Goal: Task Accomplishment & Management: Manage account settings

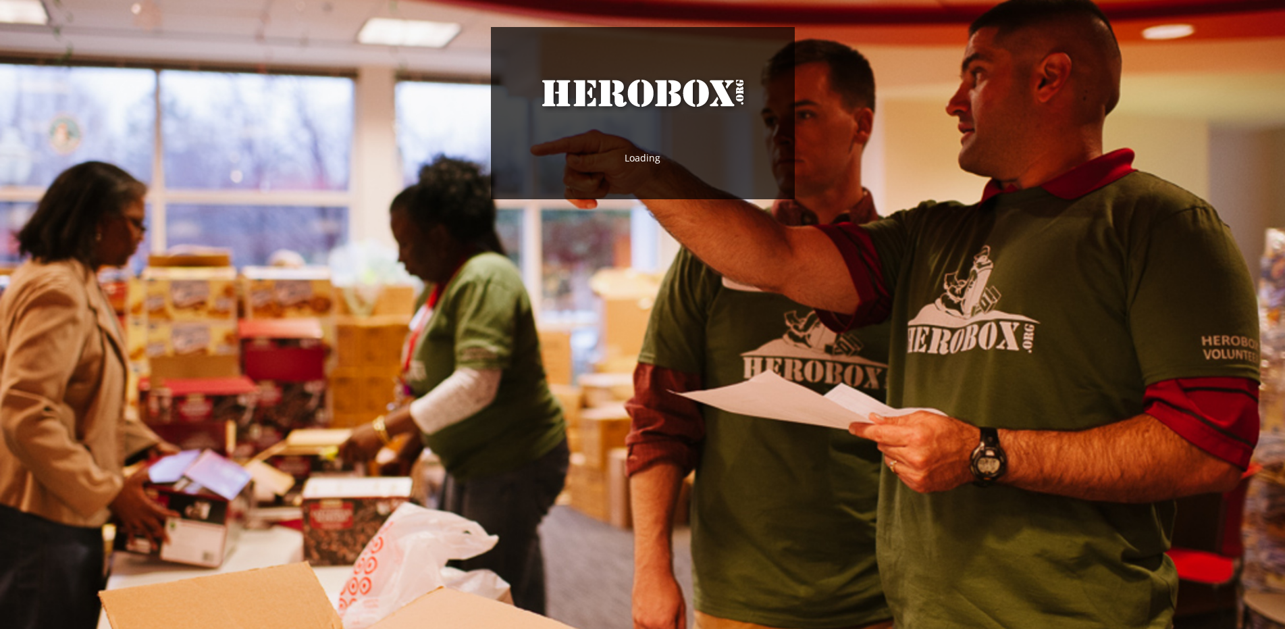
click at [440, 301] on div "HeroBox Loading" at bounding box center [642, 314] width 1285 height 629
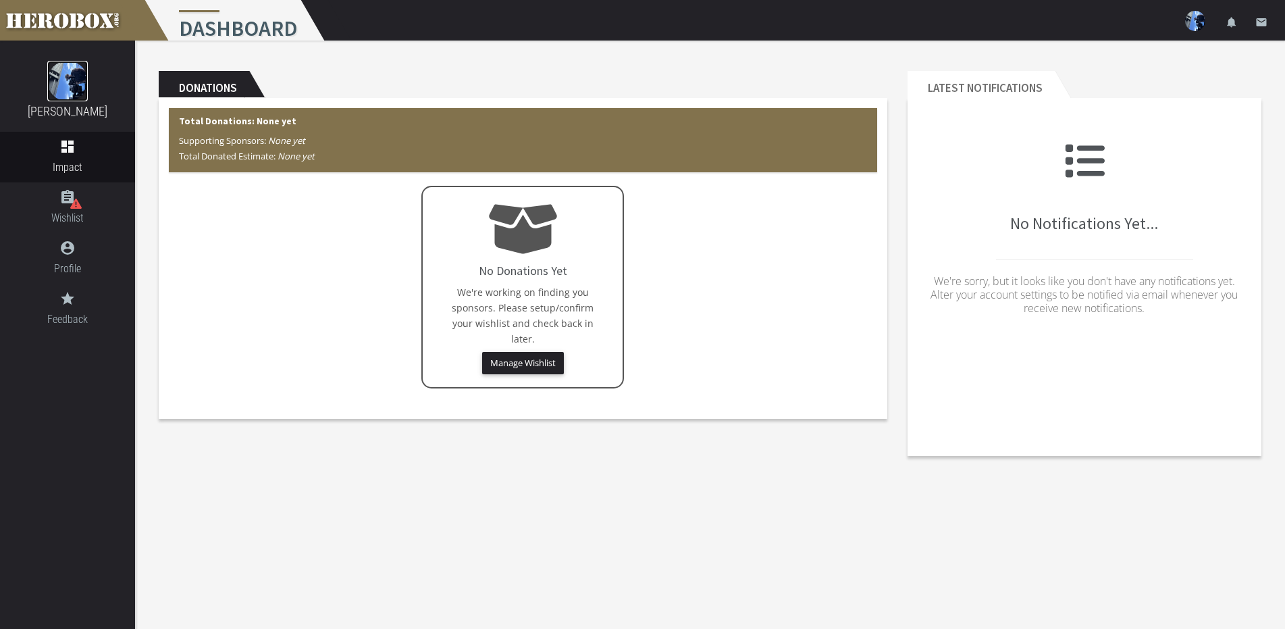
click at [64, 91] on img at bounding box center [67, 81] width 41 height 41
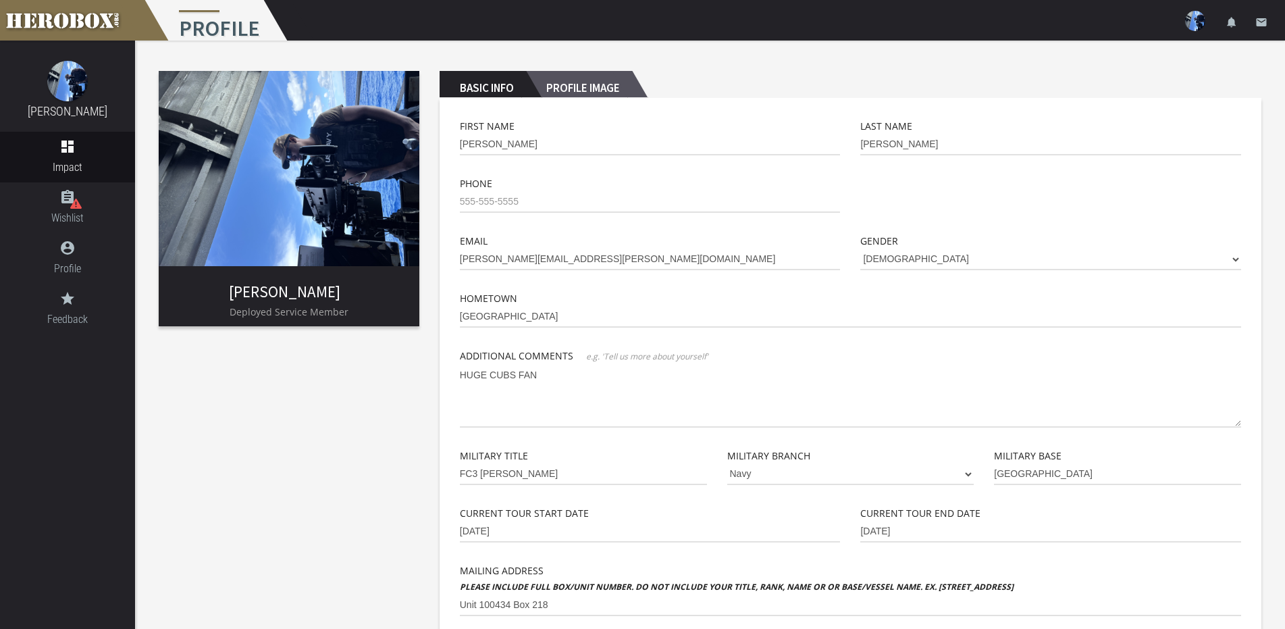
click at [582, 91] on h2 "Profile Image" at bounding box center [579, 84] width 106 height 27
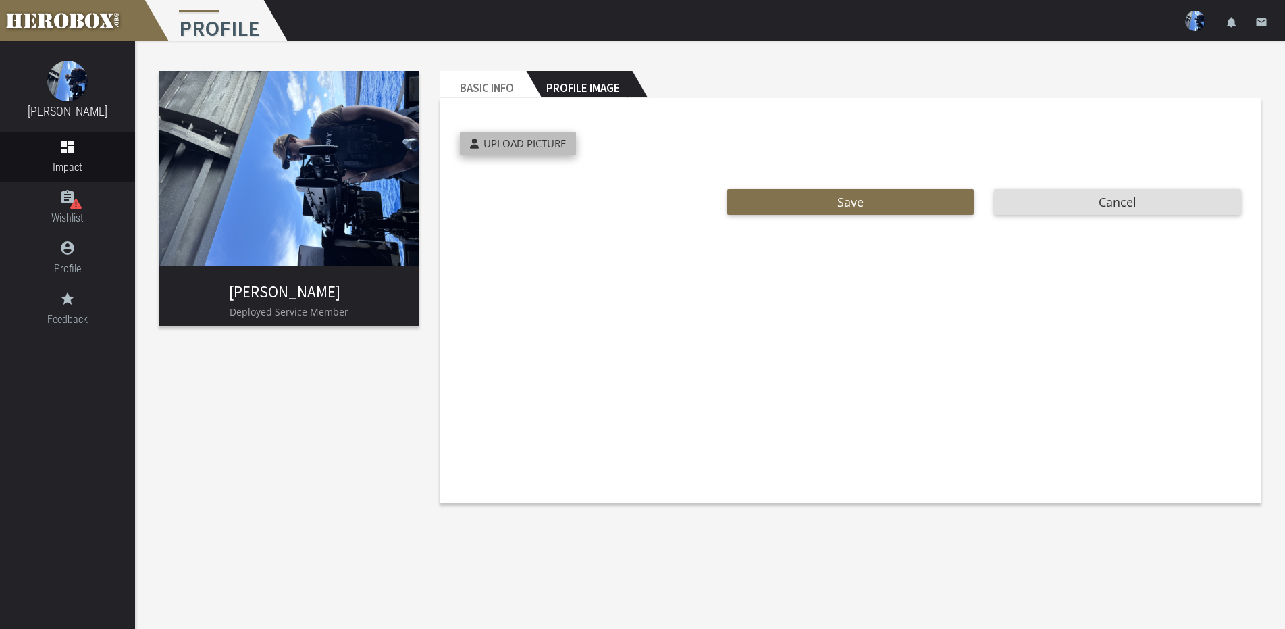
click at [492, 140] on span "Upload Picture" at bounding box center [524, 143] width 82 height 14
click at [492, 140] on input "Upload Picture" at bounding box center [549, 140] width 179 height 16
click at [323, 131] on img at bounding box center [289, 168] width 261 height 195
click at [307, 164] on img at bounding box center [289, 168] width 261 height 195
drag, startPoint x: 355, startPoint y: 151, endPoint x: 316, endPoint y: 212, distance: 72.5
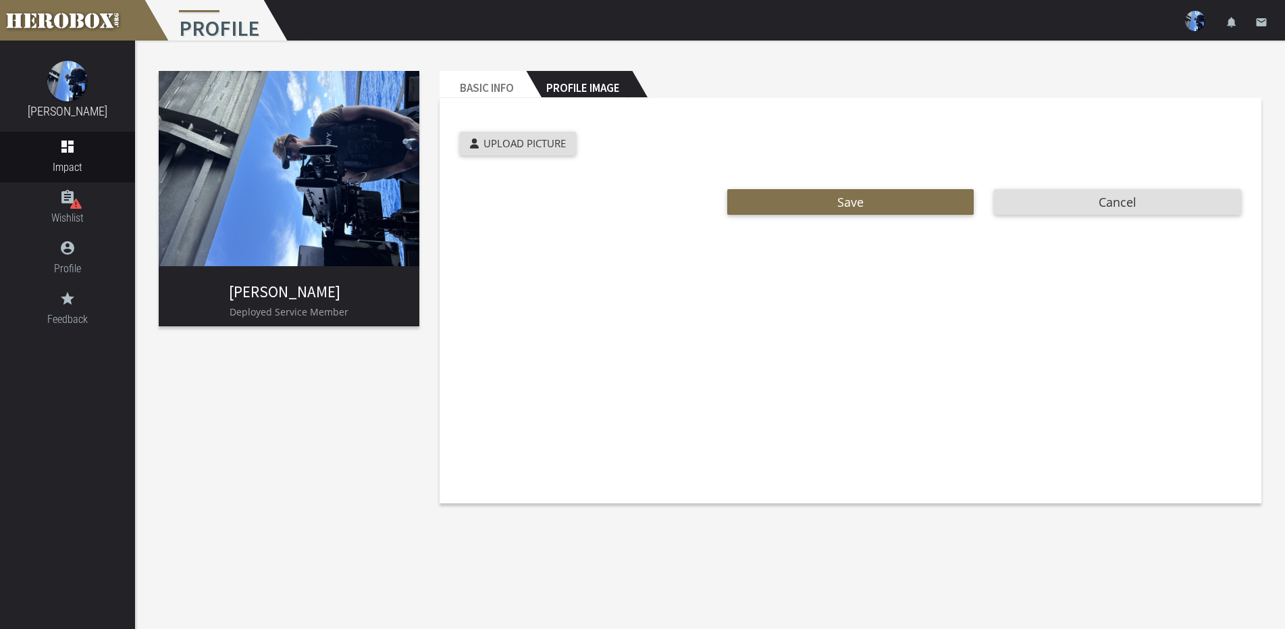
click at [316, 212] on img at bounding box center [289, 168] width 261 height 195
click at [1147, 22] on div "menu Profile settings Settings lock Logout notifications email" at bounding box center [642, 20] width 1285 height 41
drag, startPoint x: 300, startPoint y: 208, endPoint x: 533, endPoint y: 125, distance: 248.0
click at [534, 125] on div "Cropped Preview: Upload Picture" at bounding box center [784, 150] width 668 height 64
click at [521, 140] on span "Upload Picture" at bounding box center [524, 143] width 82 height 14
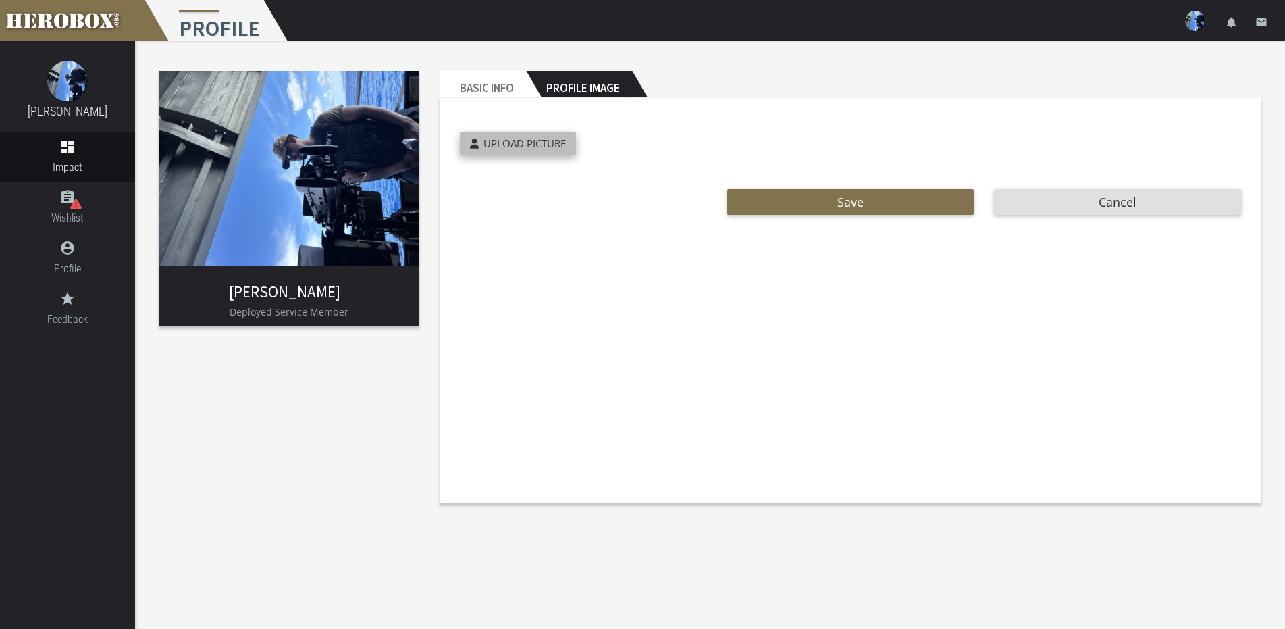
click at [521, 140] on input "Upload Picture" at bounding box center [549, 140] width 179 height 16
type input "**********"
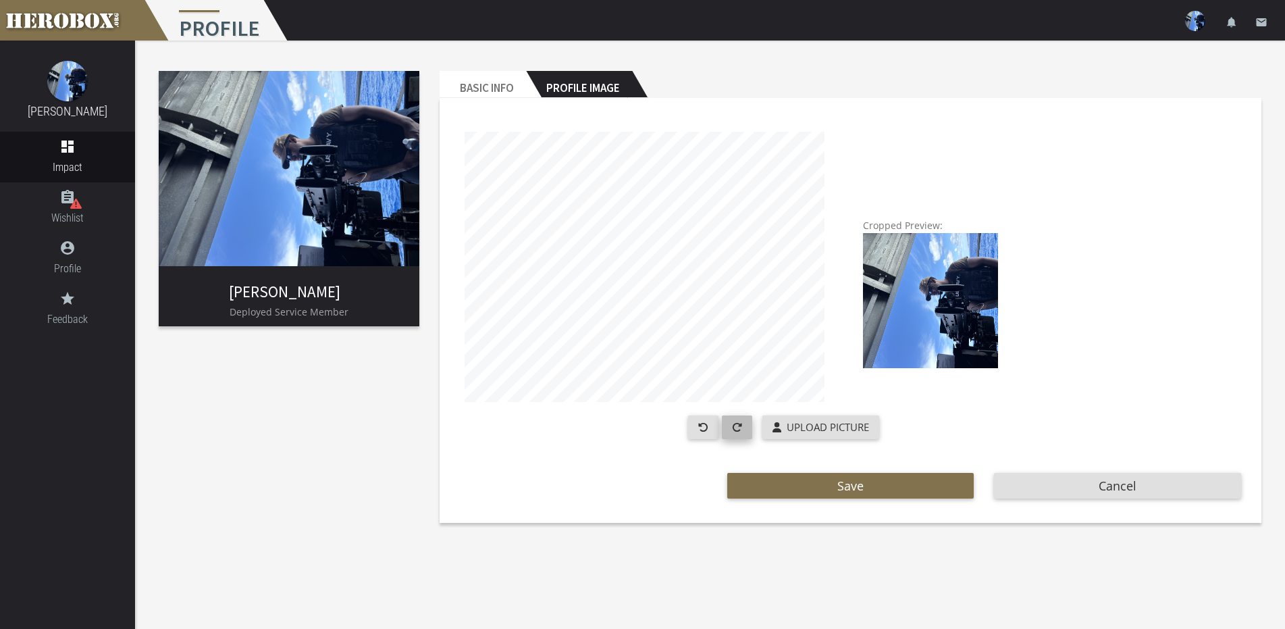
click at [726, 430] on button "button" at bounding box center [737, 427] width 30 height 24
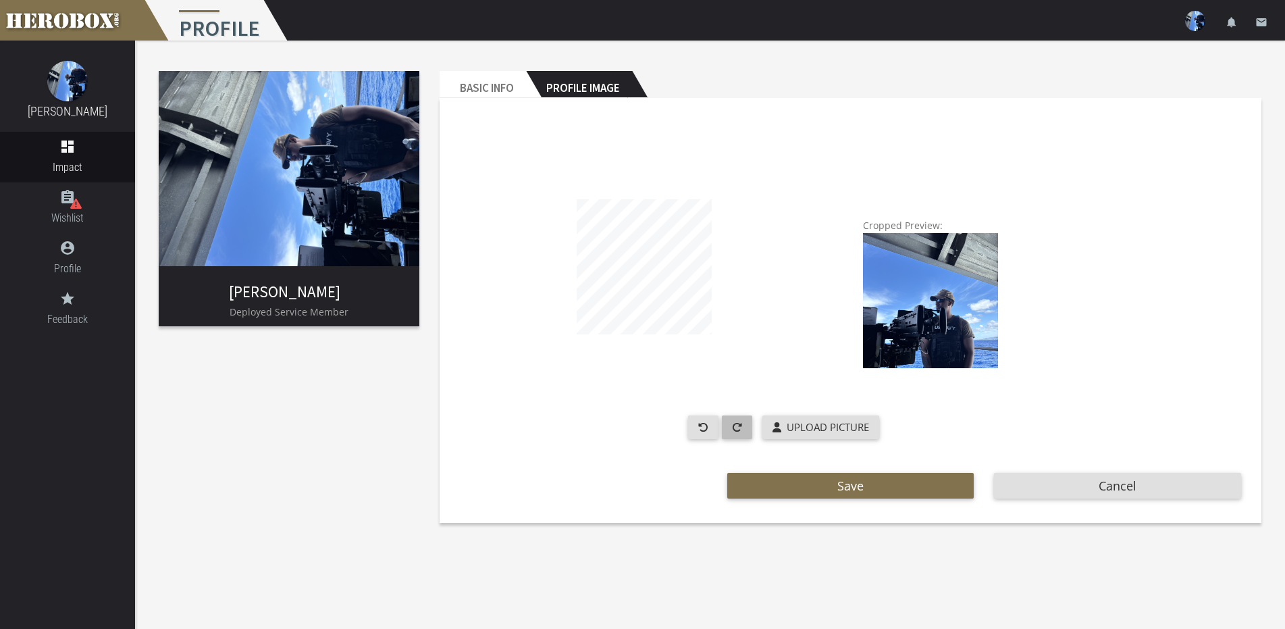
click at [735, 347] on img-crop at bounding box center [644, 267] width 369 height 270
click at [556, 358] on img-crop at bounding box center [644, 267] width 369 height 270
click at [827, 431] on span "Upload Picture" at bounding box center [828, 427] width 82 height 14
click at [827, 431] on input "Upload Picture" at bounding box center [851, 423] width 179 height 16
click at [840, 490] on span "Save" at bounding box center [850, 485] width 26 height 16
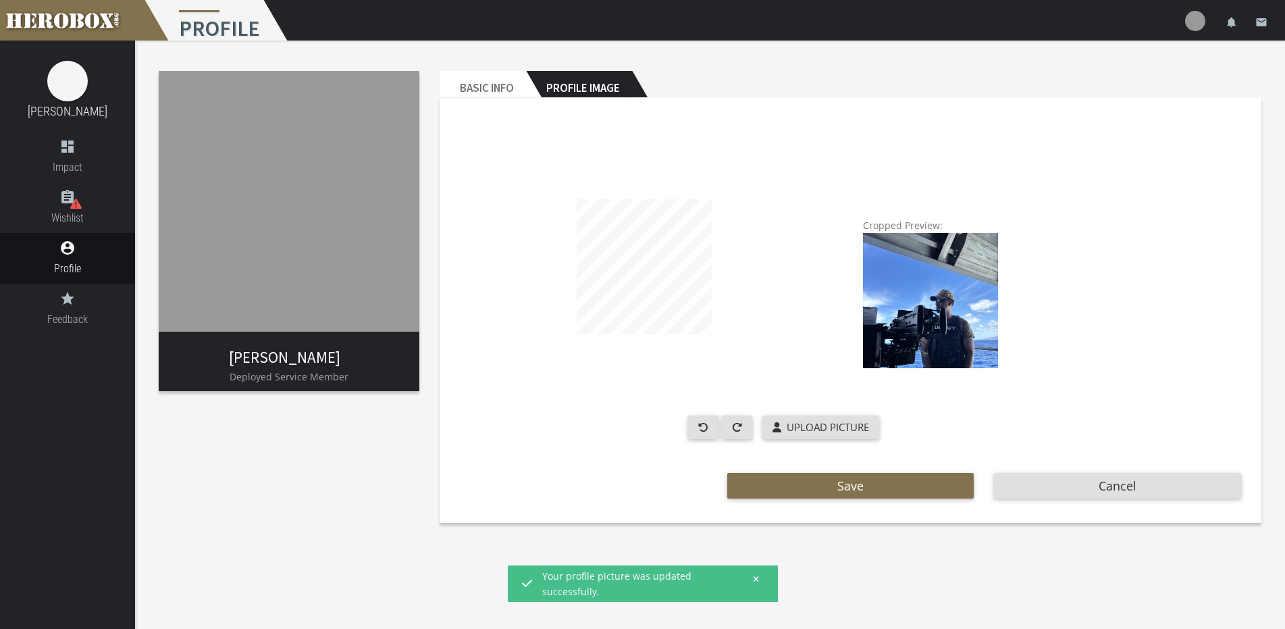
click at [756, 579] on icon at bounding box center [756, 578] width 5 height 5
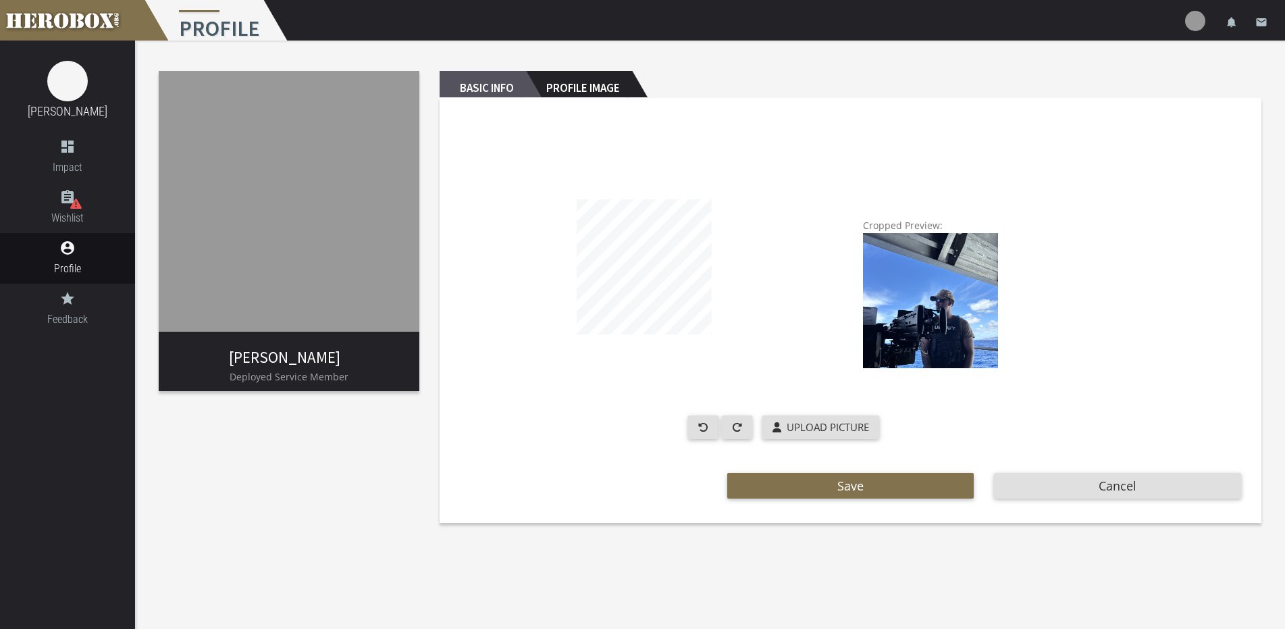
click at [500, 88] on h2 "Basic Info" at bounding box center [483, 84] width 86 height 27
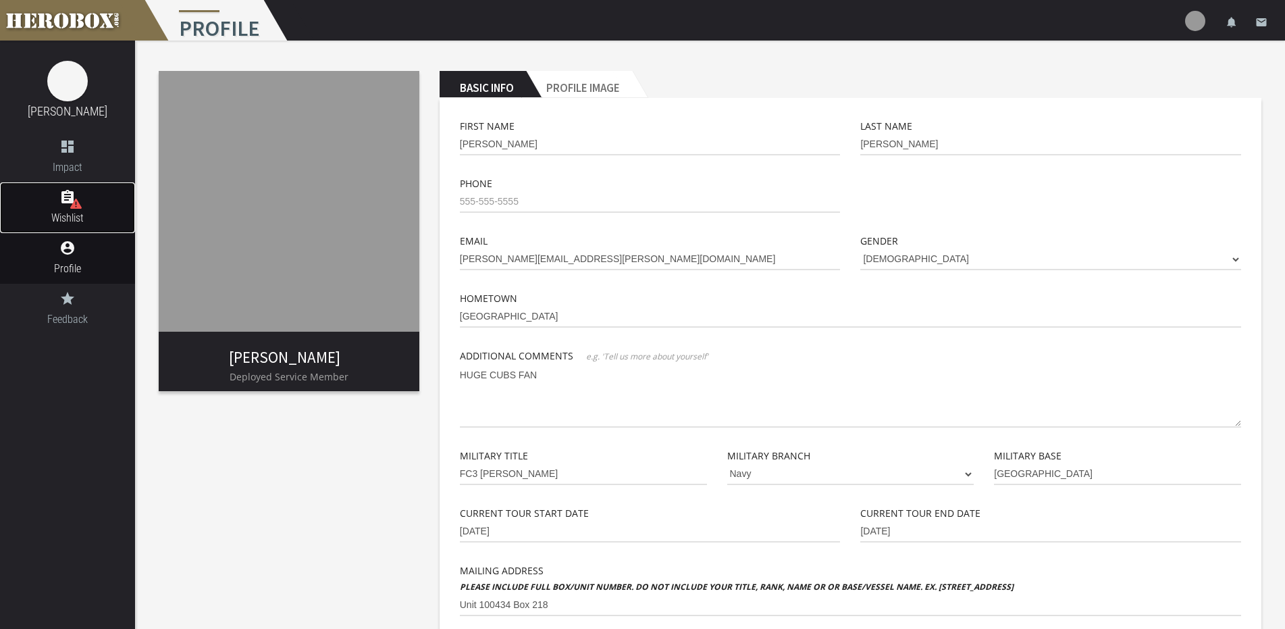
click at [52, 231] on link "assignment Wishlist" at bounding box center [67, 207] width 135 height 51
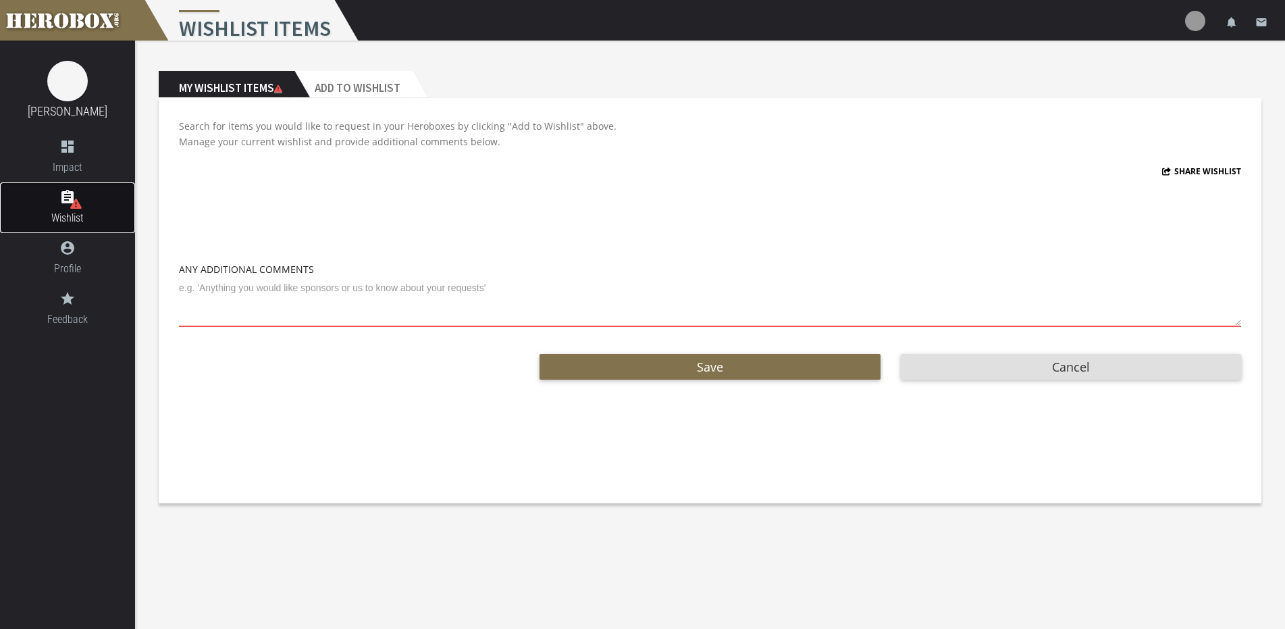
click at [64, 209] on link "assignment Wishlist" at bounding box center [67, 207] width 135 height 51
click at [311, 78] on h2 "Add to Wishlist" at bounding box center [353, 84] width 118 height 27
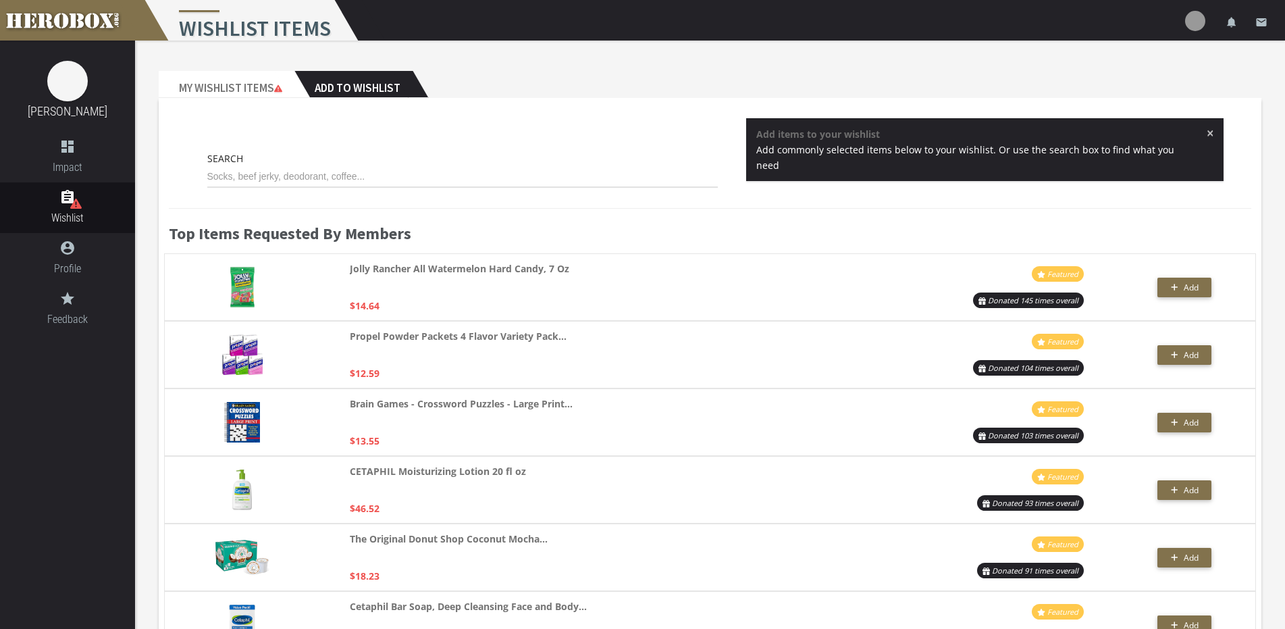
click at [1207, 134] on span "×" at bounding box center [1210, 133] width 7 height 14
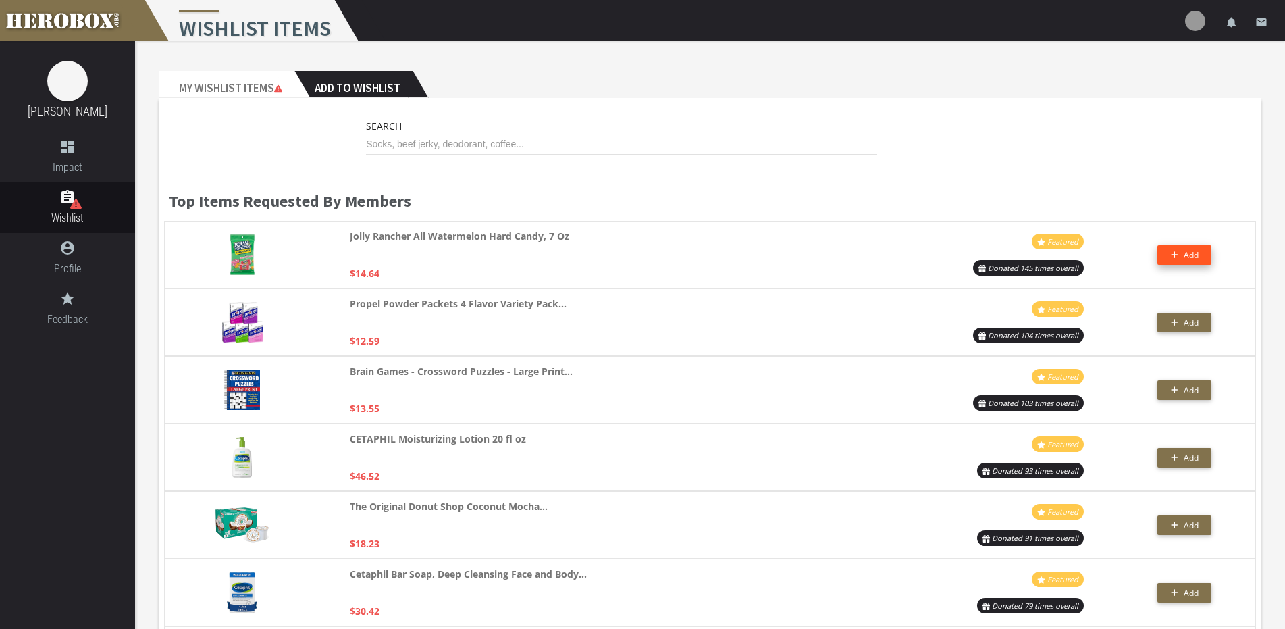
click at [1190, 255] on button "Add" at bounding box center [1184, 255] width 54 height 20
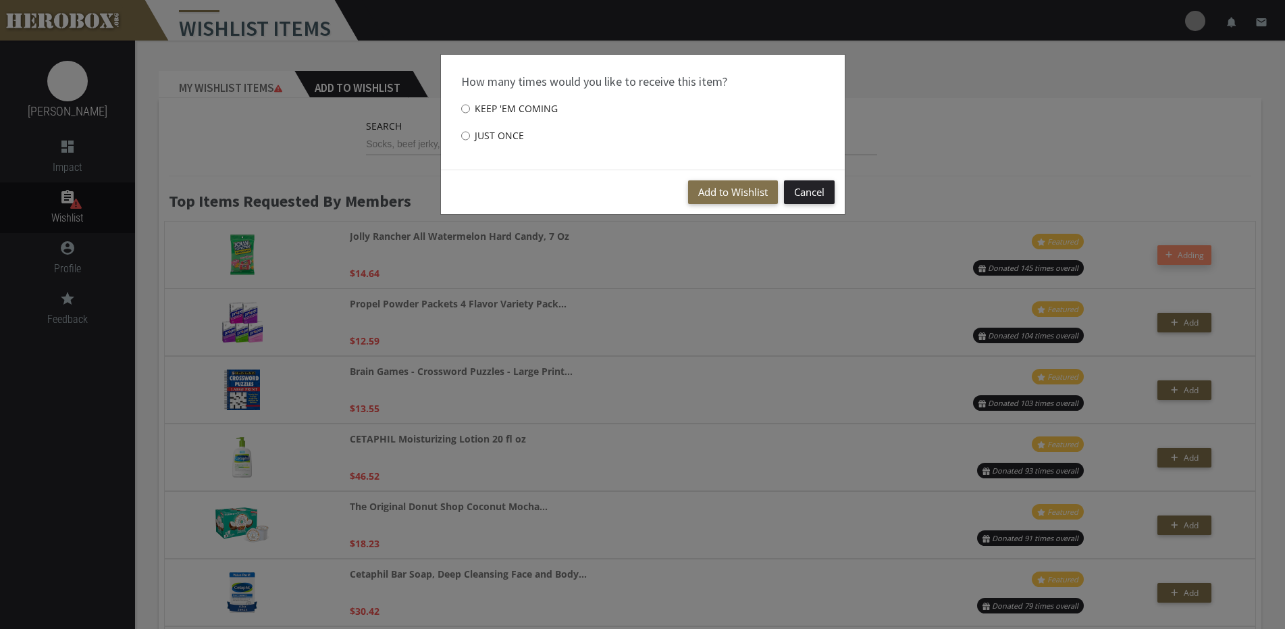
click at [502, 145] on label "Just once" at bounding box center [492, 135] width 63 height 27
click at [470, 145] on input "Just once" at bounding box center [465, 136] width 9 height 22
radio input "****"
click at [546, 117] on label "Keep 'em coming" at bounding box center [509, 108] width 97 height 27
click at [470, 117] on input "Keep 'em coming" at bounding box center [465, 109] width 9 height 22
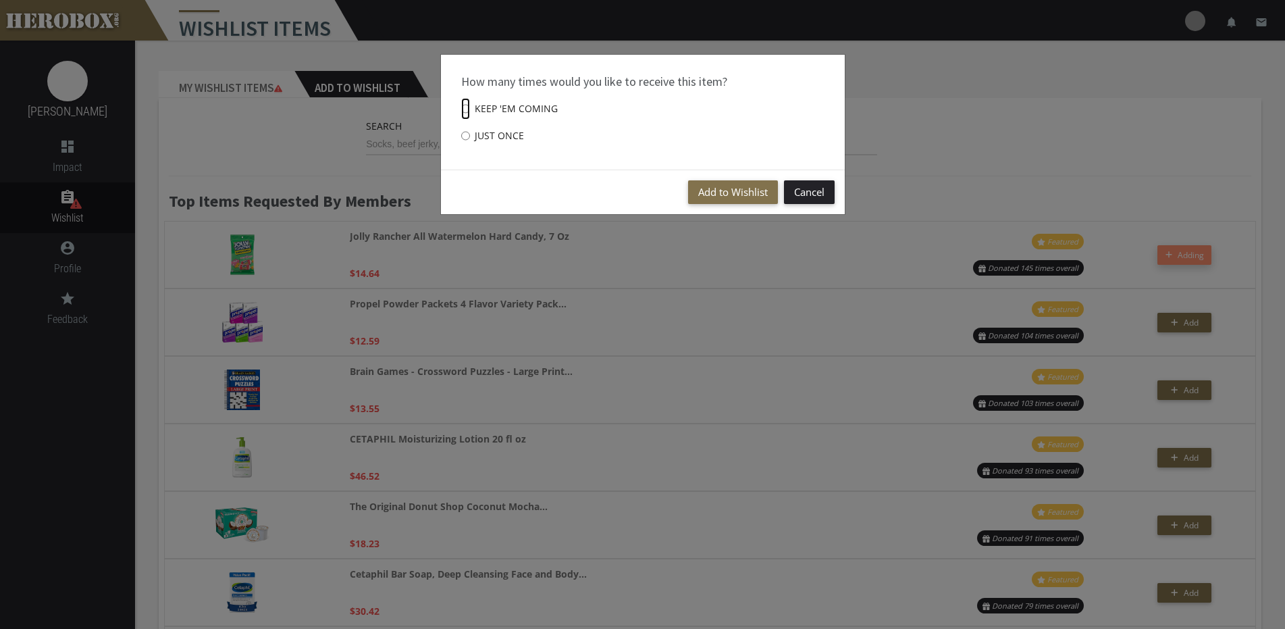
radio input "****"
click at [728, 183] on button "Add to Wishlist" at bounding box center [733, 192] width 90 height 24
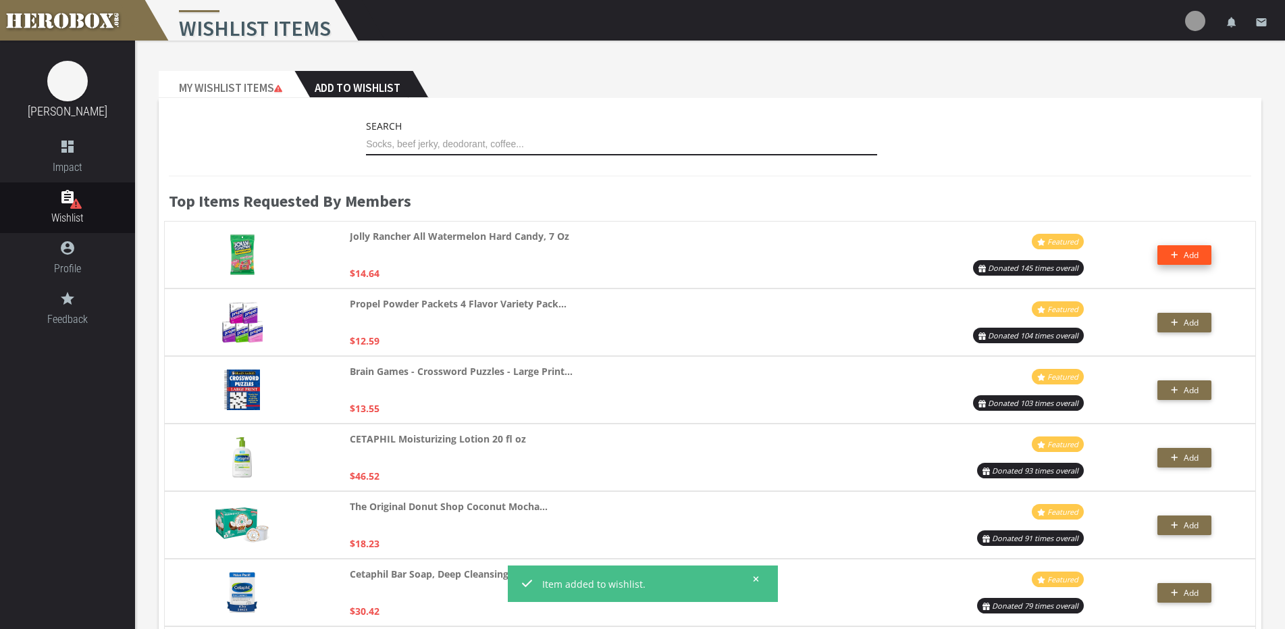
click at [425, 136] on input "text" at bounding box center [621, 145] width 511 height 22
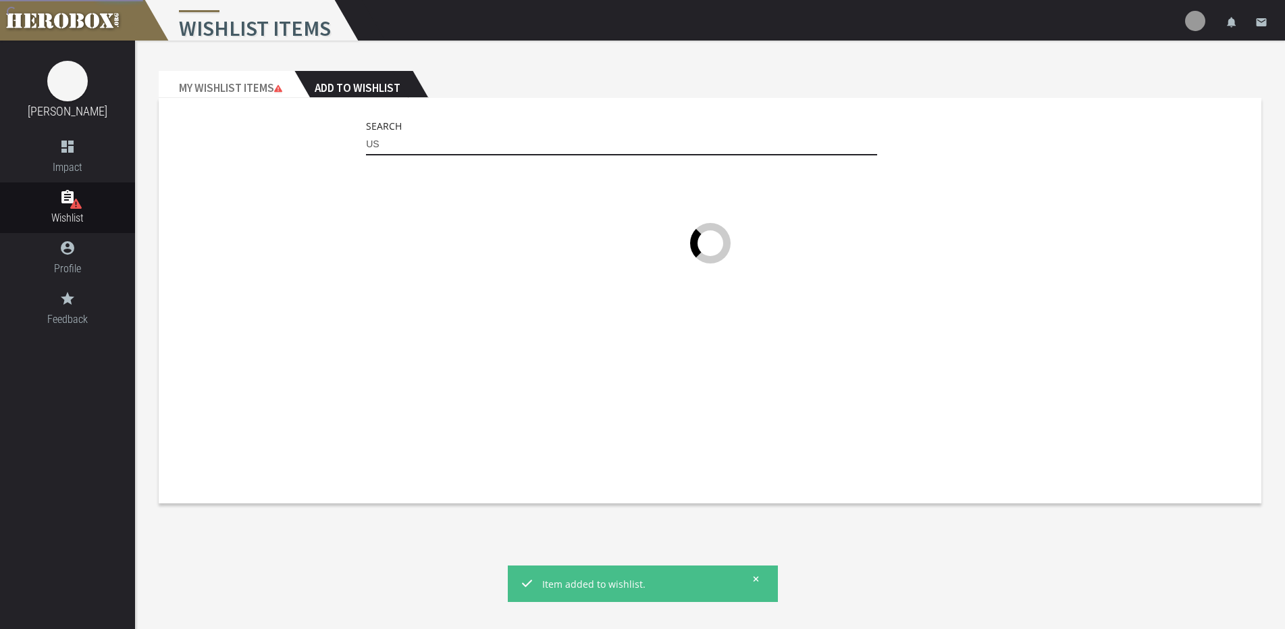
type input "U"
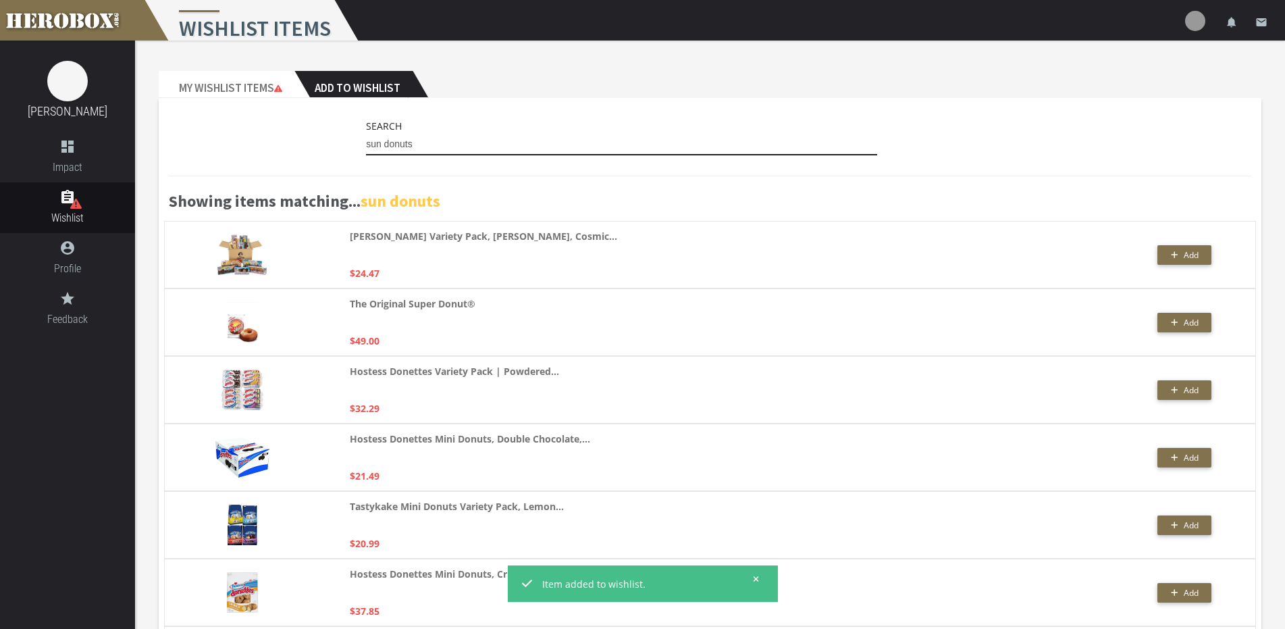
type input "sun donuts"
click at [236, 332] on img at bounding box center [242, 322] width 31 height 41
click at [1172, 321] on button "Add" at bounding box center [1184, 323] width 54 height 20
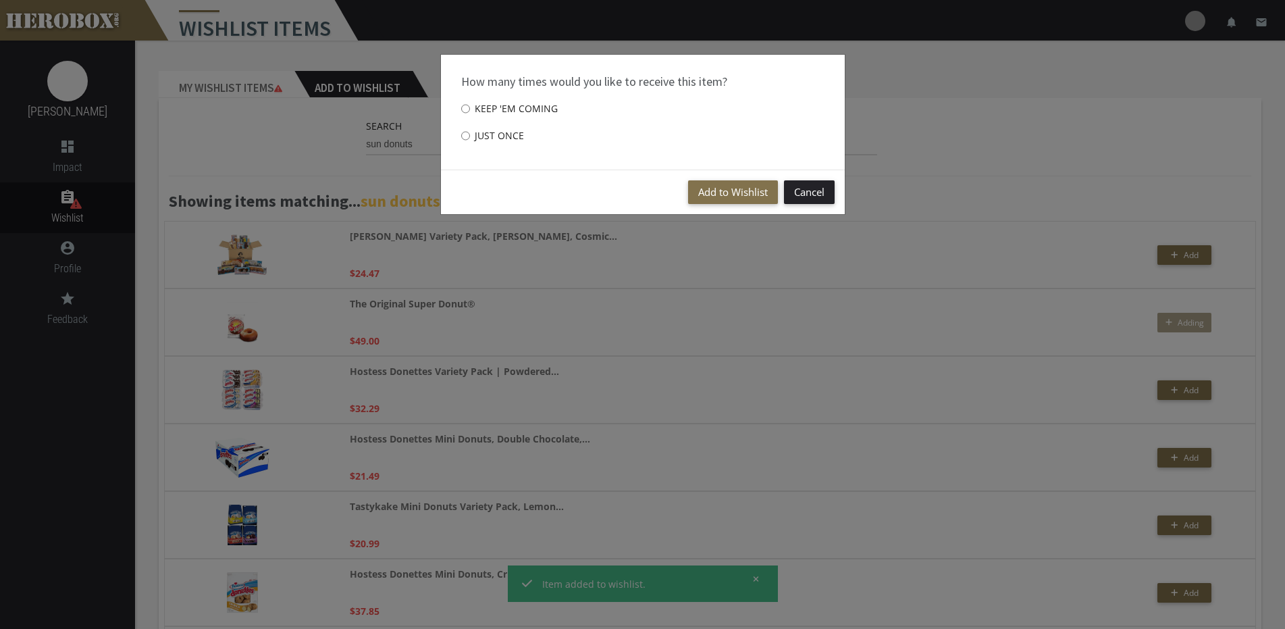
drag, startPoint x: 500, startPoint y: 138, endPoint x: 542, endPoint y: 151, distance: 44.0
click at [499, 138] on label "Just once" at bounding box center [492, 135] width 63 height 27
click at [470, 138] on input "Just once" at bounding box center [465, 136] width 9 height 22
radio input "****"
click at [714, 190] on button "Add to Wishlist" at bounding box center [733, 192] width 90 height 24
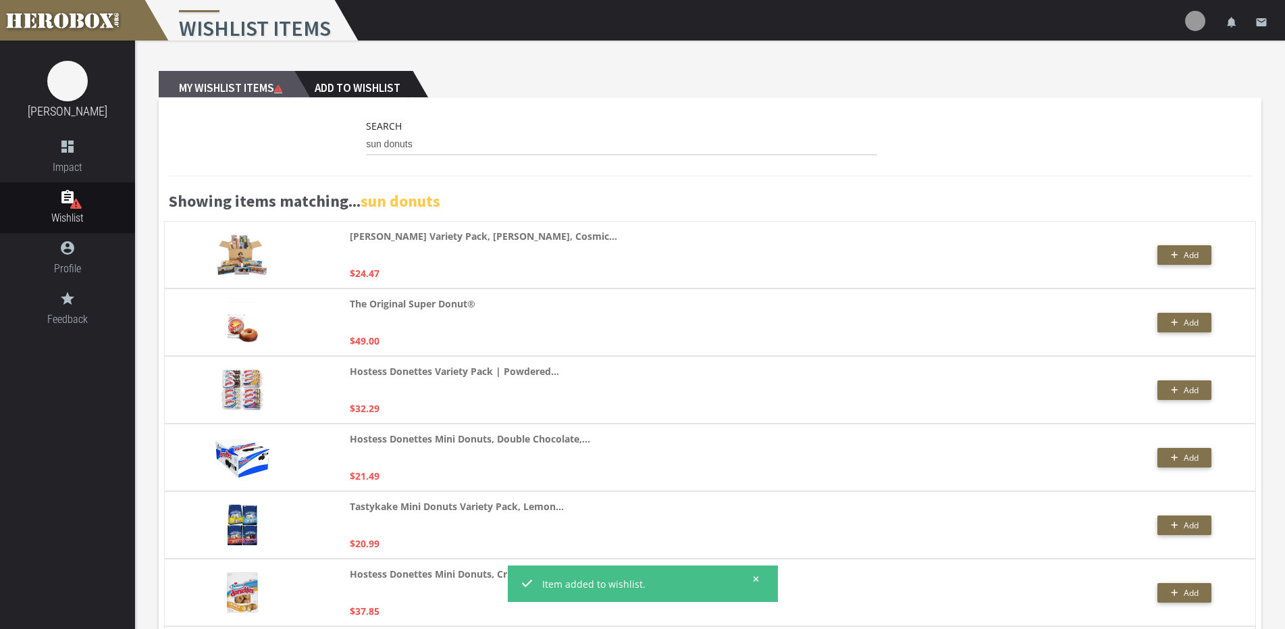
click at [243, 86] on h2 "My Wishlist Items" at bounding box center [227, 84] width 136 height 27
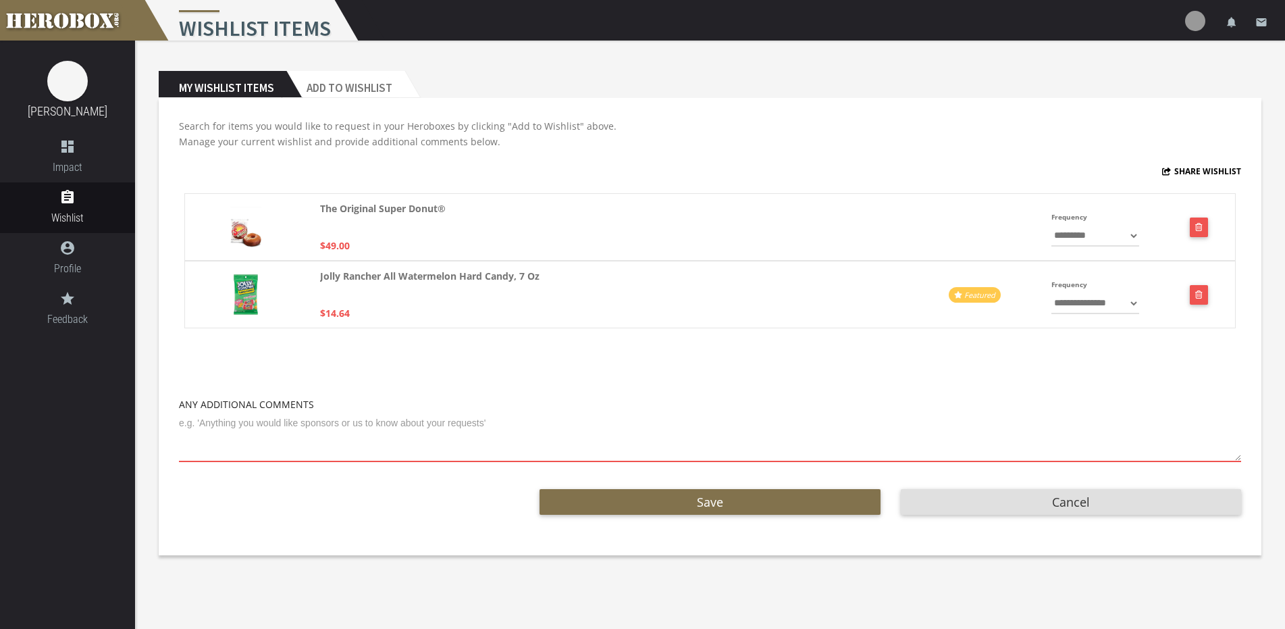
click at [313, 101] on div "**********" at bounding box center [710, 326] width 1103 height 457
click at [320, 95] on h2 "Add to Wishlist" at bounding box center [345, 84] width 118 height 27
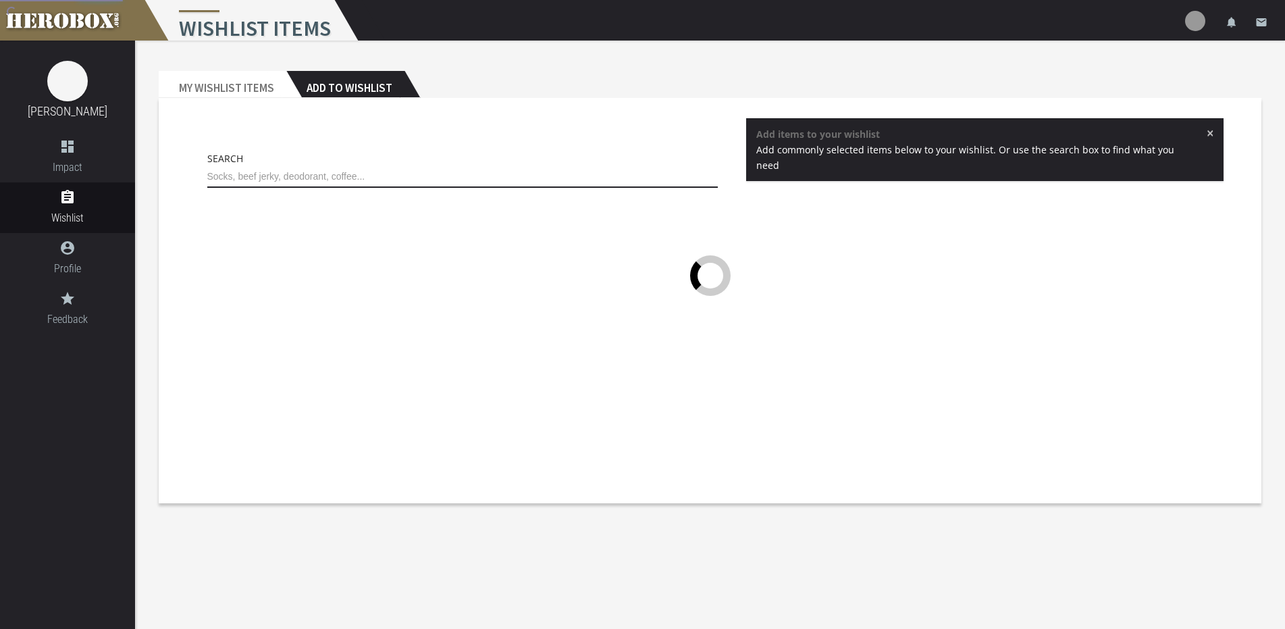
click at [273, 166] on input "text" at bounding box center [462, 177] width 511 height 22
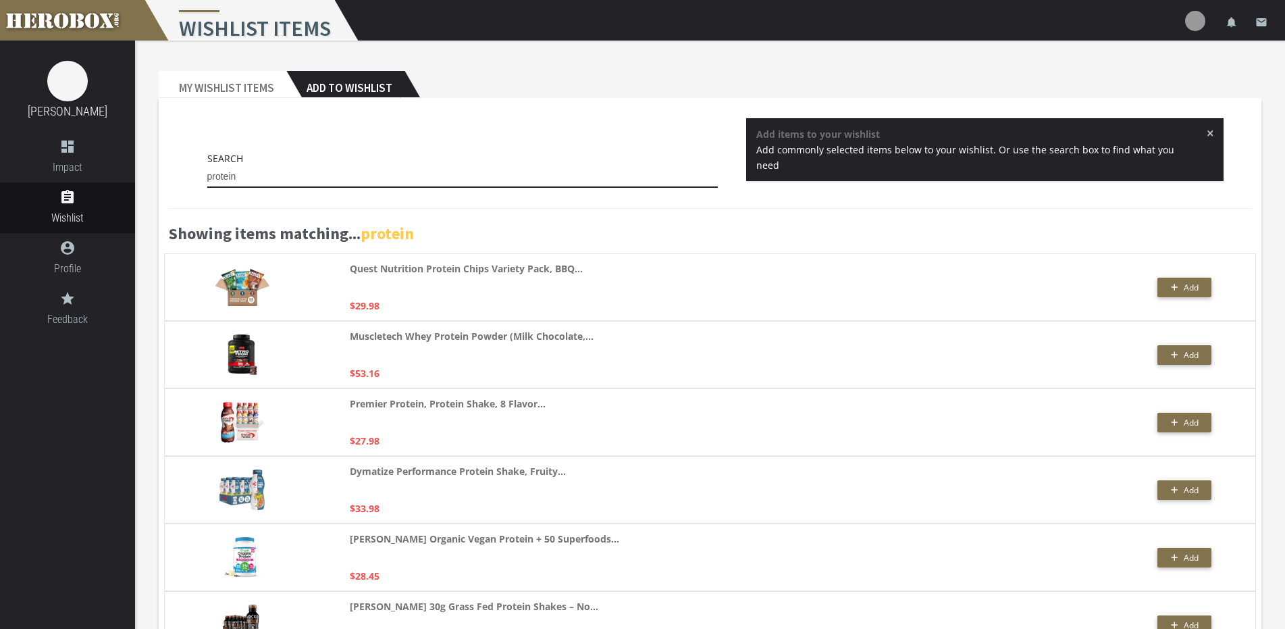
click at [292, 172] on input "protein" at bounding box center [462, 177] width 511 height 22
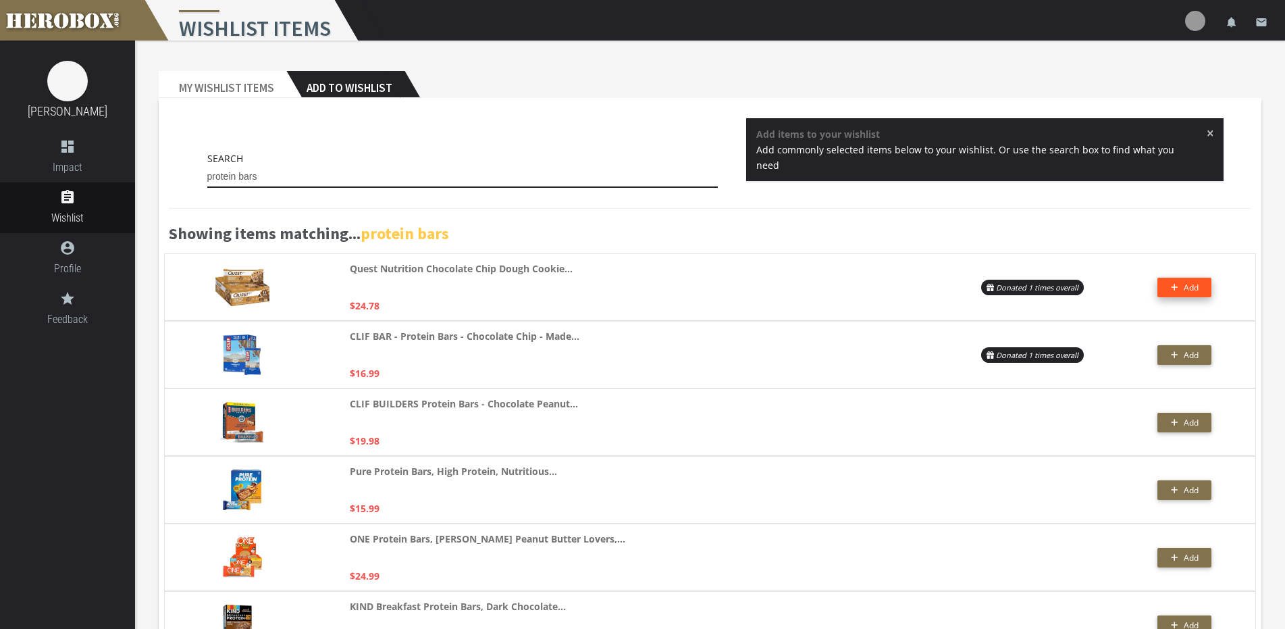
type input "protein bars"
click at [1198, 288] on span "Add" at bounding box center [1191, 287] width 15 height 11
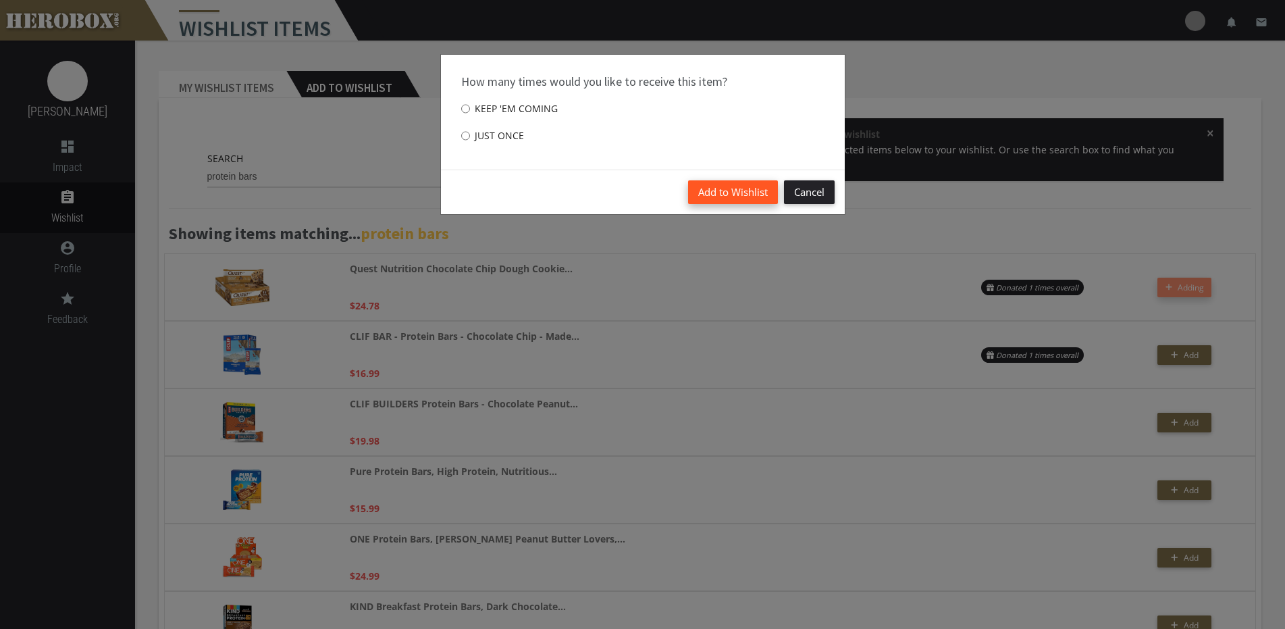
click at [733, 203] on button "Add to Wishlist" at bounding box center [733, 192] width 90 height 24
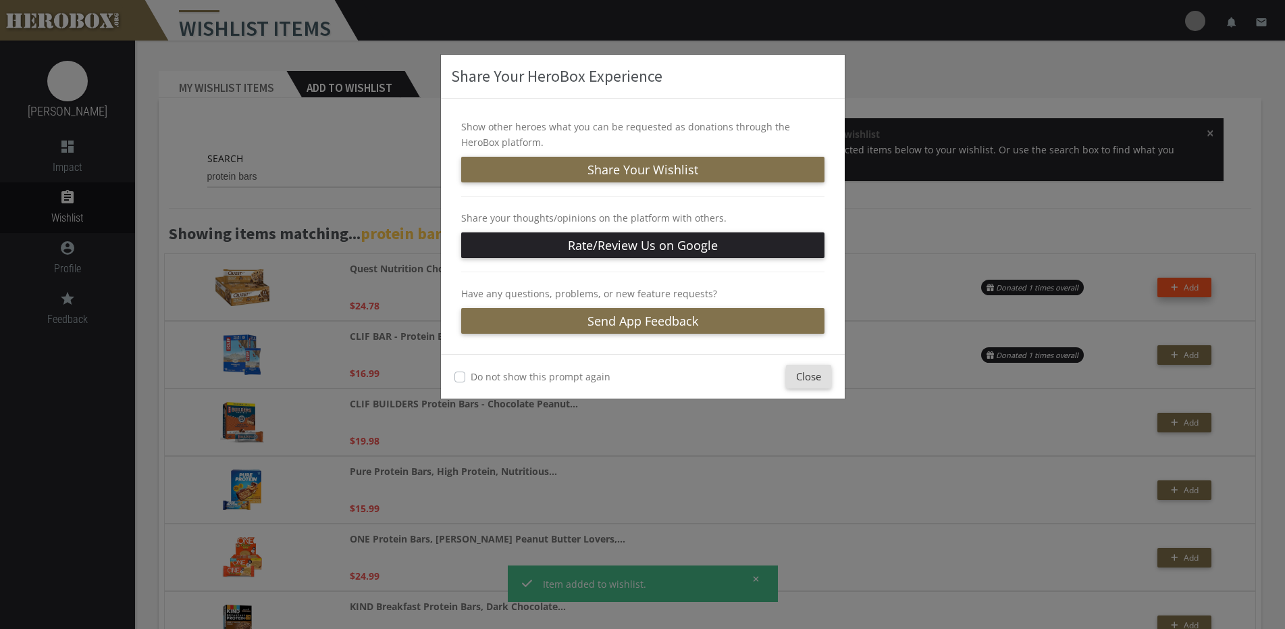
click at [465, 375] on div "Do not show this prompt again" at bounding box center [552, 377] width 196 height 16
click at [471, 380] on label "Do not show this prompt again" at bounding box center [541, 377] width 140 height 16
click at [815, 371] on button "Close" at bounding box center [808, 377] width 45 height 24
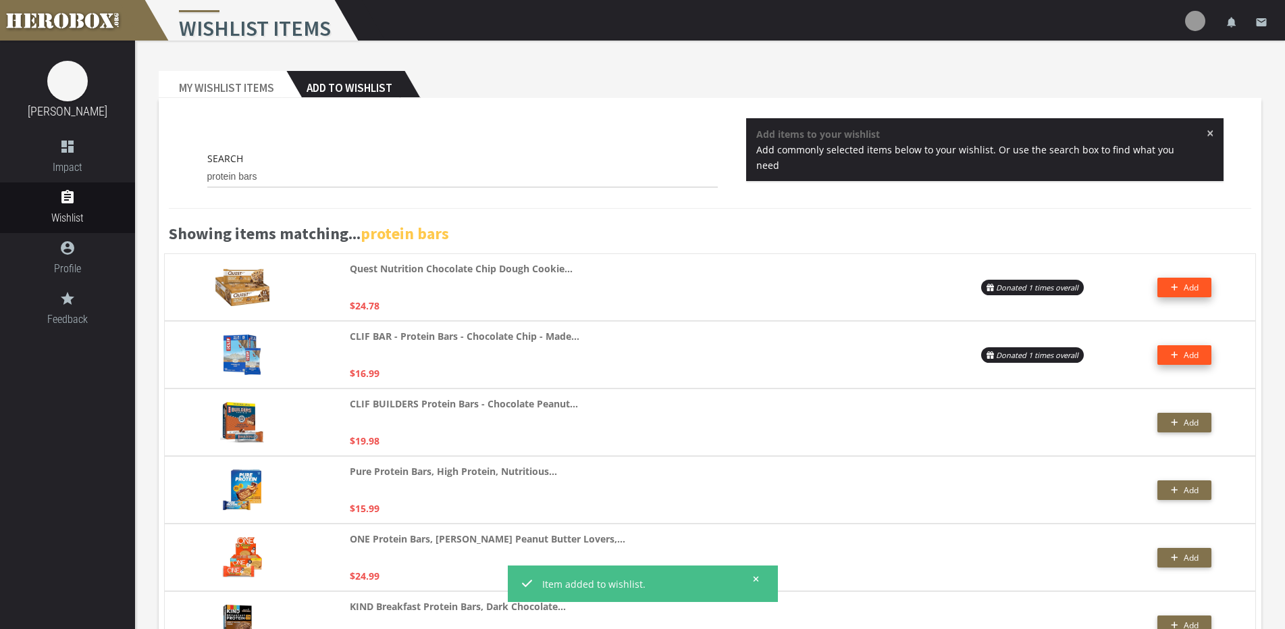
click at [1182, 355] on button "Add" at bounding box center [1184, 355] width 54 height 20
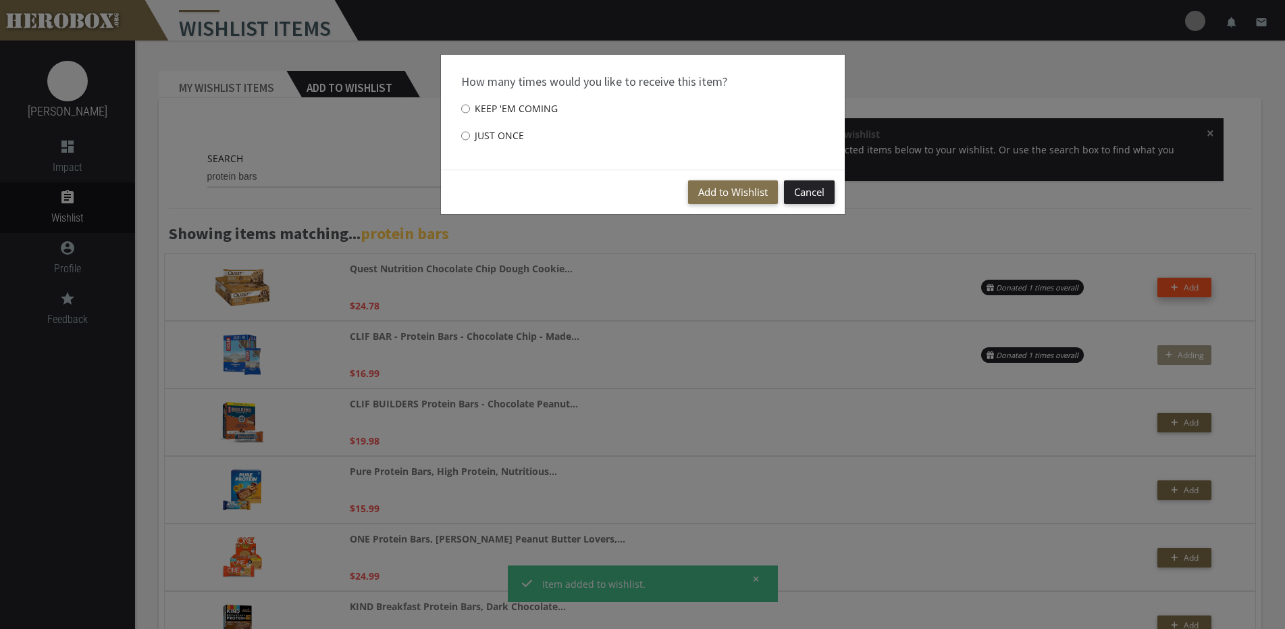
click at [481, 136] on label "Just once" at bounding box center [492, 135] width 63 height 27
click at [470, 136] on input "Just once" at bounding box center [465, 136] width 9 height 22
radio input "****"
click at [704, 191] on button "Add to Wishlist" at bounding box center [733, 192] width 90 height 24
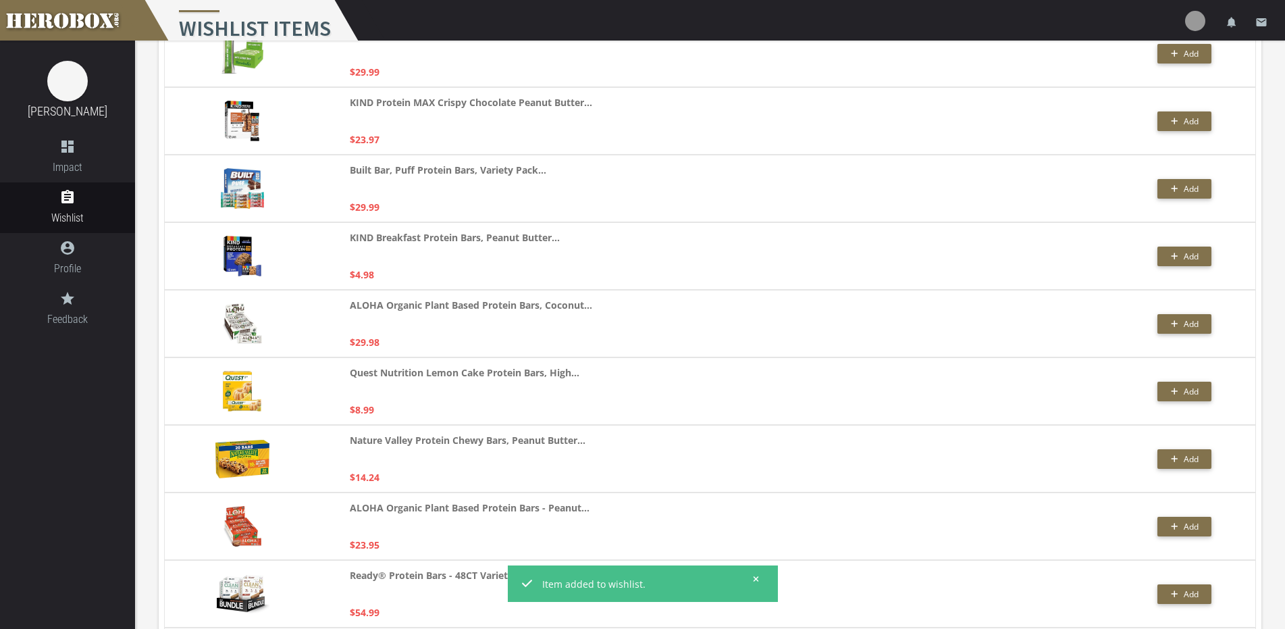
scroll to position [2765, 0]
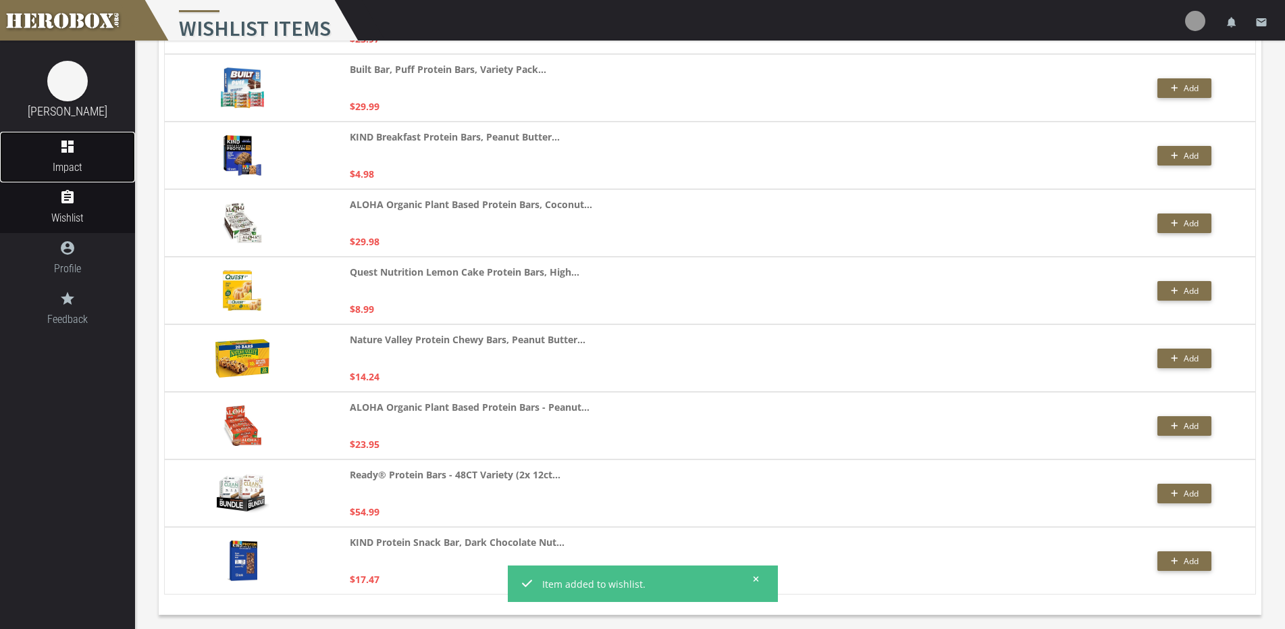
click at [65, 153] on icon "dashboard" at bounding box center [67, 146] width 135 height 16
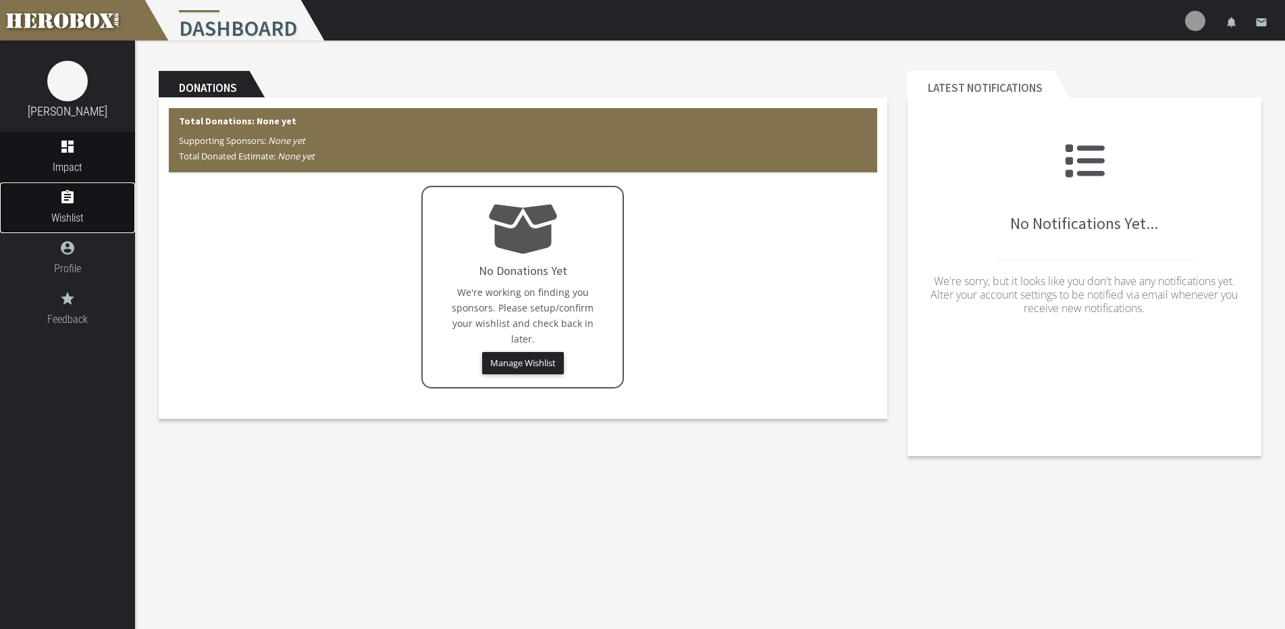
click at [80, 198] on icon "assignment" at bounding box center [67, 197] width 135 height 16
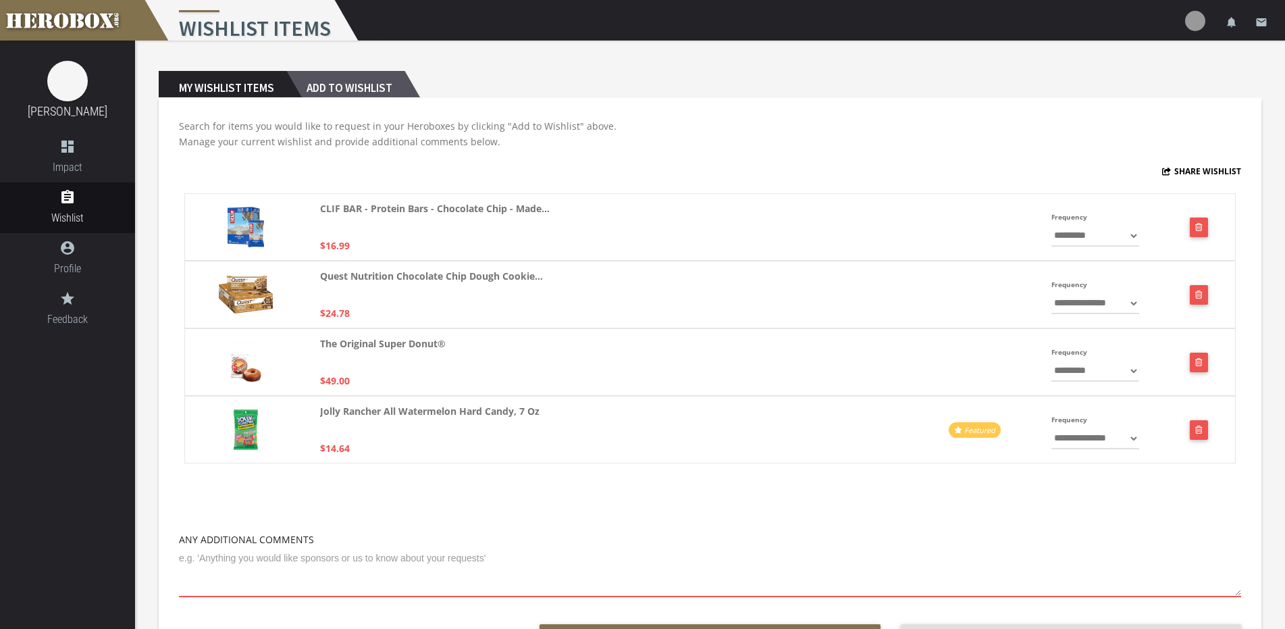
click at [342, 90] on h2 "Add to Wishlist" at bounding box center [345, 84] width 118 height 27
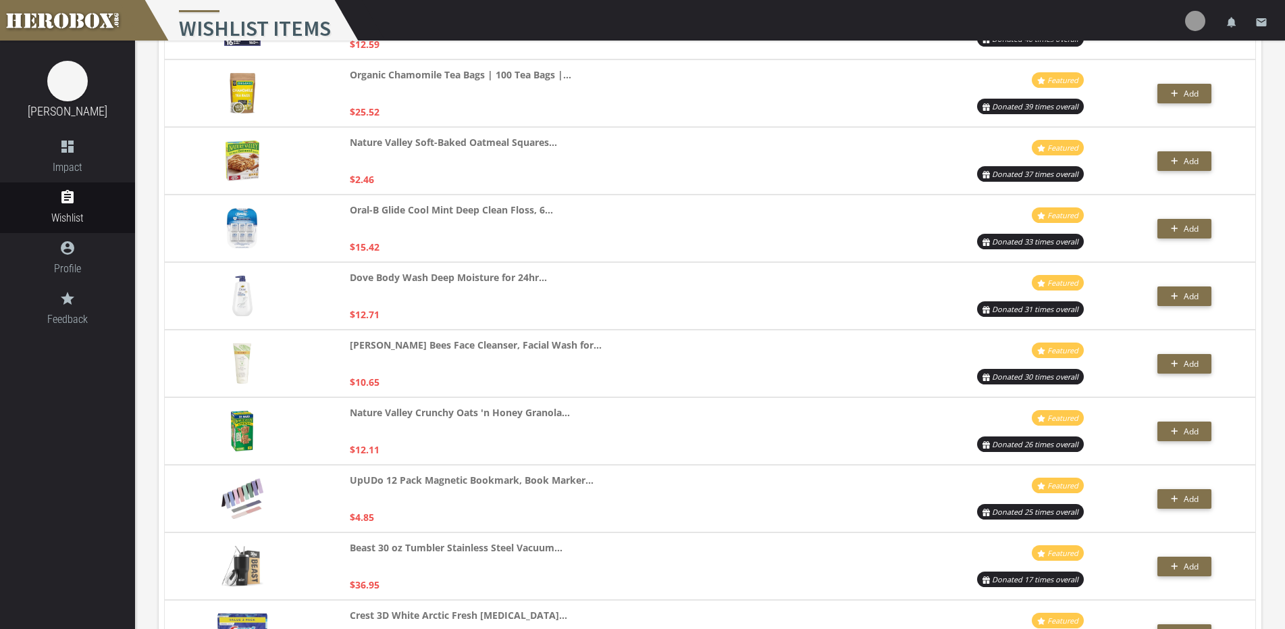
scroll to position [1080, 0]
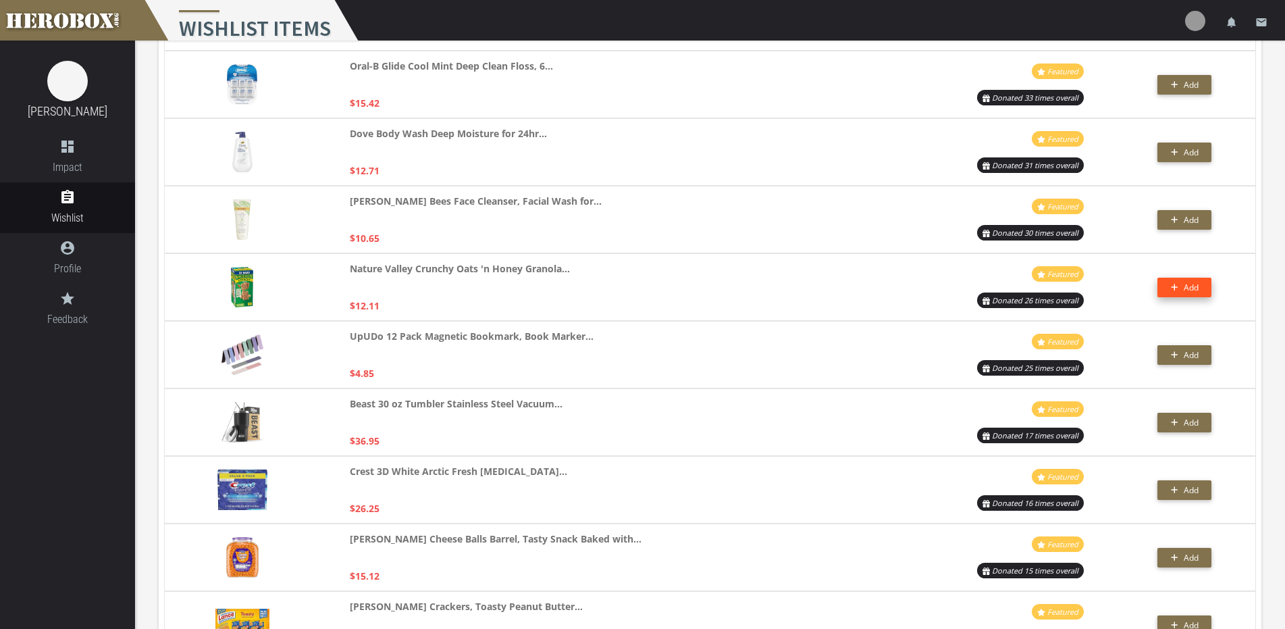
click at [1170, 281] on button "Add" at bounding box center [1184, 288] width 54 height 20
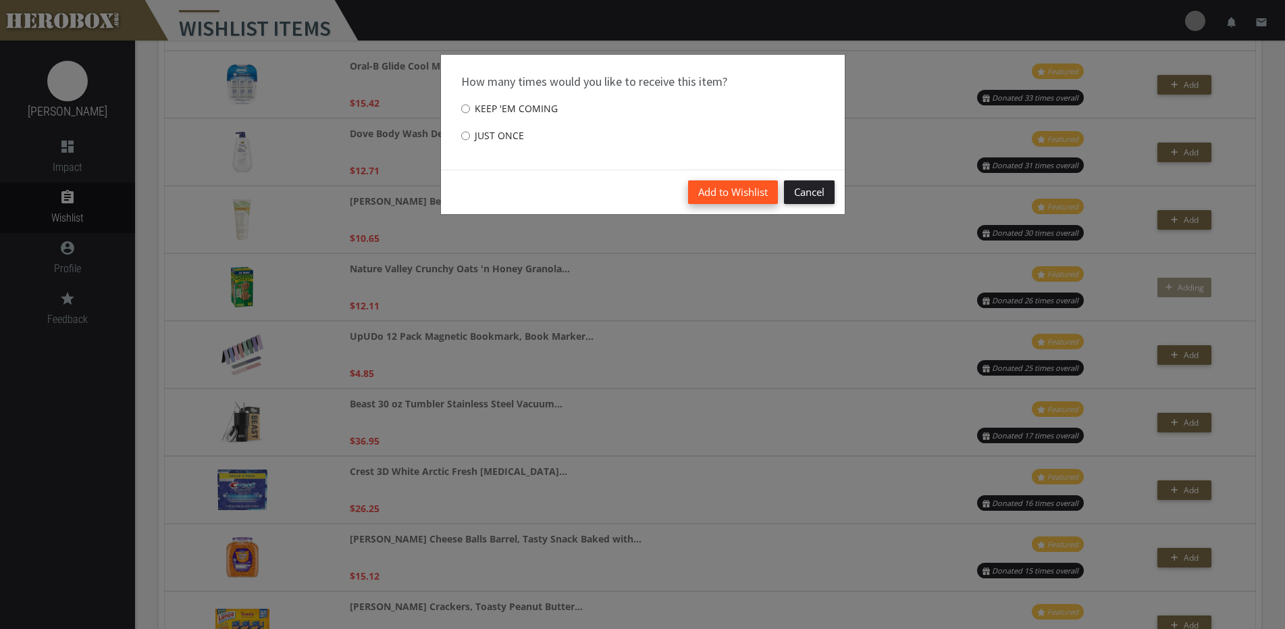
click at [714, 195] on button "Add to Wishlist" at bounding box center [733, 192] width 90 height 24
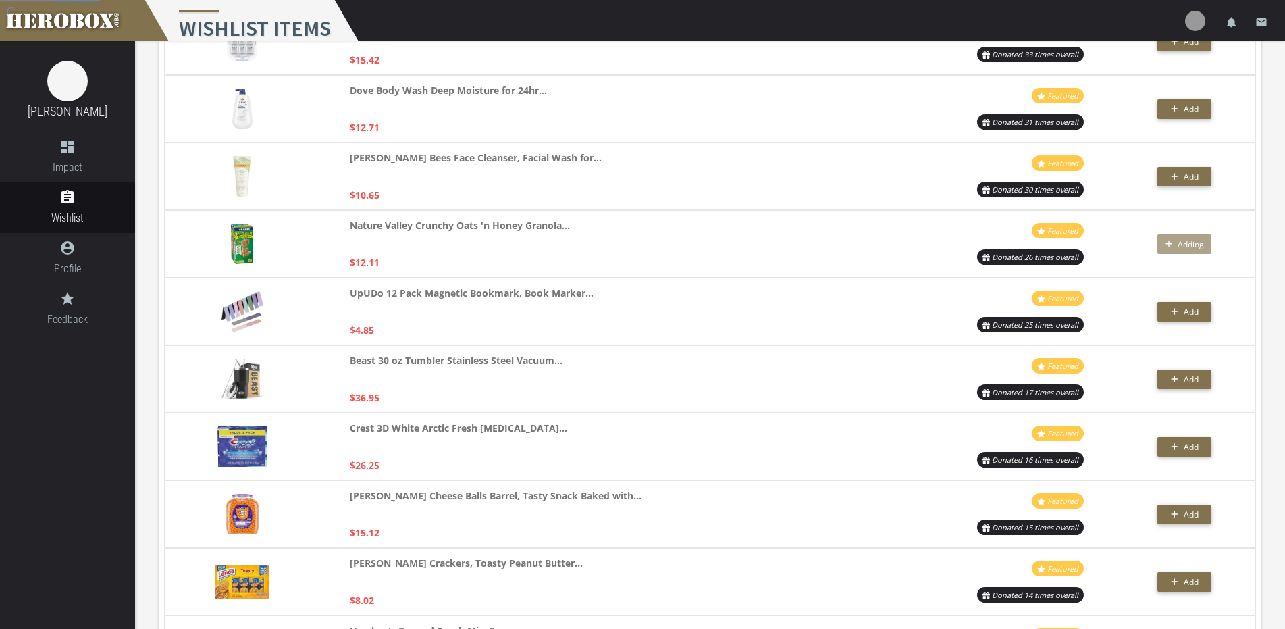
scroll to position [1148, 0]
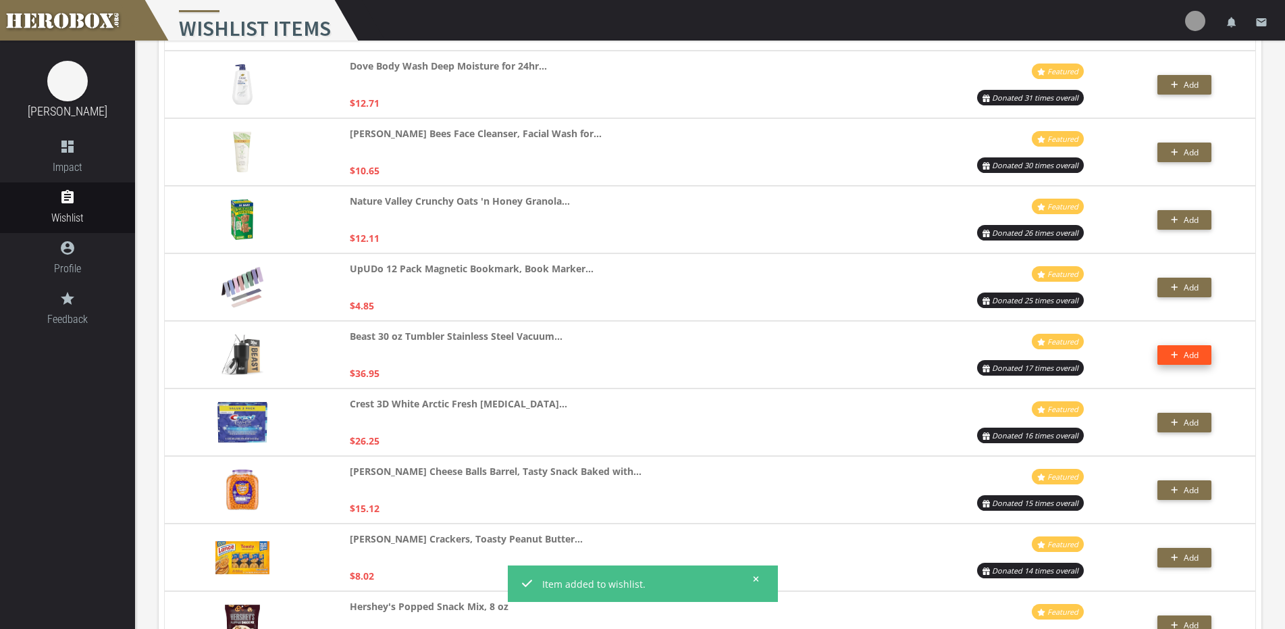
click at [1163, 357] on button "Add" at bounding box center [1184, 355] width 54 height 20
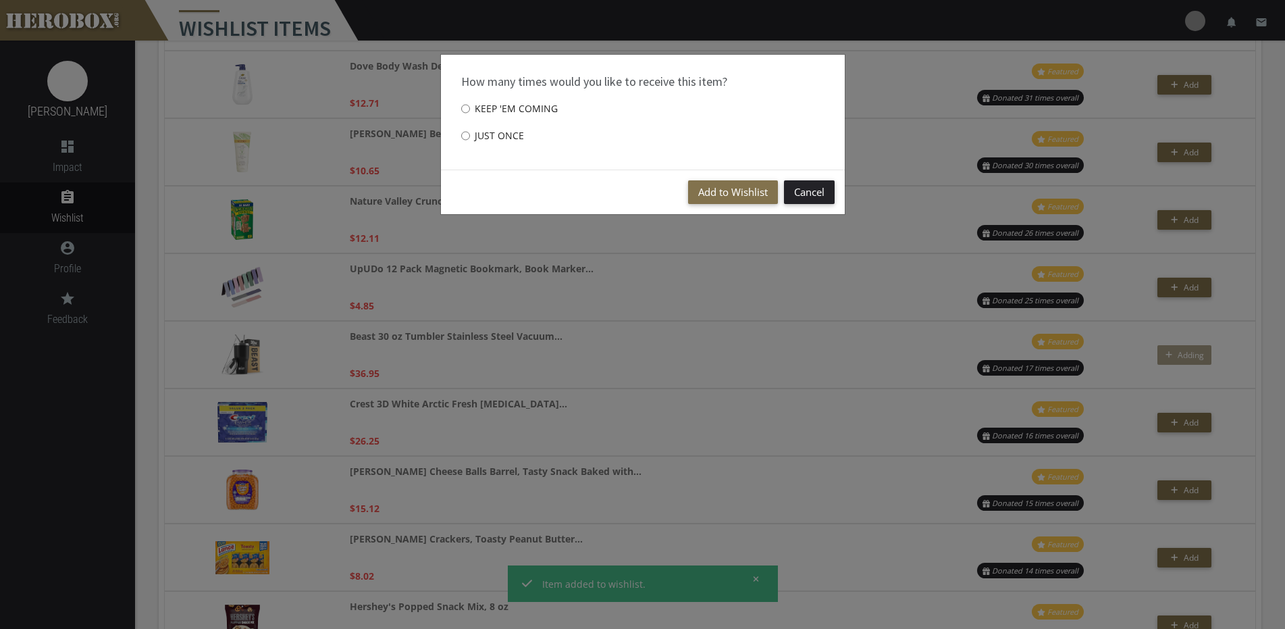
click at [495, 130] on label "Just once" at bounding box center [492, 135] width 63 height 27
click at [470, 130] on input "Just once" at bounding box center [465, 136] width 9 height 22
radio input "****"
click at [740, 197] on button "Add to Wishlist" at bounding box center [733, 192] width 90 height 24
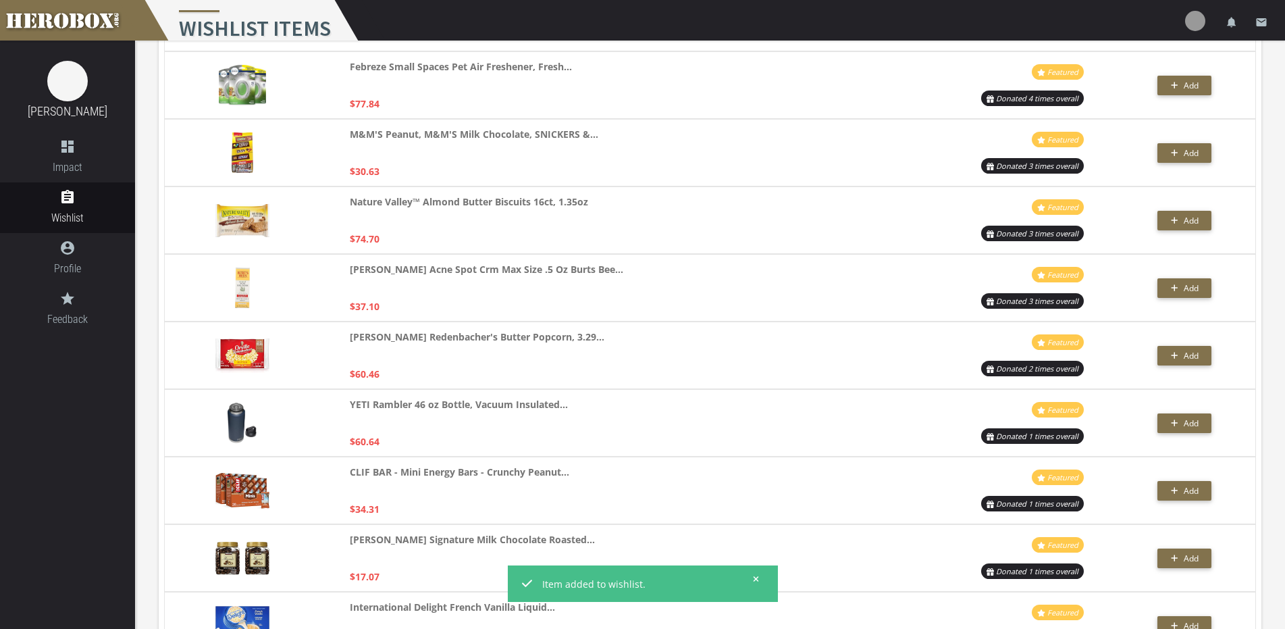
scroll to position [2498, 0]
click at [1183, 420] on button "Add" at bounding box center [1184, 423] width 54 height 20
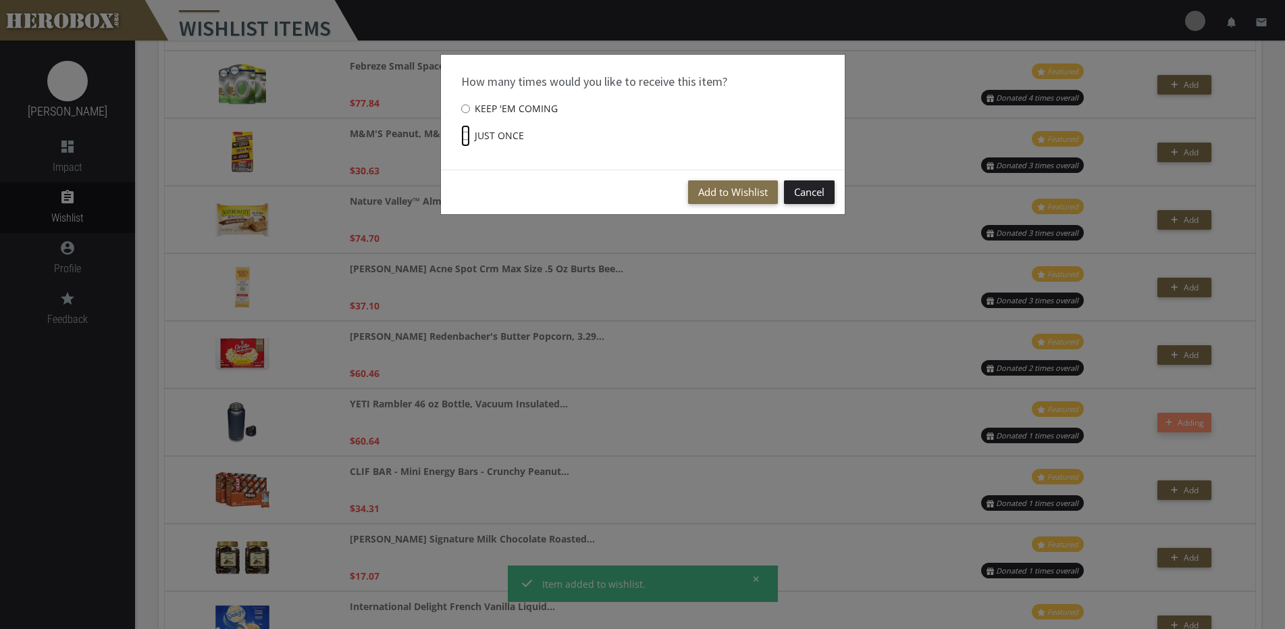
drag, startPoint x: 463, startPoint y: 124, endPoint x: 478, endPoint y: 135, distance: 18.4
click at [464, 125] on input "Just once" at bounding box center [465, 136] width 9 height 22
radio input "****"
click at [479, 136] on label "Just once" at bounding box center [492, 135] width 63 height 27
click at [470, 136] on input "Just once" at bounding box center [465, 136] width 9 height 22
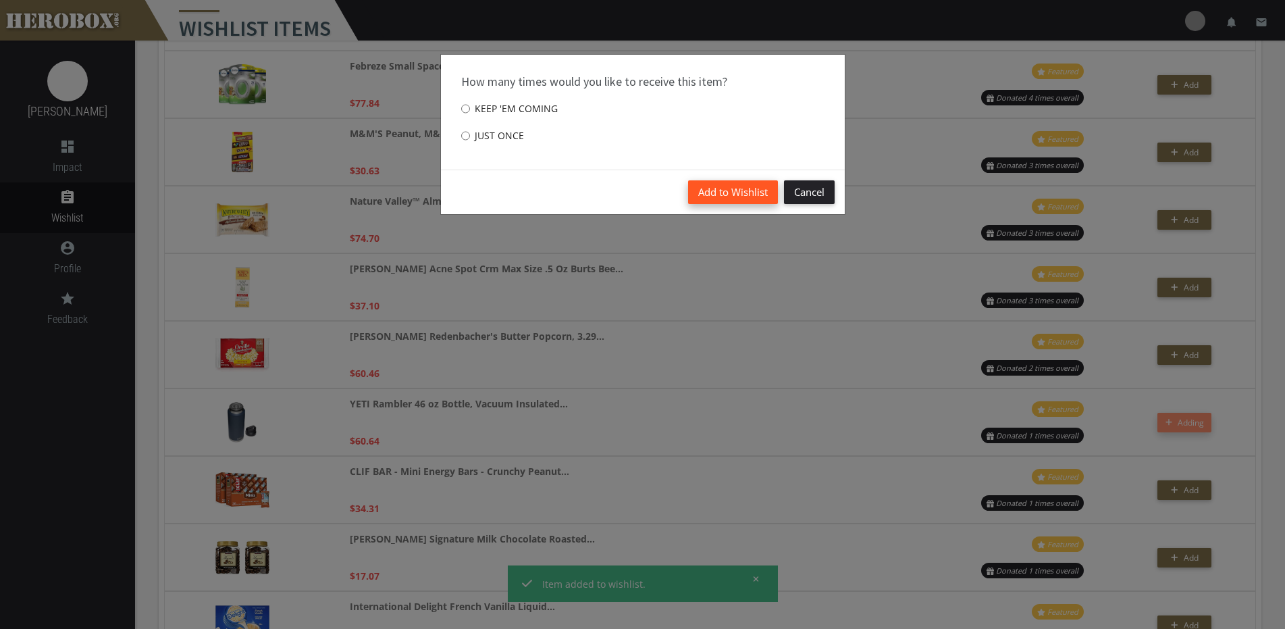
click at [731, 188] on button "Add to Wishlist" at bounding box center [733, 192] width 90 height 24
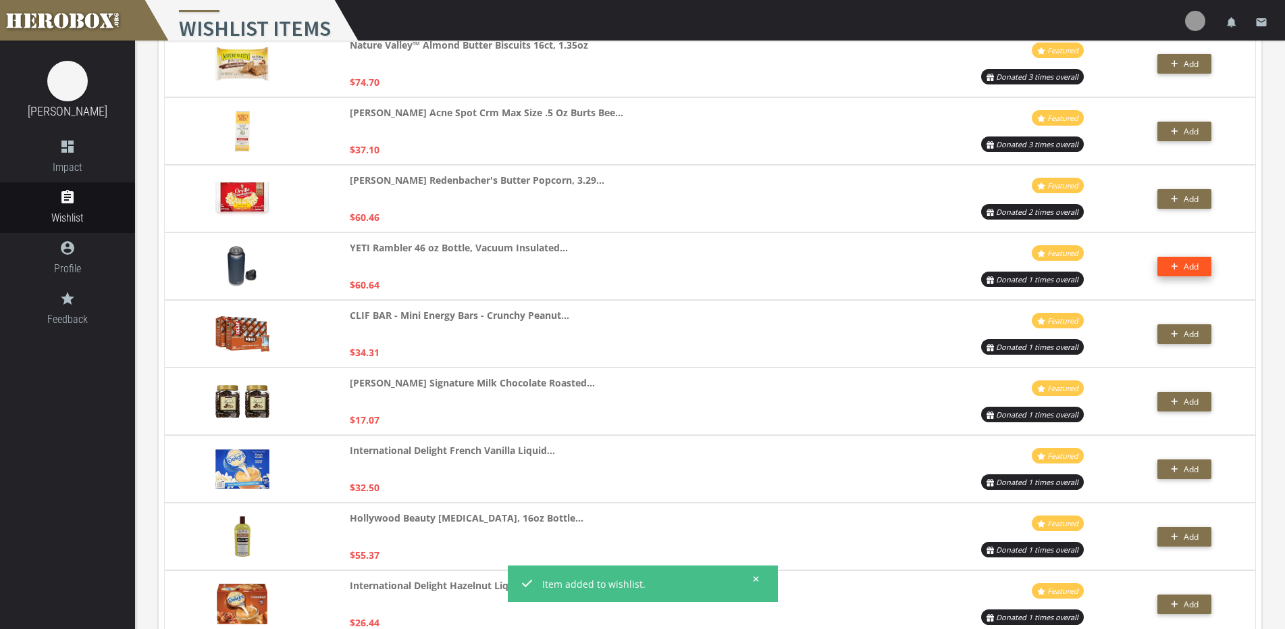
scroll to position [2630, 0]
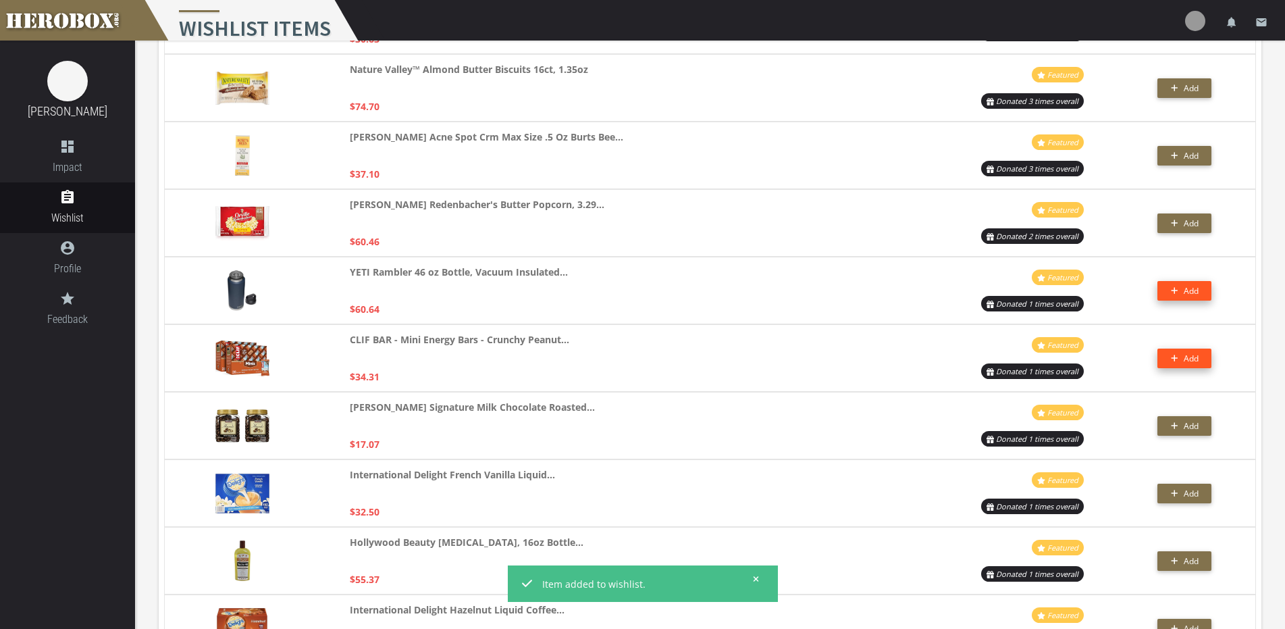
click at [1188, 354] on button "Add" at bounding box center [1184, 358] width 54 height 20
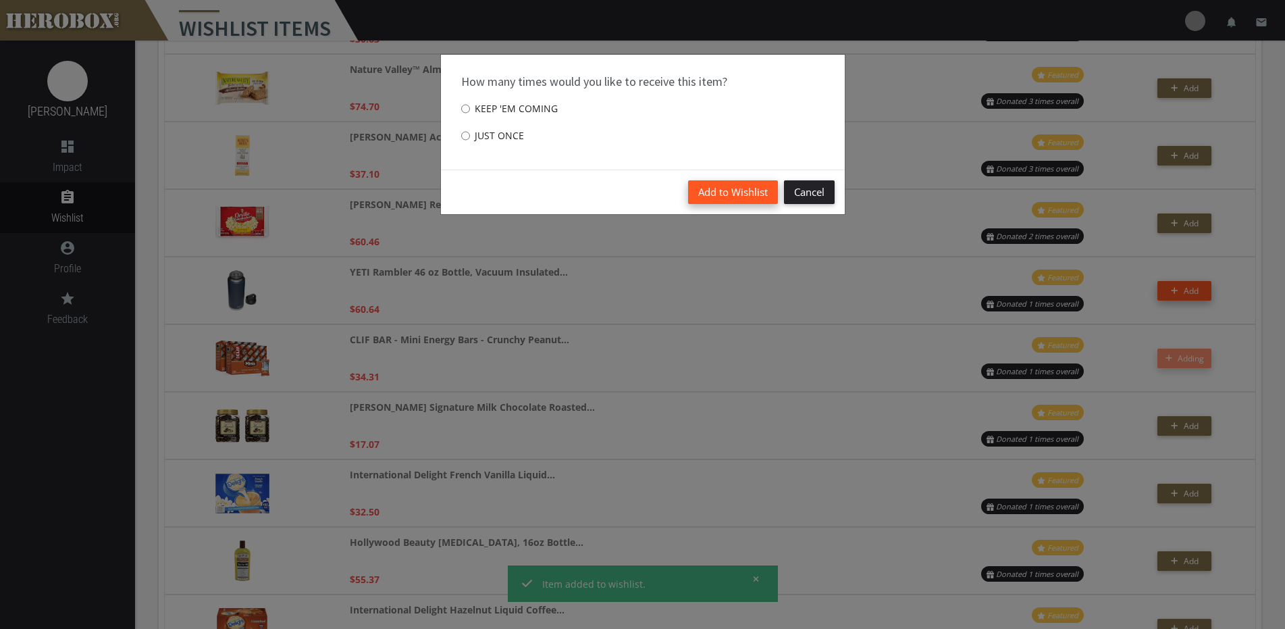
click at [711, 195] on button "Add to Wishlist" at bounding box center [733, 192] width 90 height 24
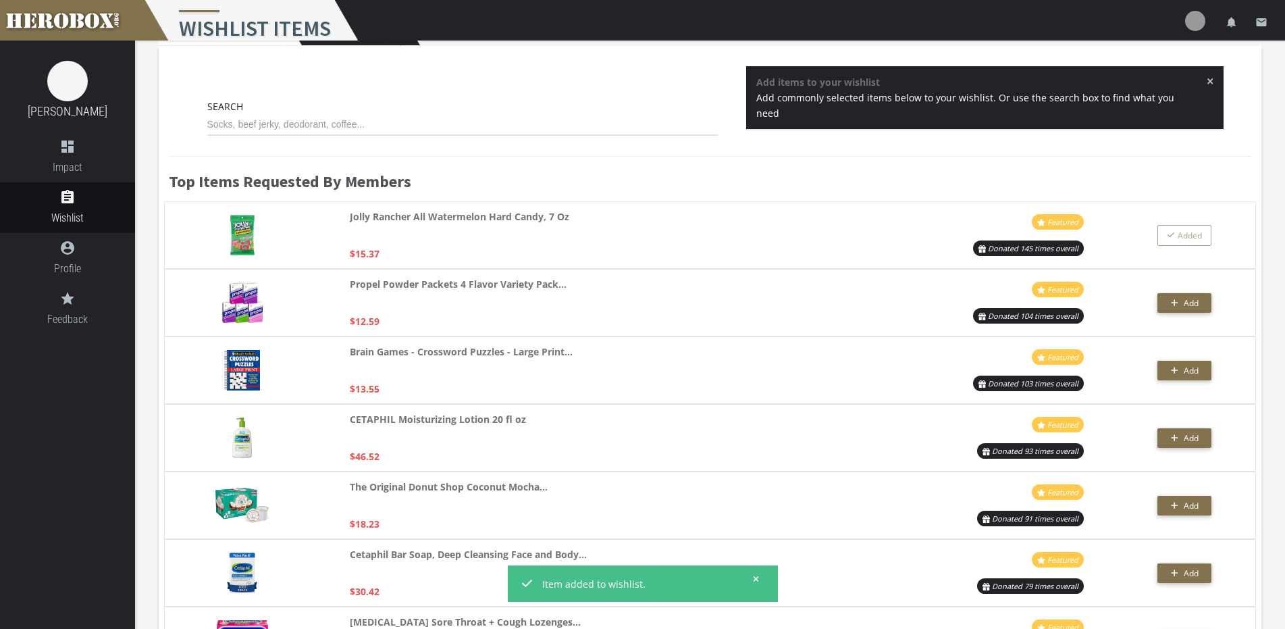
scroll to position [0, 0]
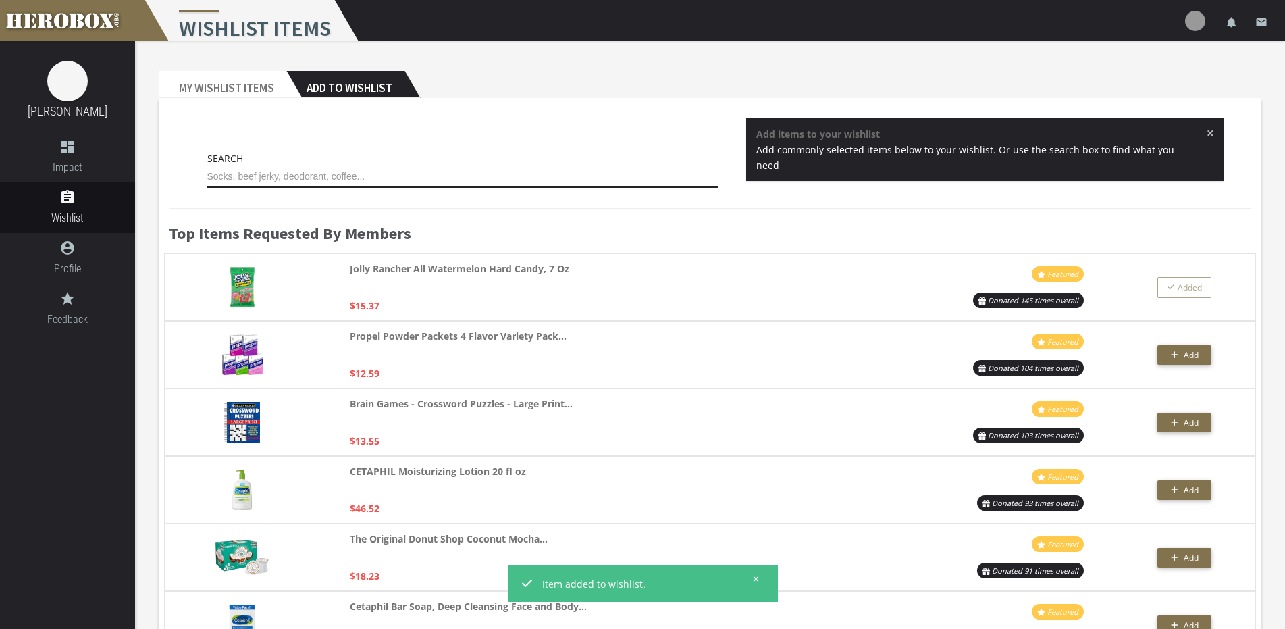
click at [286, 176] on input "text" at bounding box center [462, 177] width 511 height 22
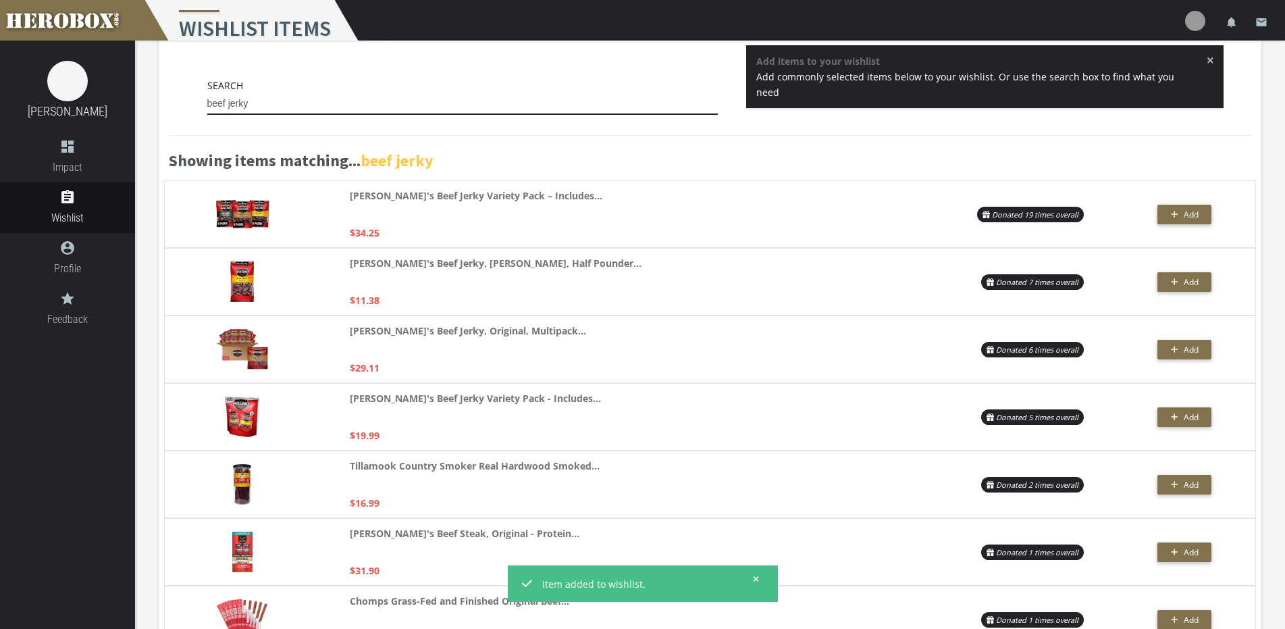
scroll to position [68, 0]
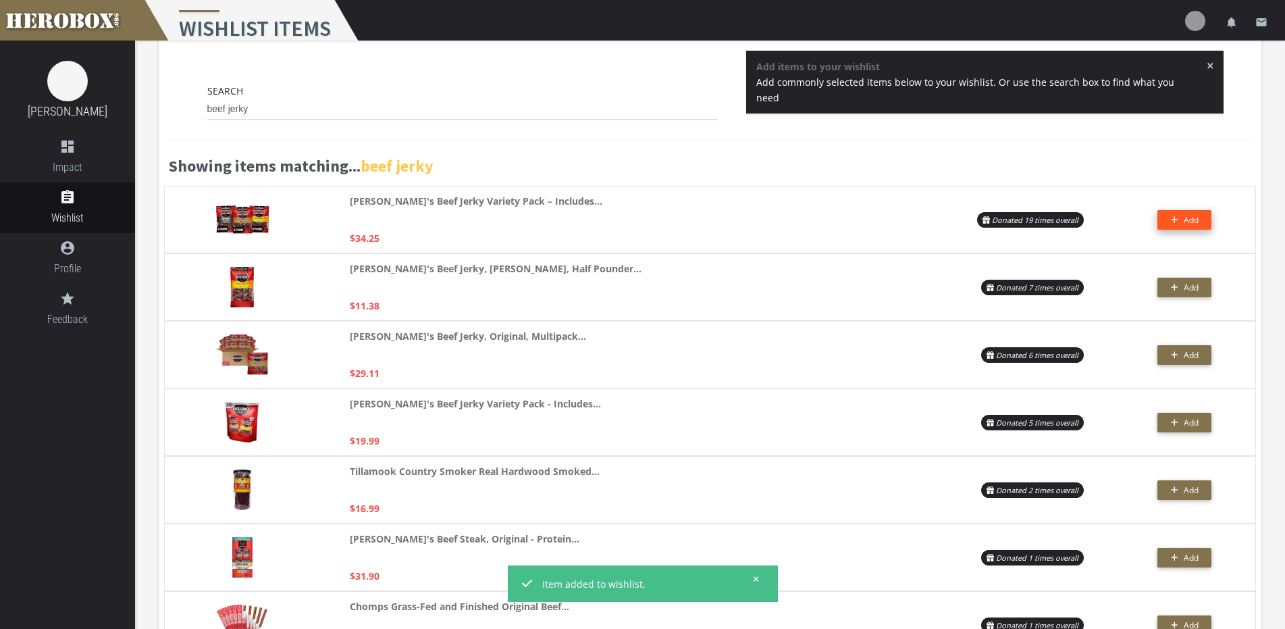
click at [1199, 222] on button "Add" at bounding box center [1184, 220] width 54 height 20
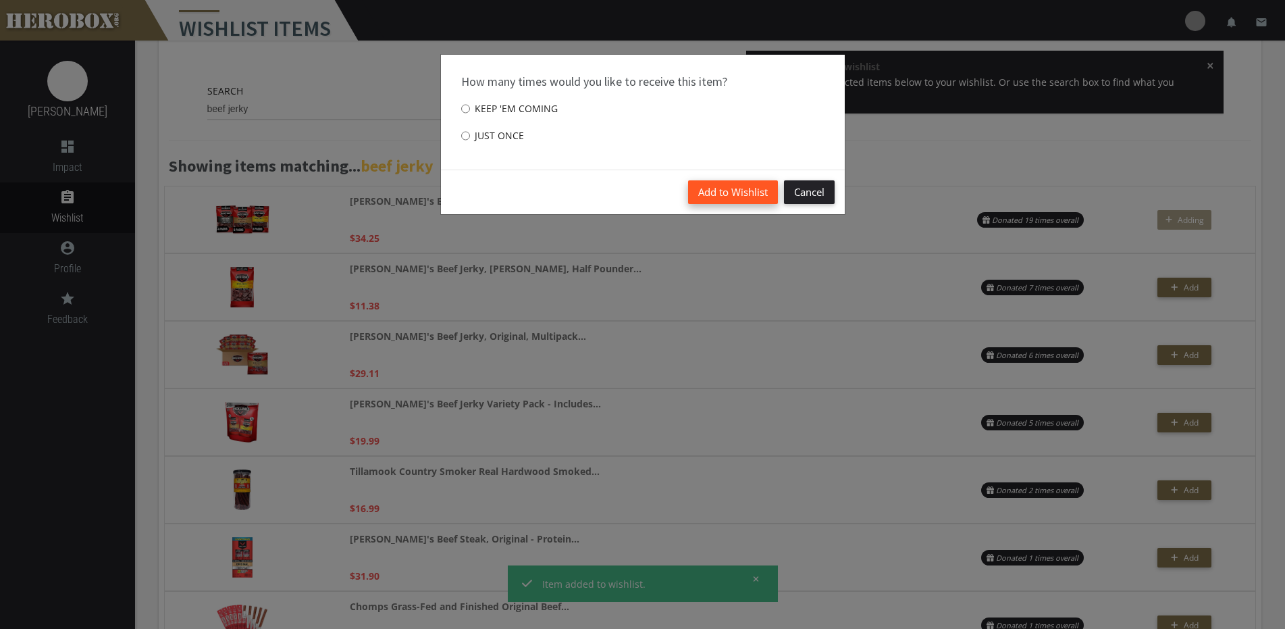
click at [718, 198] on button "Add to Wishlist" at bounding box center [733, 192] width 90 height 24
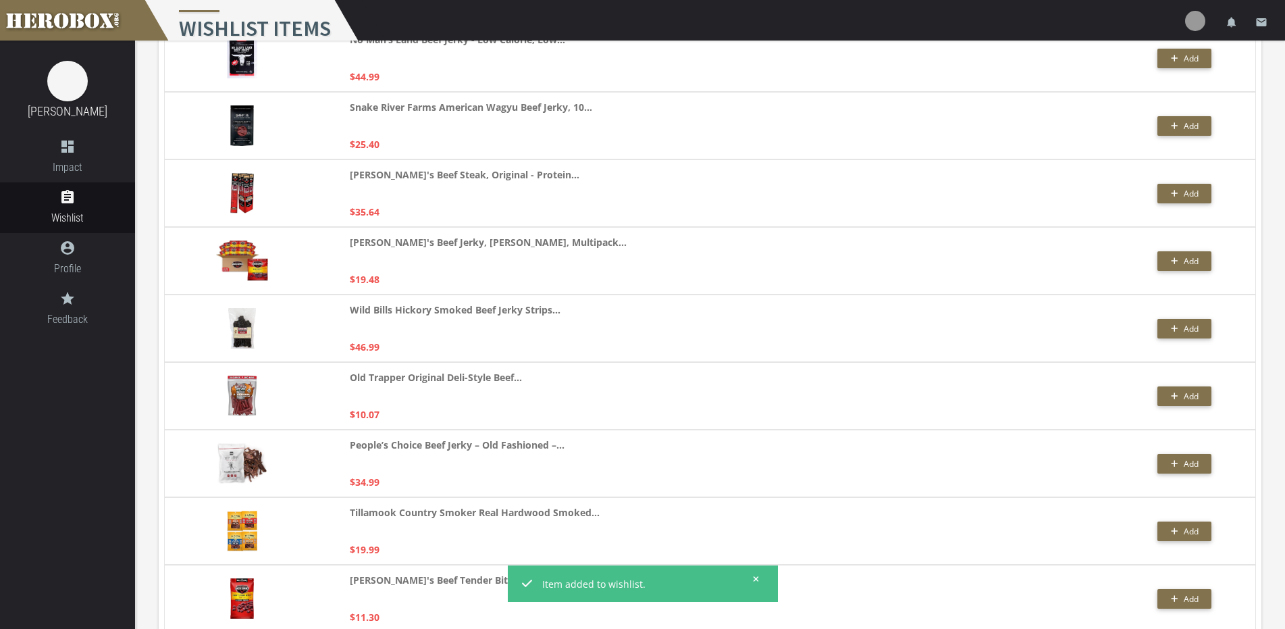
scroll to position [1418, 0]
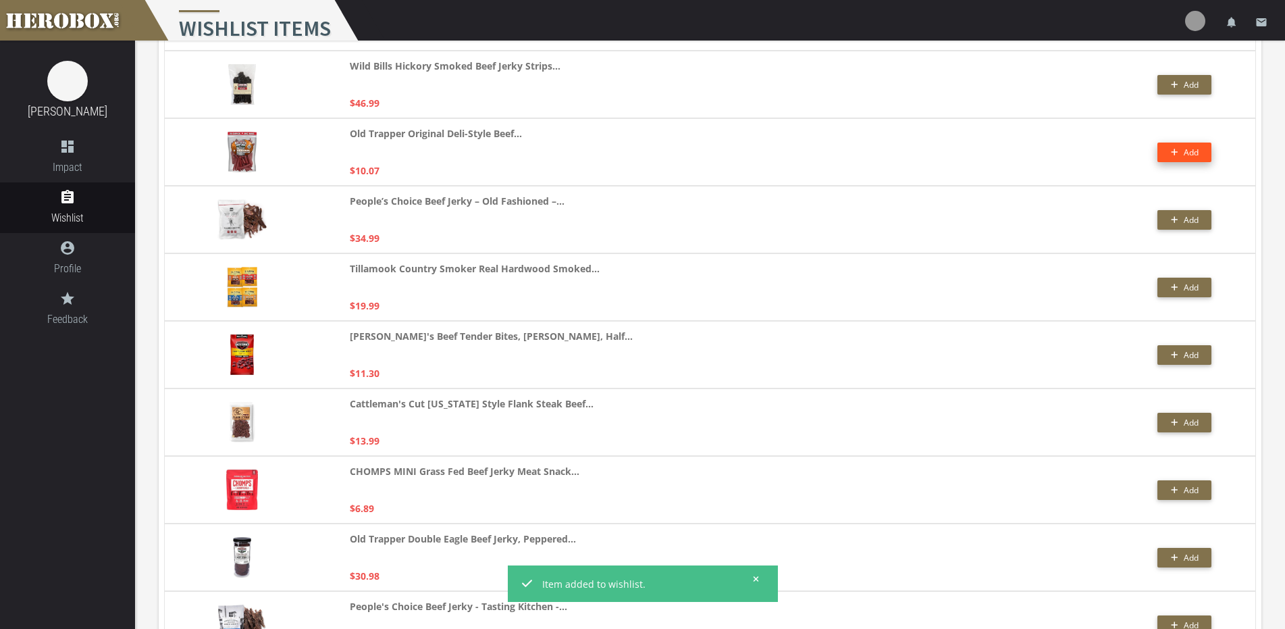
click at [1170, 155] on button "Add" at bounding box center [1184, 152] width 54 height 20
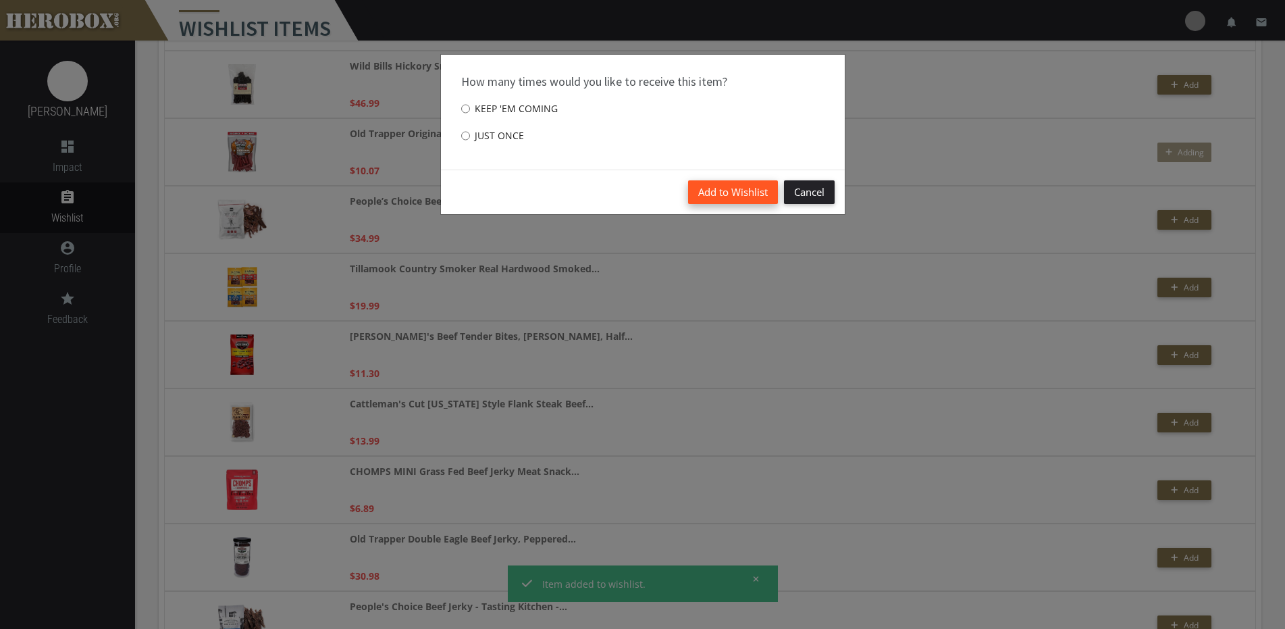
click at [739, 196] on button "Add to Wishlist" at bounding box center [733, 192] width 90 height 24
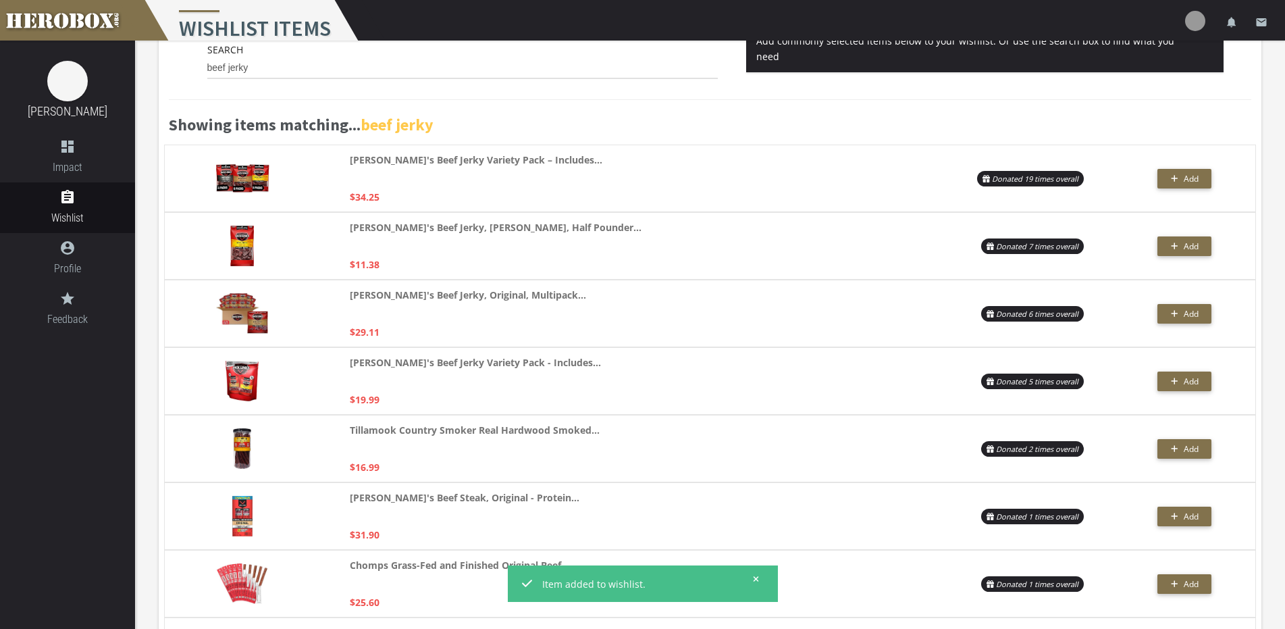
scroll to position [0, 0]
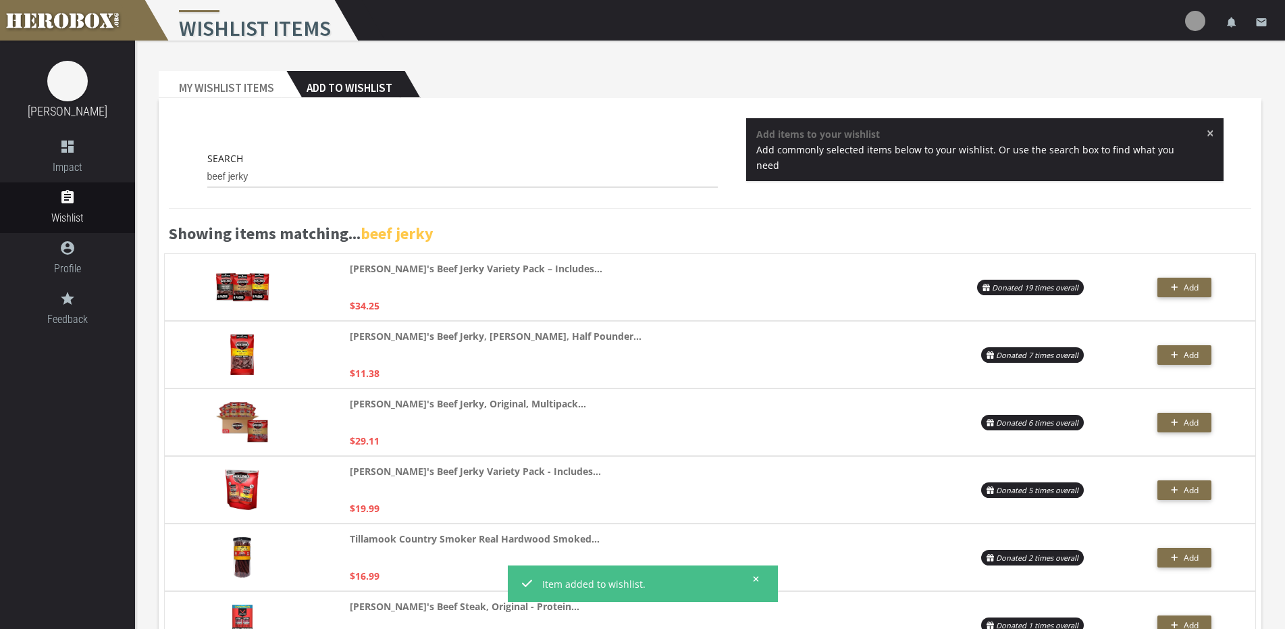
click at [1207, 131] on span "×" at bounding box center [1210, 133] width 7 height 14
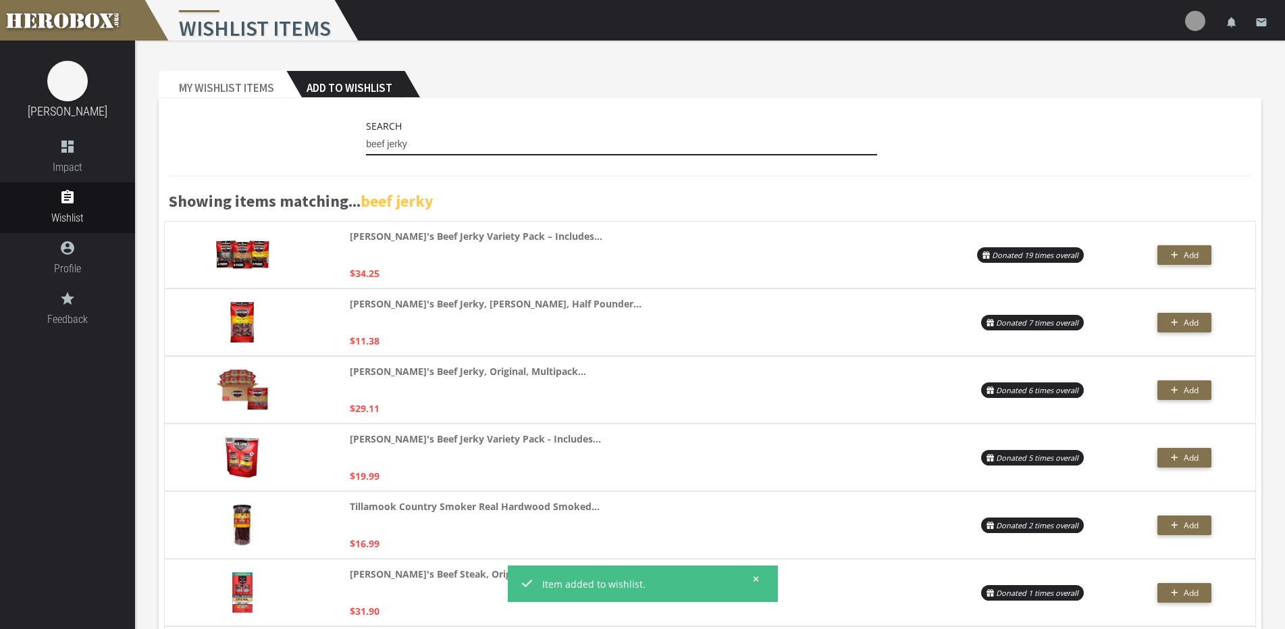
drag, startPoint x: 476, startPoint y: 150, endPoint x: 173, endPoint y: 159, distance: 303.3
click at [173, 159] on div "Search beef jerky" at bounding box center [710, 140] width 1082 height 44
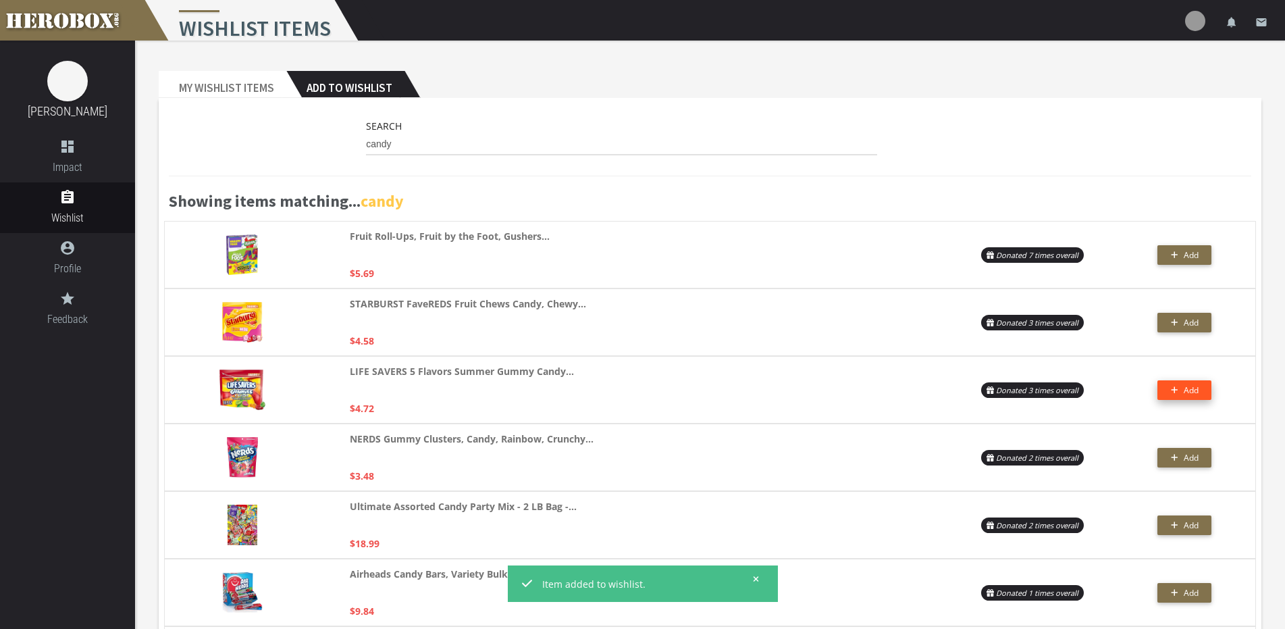
click at [1174, 390] on icon "button" at bounding box center [1174, 390] width 7 height 7
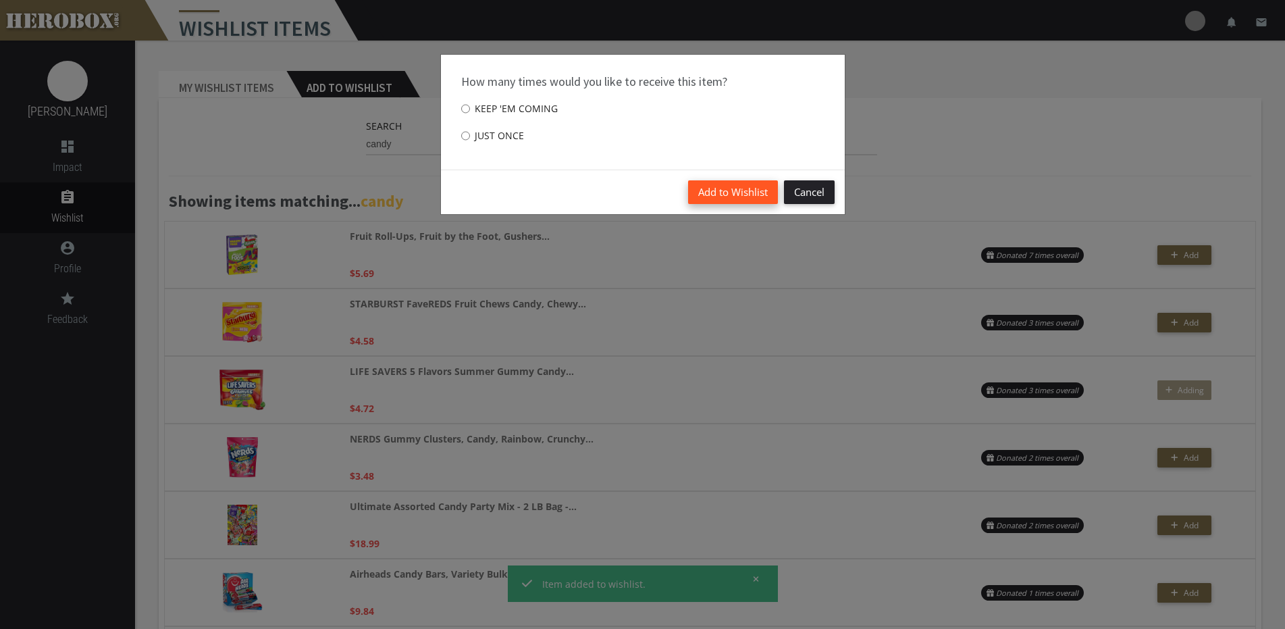
click at [769, 203] on button "Add to Wishlist" at bounding box center [733, 192] width 90 height 24
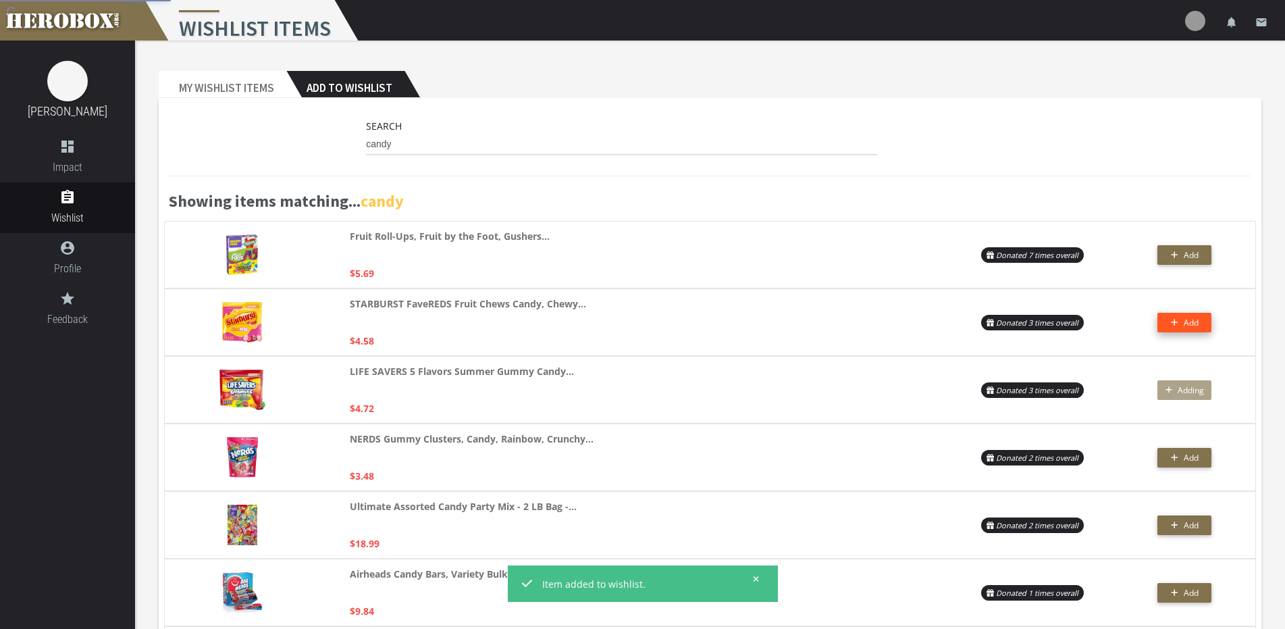
click at [1168, 322] on button "Add" at bounding box center [1184, 323] width 54 height 20
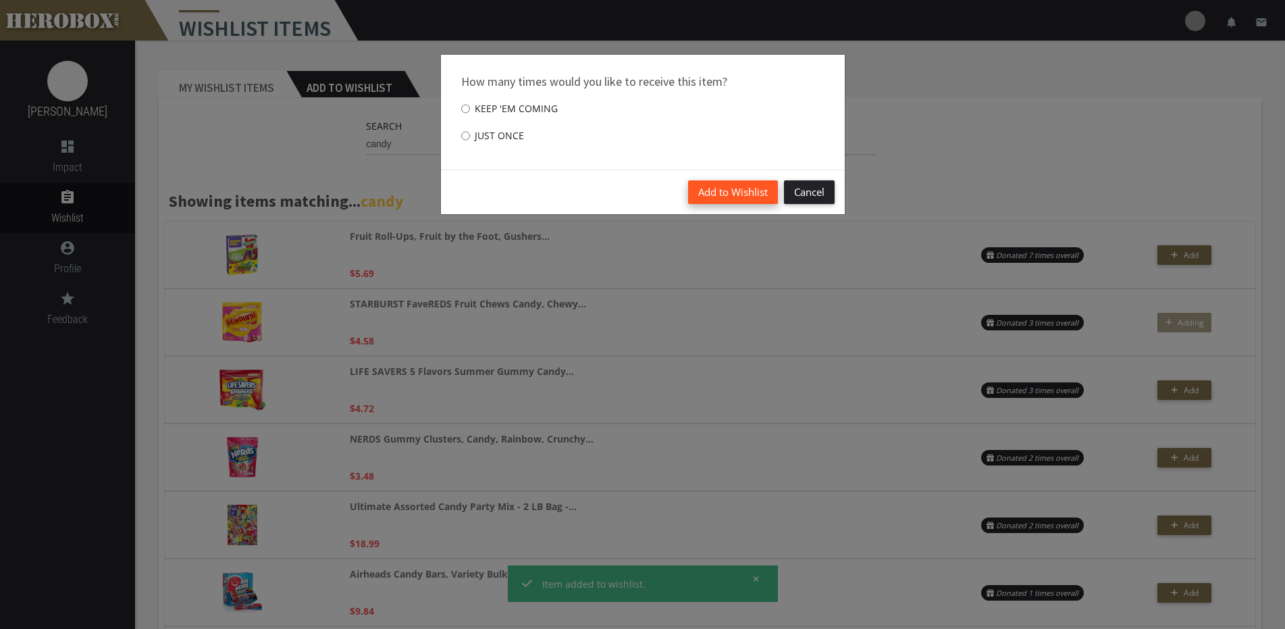
click at [756, 203] on button "Add to Wishlist" at bounding box center [733, 192] width 90 height 24
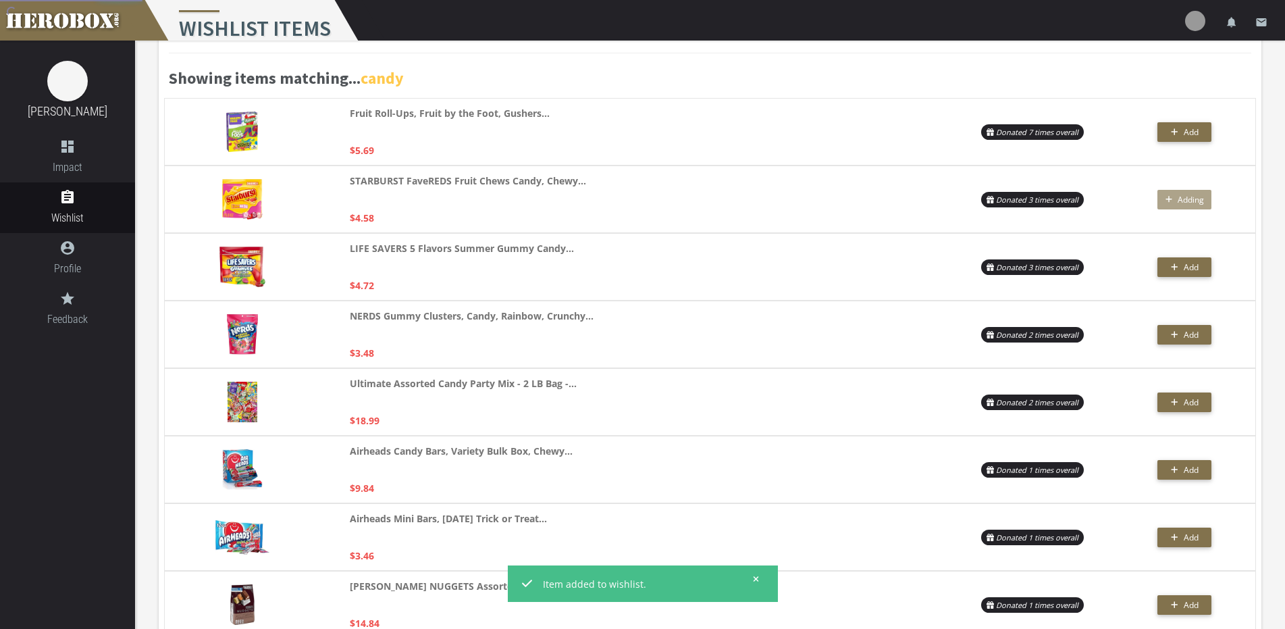
scroll to position [270, 0]
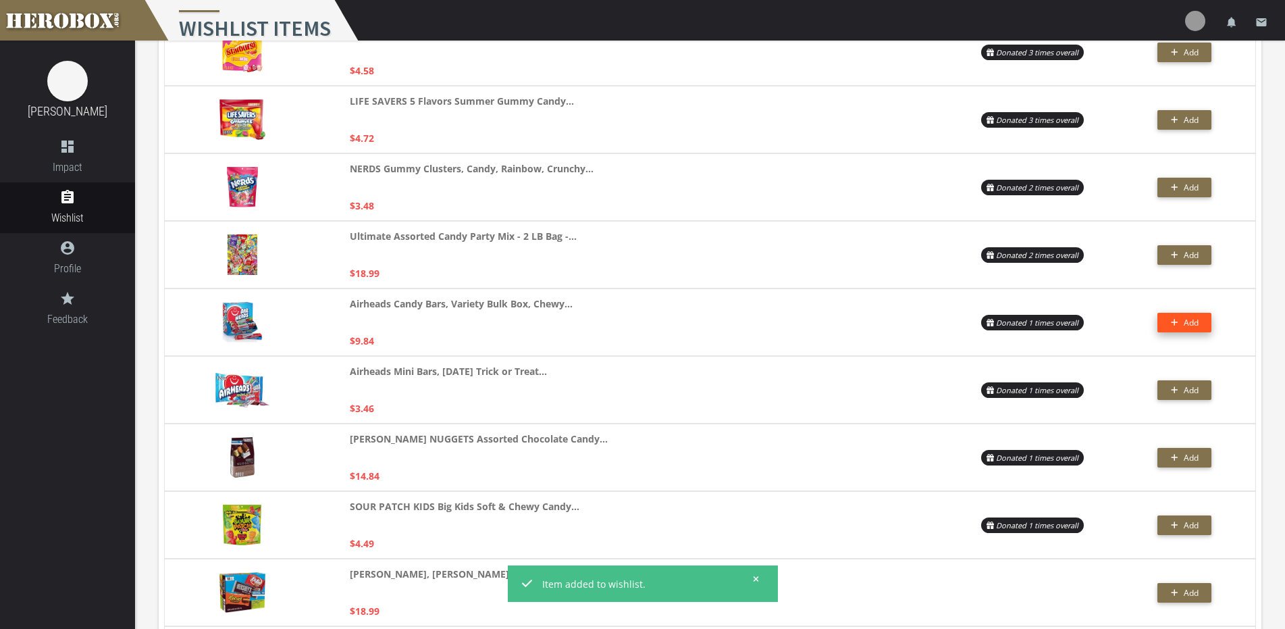
click at [1170, 321] on button "Add" at bounding box center [1184, 323] width 54 height 20
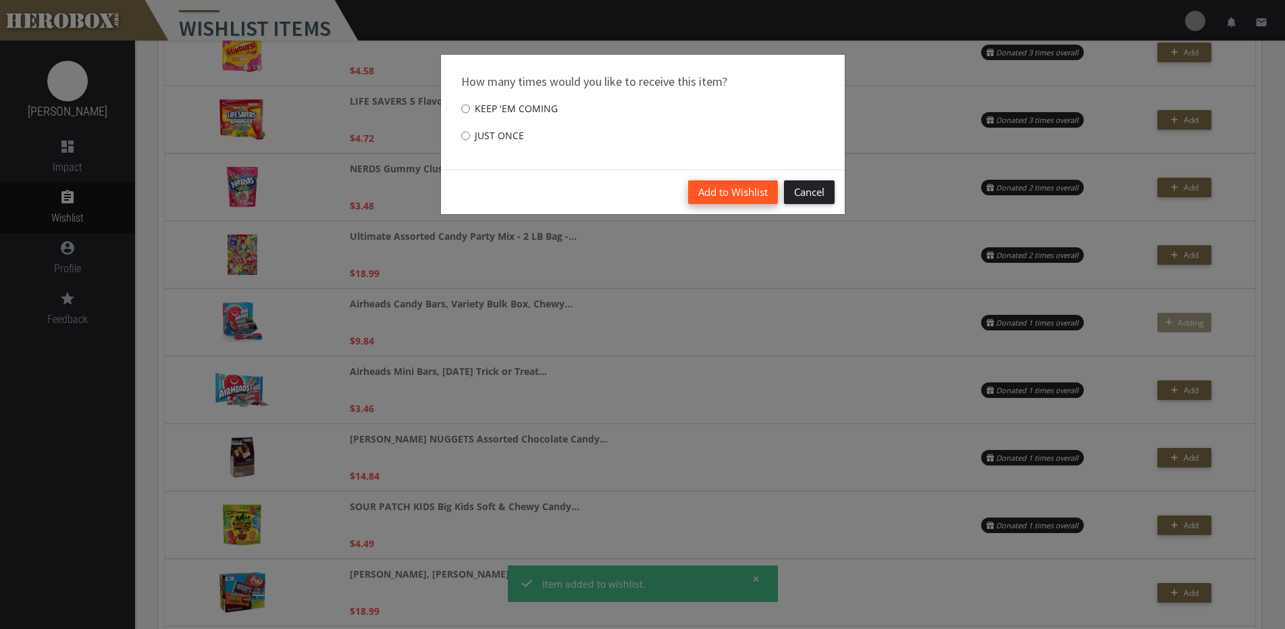
drag, startPoint x: 720, startPoint y: 177, endPoint x: 719, endPoint y: 186, distance: 8.9
click at [720, 177] on div "Add to Wishlist Cancel" at bounding box center [643, 191] width 404 height 45
drag, startPoint x: 719, startPoint y: 186, endPoint x: 717, endPoint y: 193, distance: 7.7
click at [718, 186] on button "Add to Wishlist" at bounding box center [733, 192] width 90 height 24
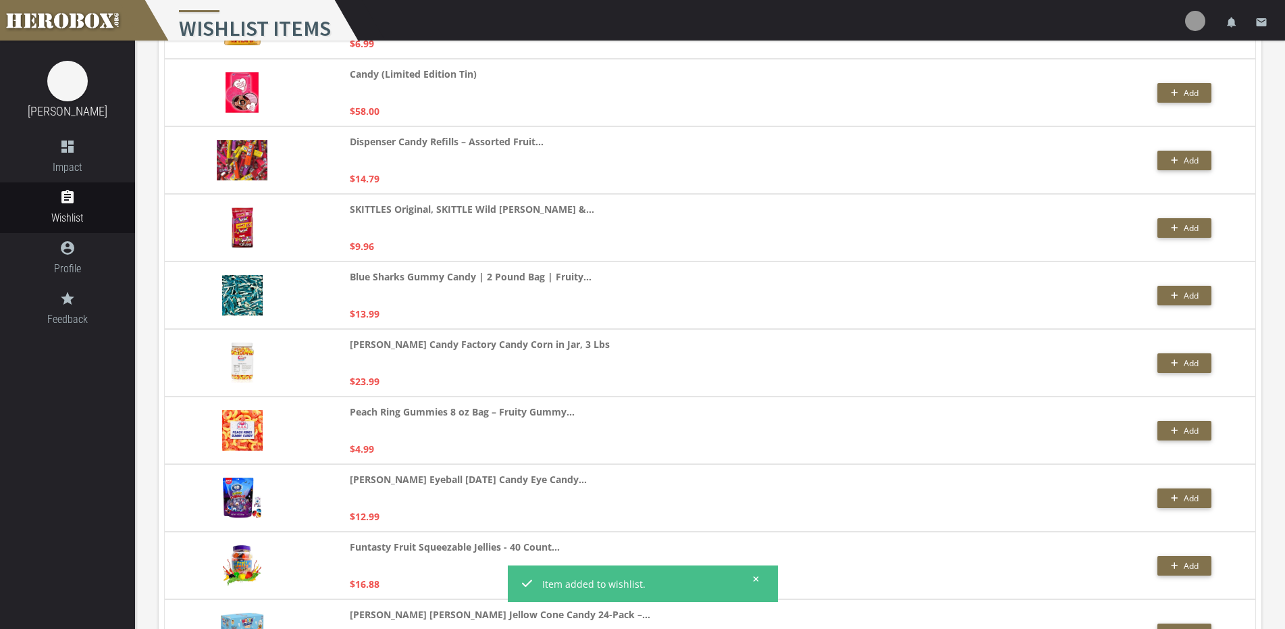
scroll to position [2598, 0]
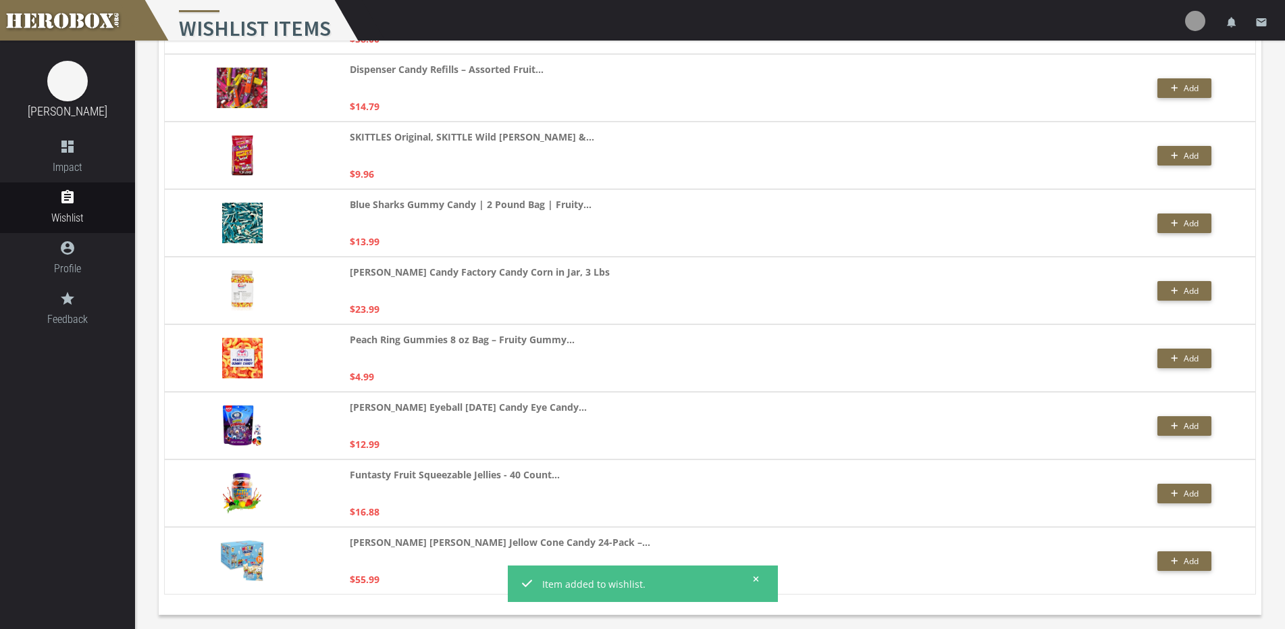
click at [756, 577] on icon at bounding box center [756, 579] width 6 height 8
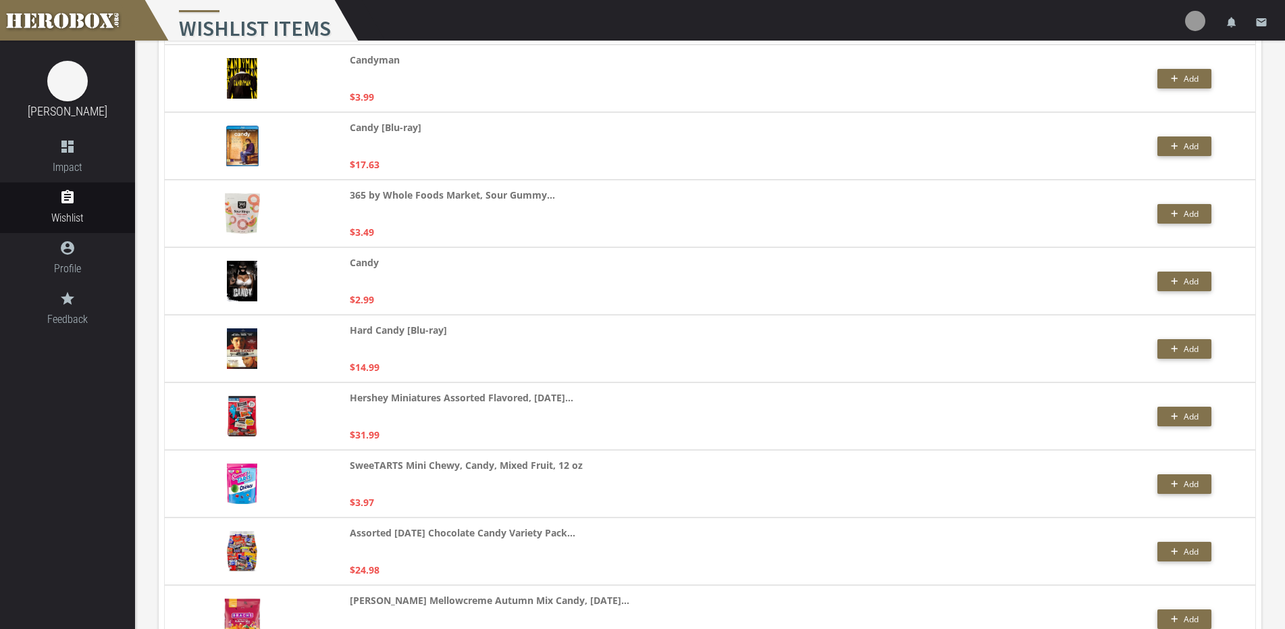
scroll to position [1585, 0]
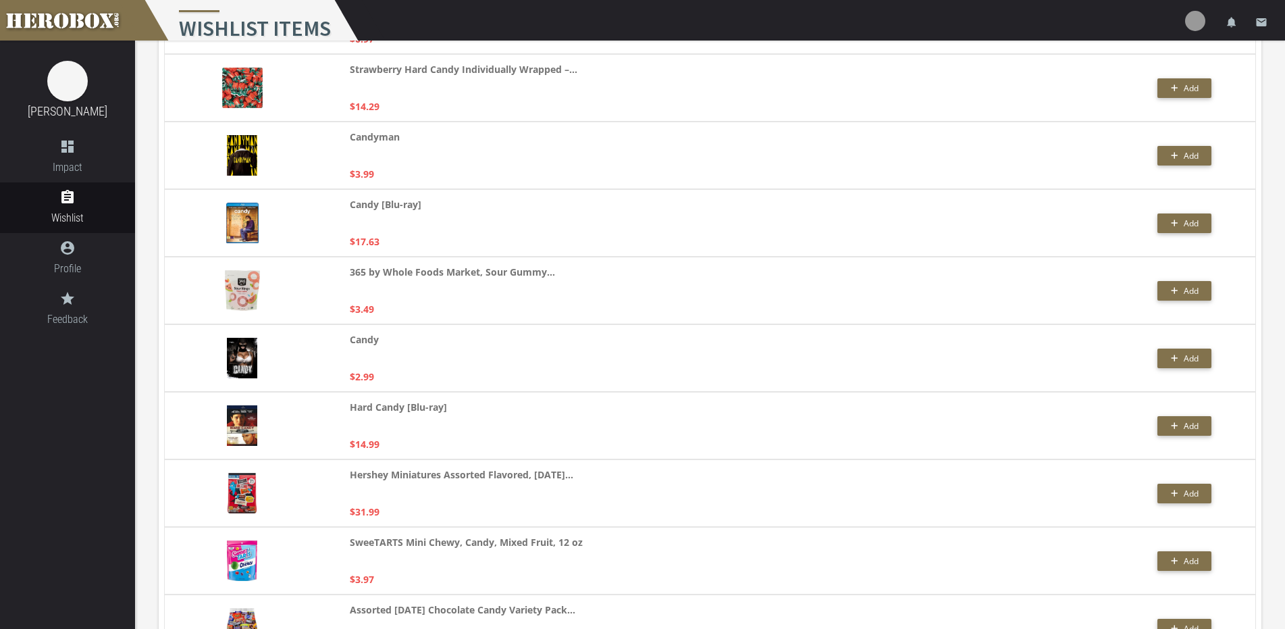
click at [324, 348] on div "Candy $2.99 Add" at bounding box center [710, 358] width 1092 height 68
click at [242, 354] on img at bounding box center [242, 358] width 30 height 41
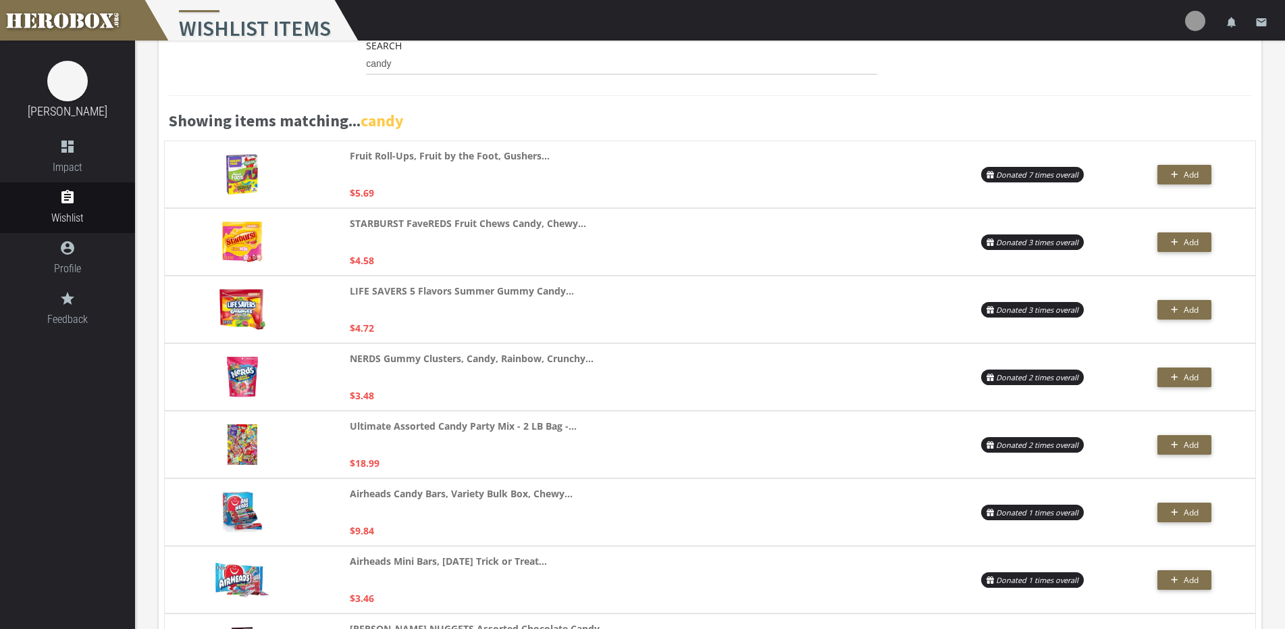
scroll to position [0, 0]
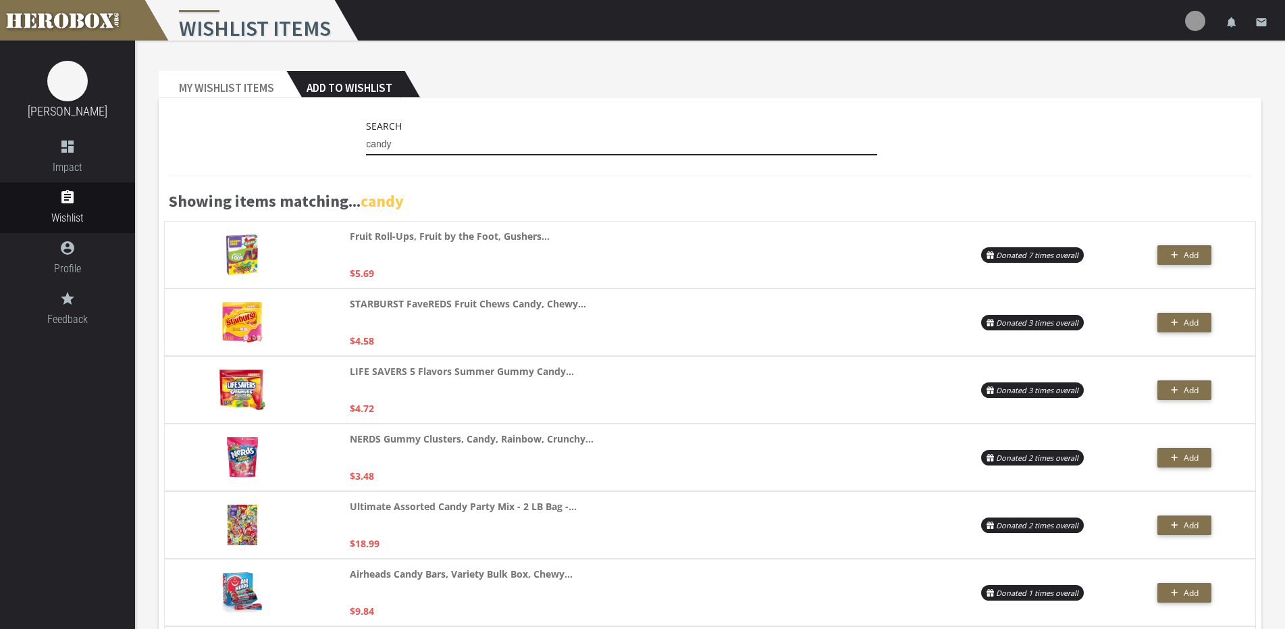
drag, startPoint x: 419, startPoint y: 138, endPoint x: 163, endPoint y: 159, distance: 257.4
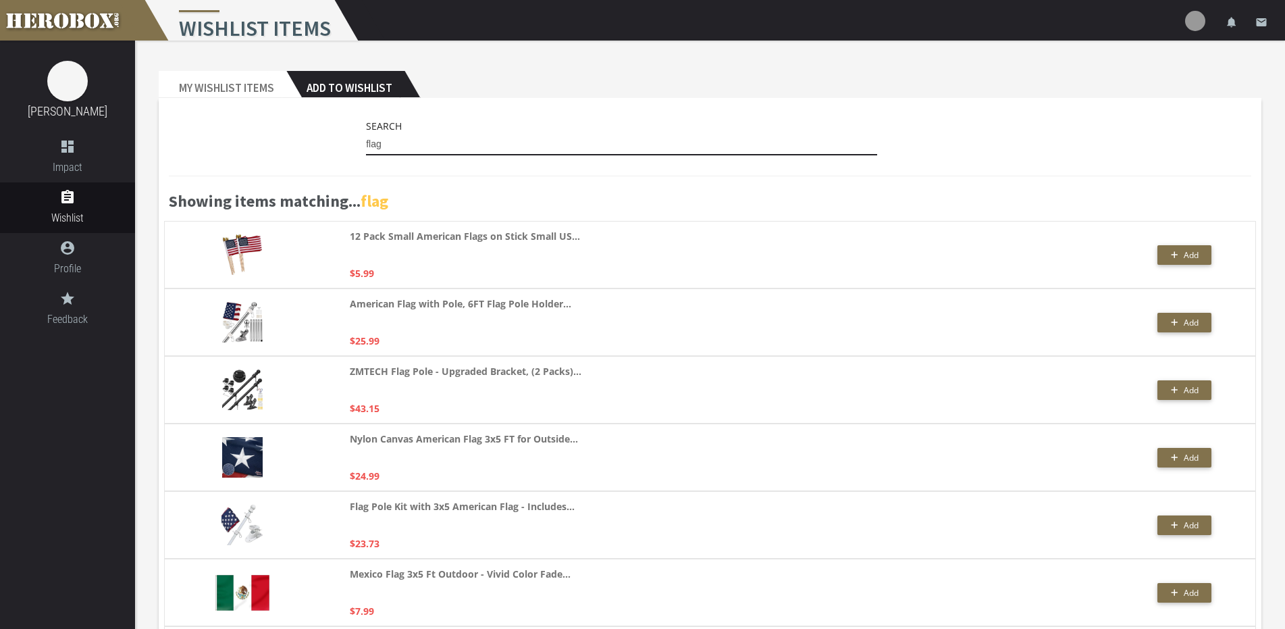
click at [421, 145] on input "flag" at bounding box center [621, 145] width 511 height 22
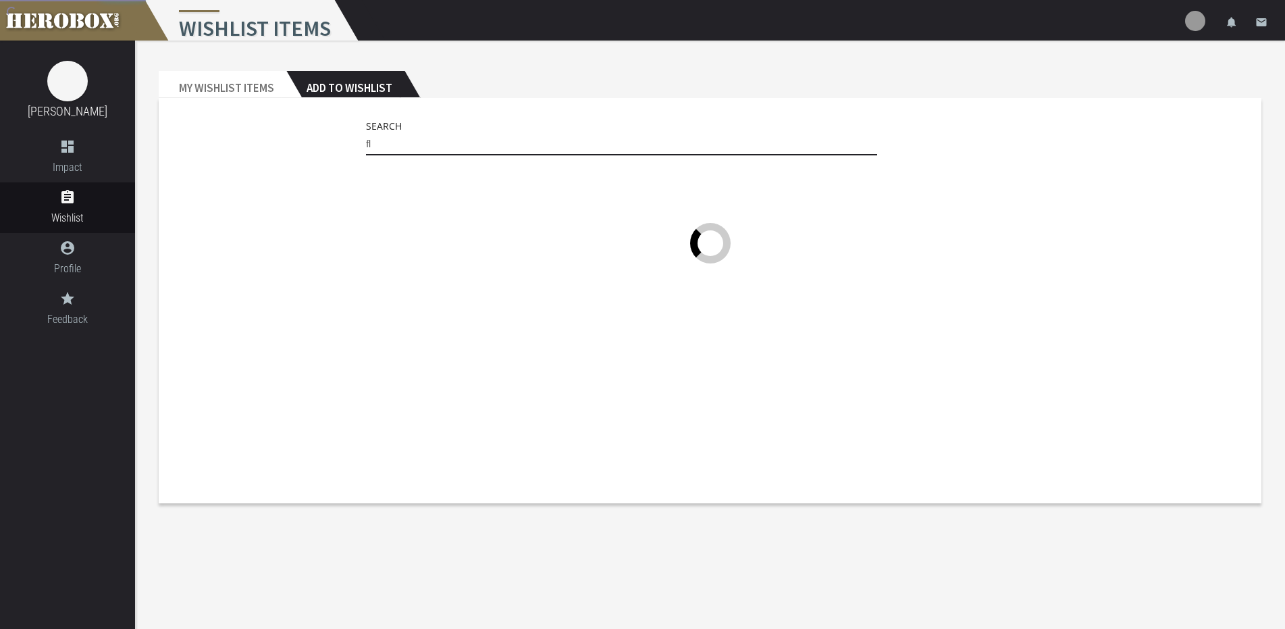
type input "f"
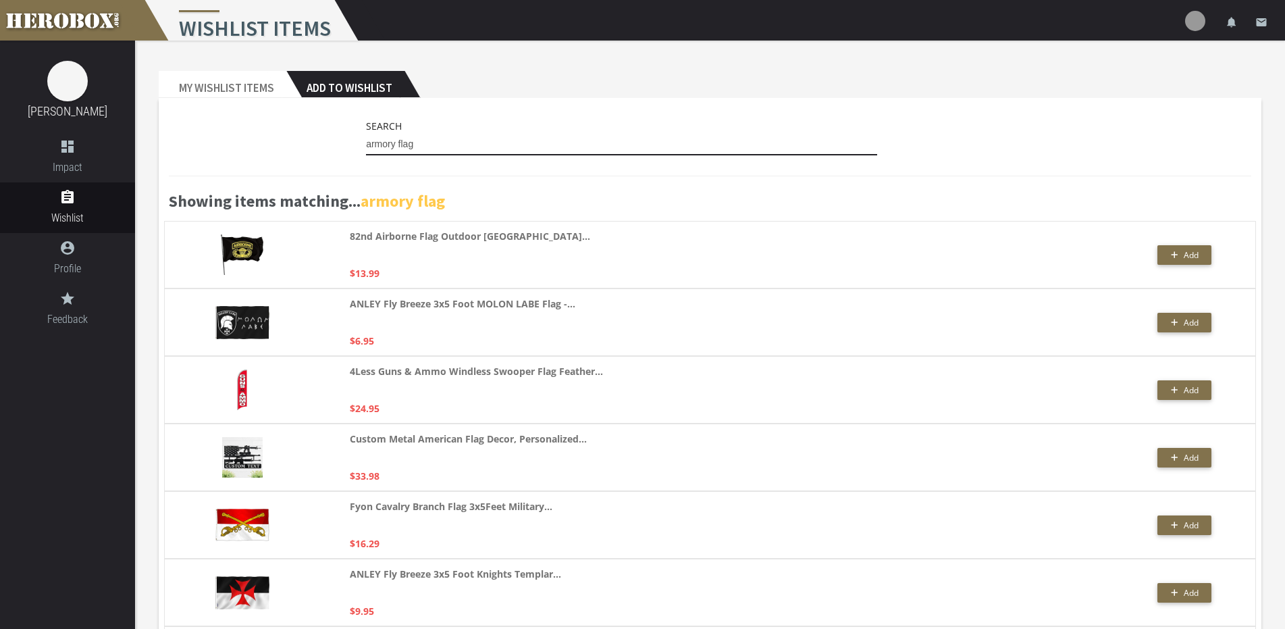
drag, startPoint x: 437, startPoint y: 149, endPoint x: 228, endPoint y: 131, distance: 210.1
click at [211, 132] on div "Search armory flag" at bounding box center [710, 140] width 1082 height 44
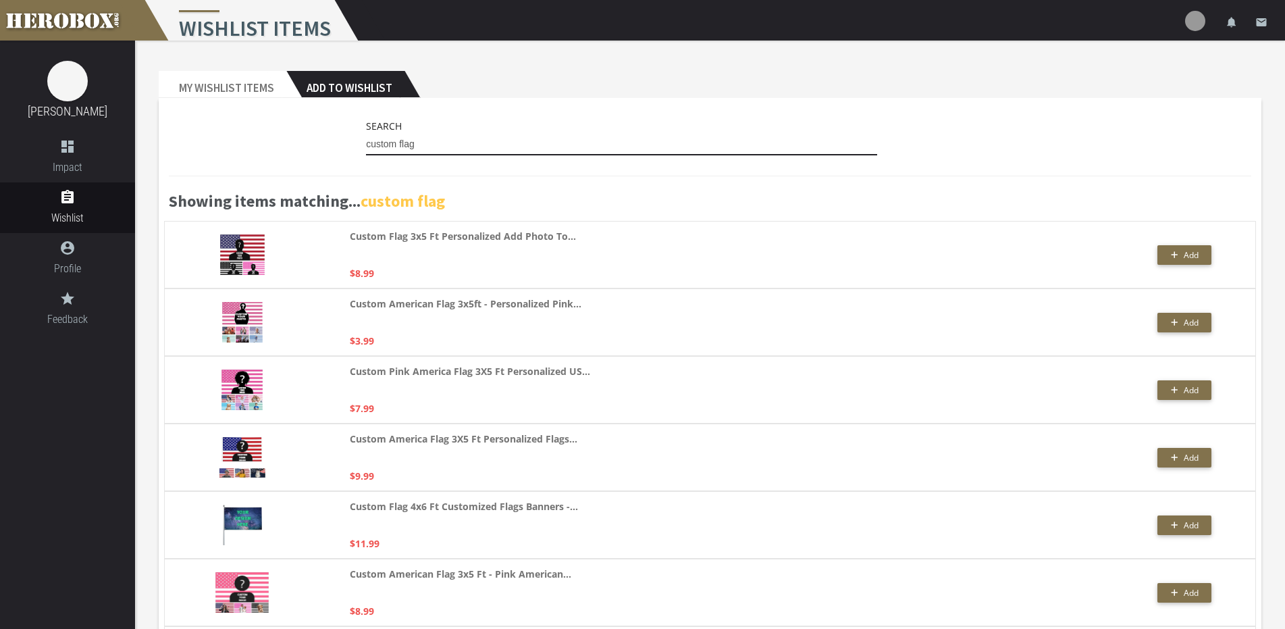
drag, startPoint x: 429, startPoint y: 150, endPoint x: 114, endPoint y: 109, distance: 318.0
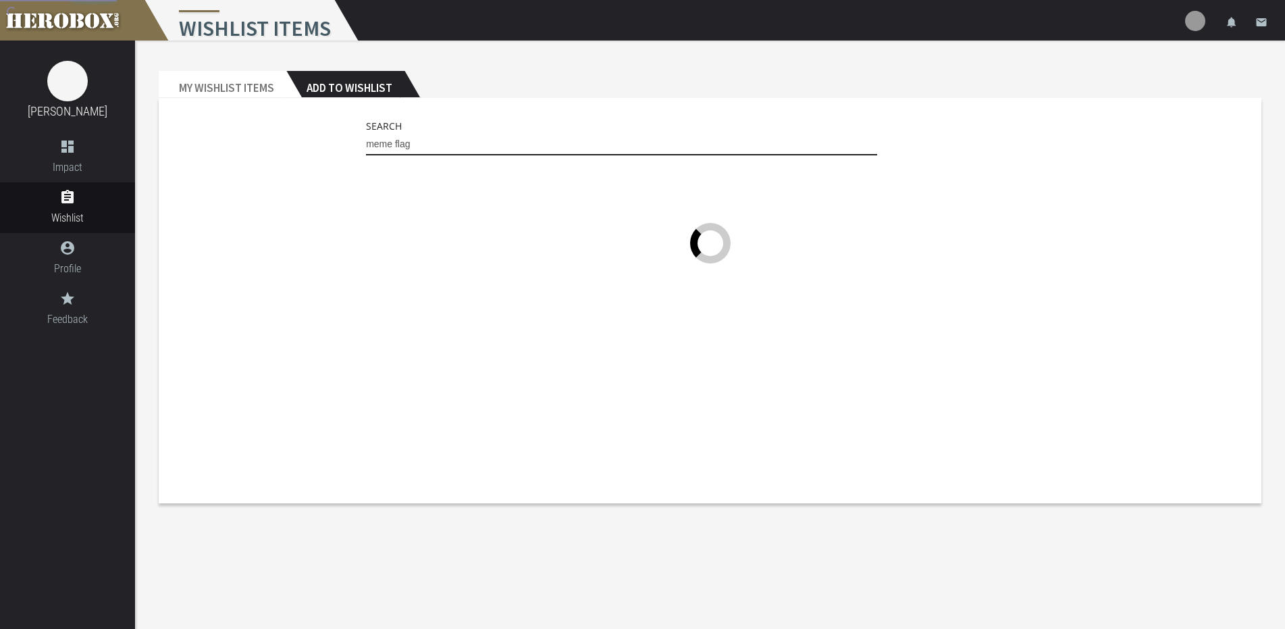
type input "meme flag"
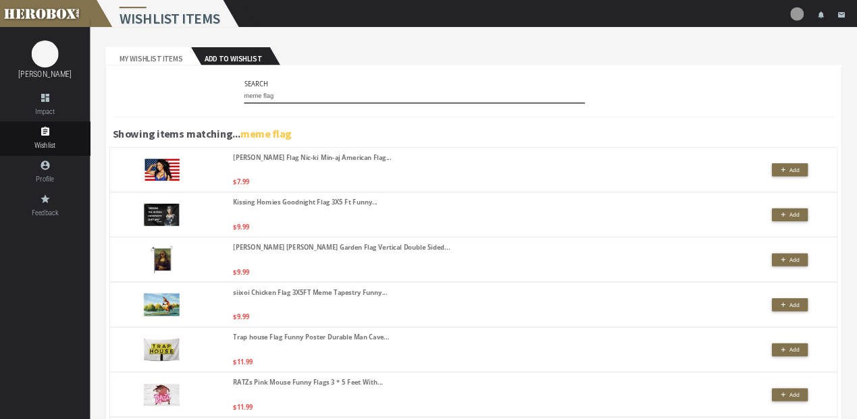
scroll to position [68, 0]
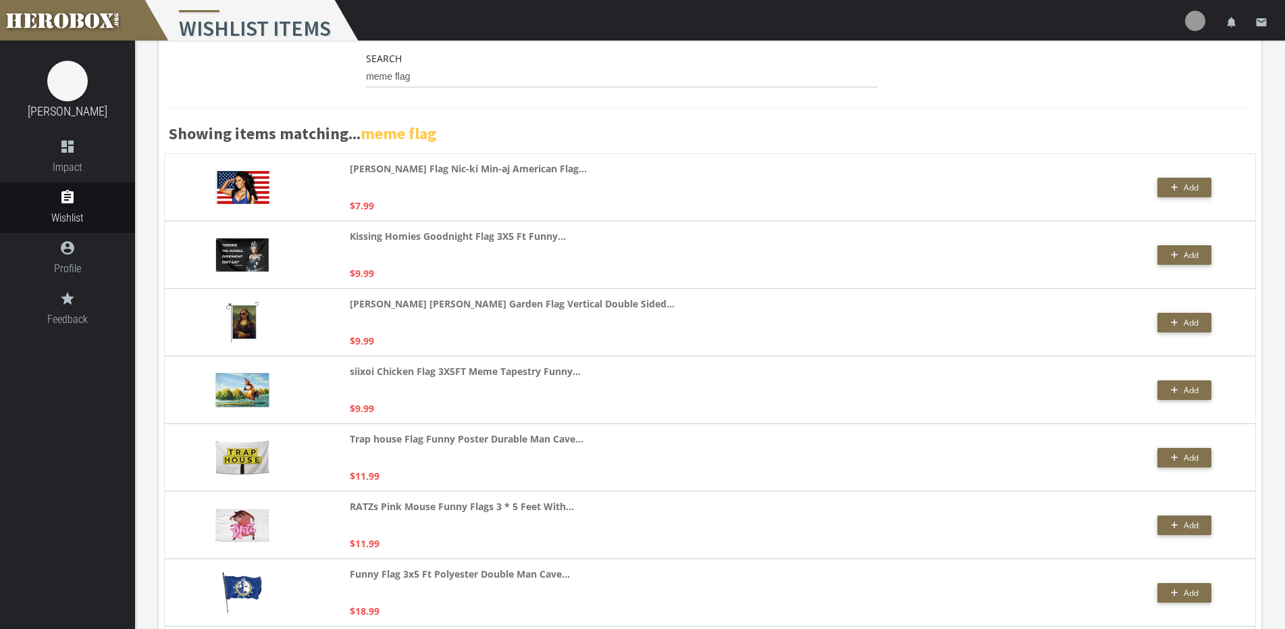
click at [236, 257] on img at bounding box center [242, 255] width 54 height 34
drag, startPoint x: 236, startPoint y: 257, endPoint x: 525, endPoint y: 292, distance: 291.8
click at [525, 292] on div "[PERSON_NAME] [PERSON_NAME] Garden Flag Vertical Double Sided... $9.99 Add" at bounding box center [710, 322] width 1092 height 68
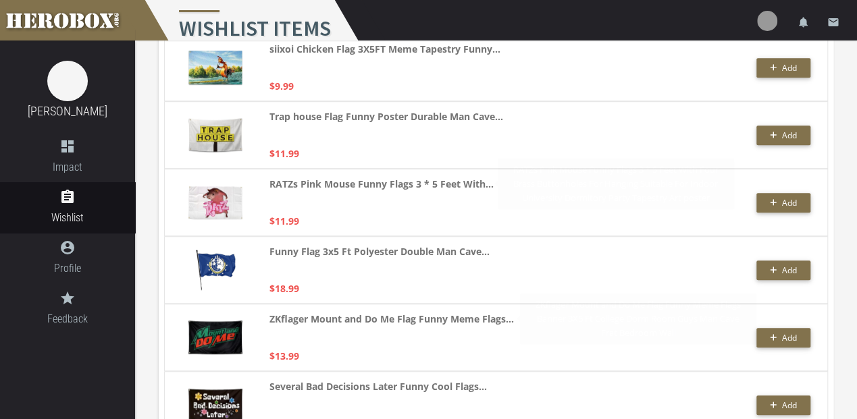
scroll to position [338, 0]
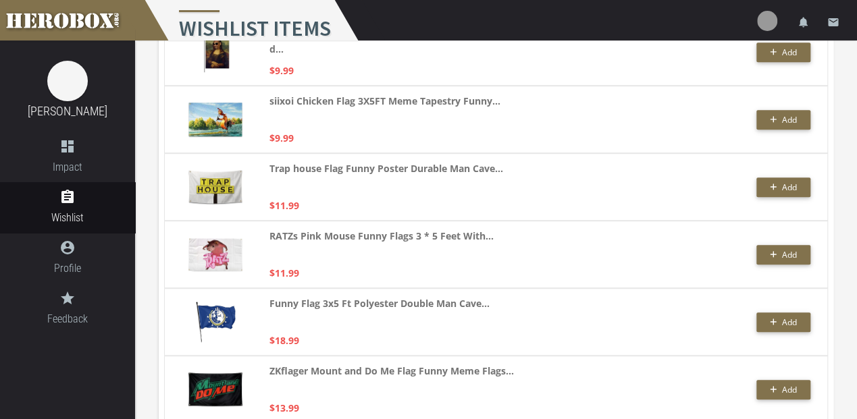
click at [751, 117] on div "siixoi Chicken Flag 3X5FT Meme Tapestry Funny... $9.99 Add" at bounding box center [496, 120] width 664 height 68
click at [764, 119] on button "Add" at bounding box center [783, 120] width 54 height 20
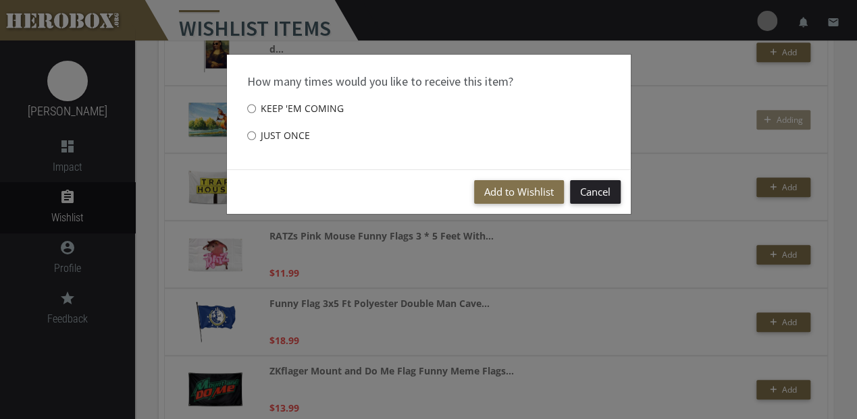
click at [289, 139] on label "Just once" at bounding box center [278, 135] width 63 height 27
click at [256, 139] on input "Just once" at bounding box center [251, 136] width 9 height 22
radio input "****"
click at [548, 192] on button "Add to Wishlist" at bounding box center [519, 192] width 90 height 24
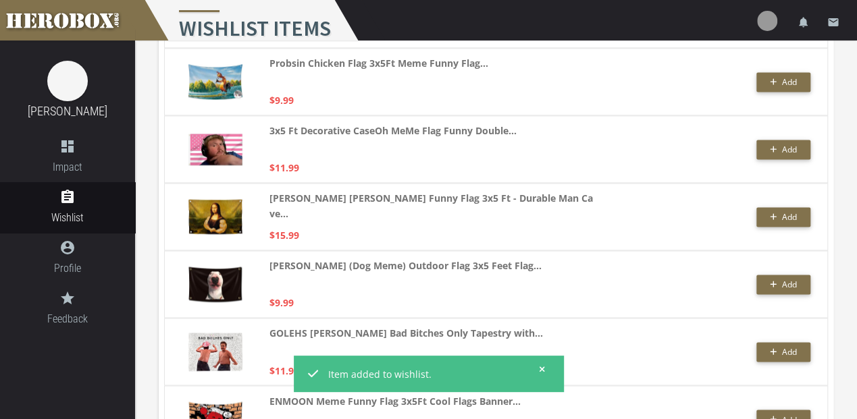
scroll to position [922, 0]
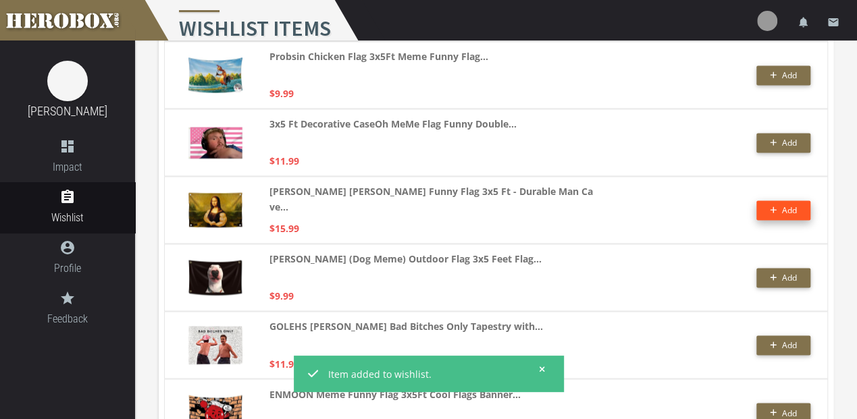
click at [787, 205] on button "Add" at bounding box center [783, 211] width 54 height 20
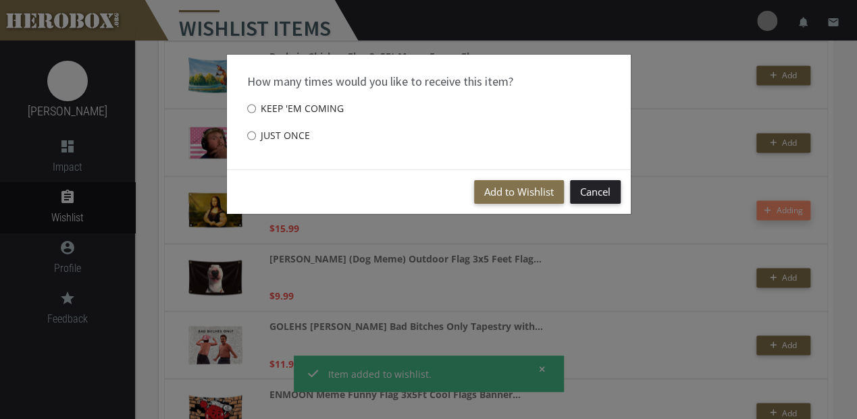
click at [281, 134] on label "Just once" at bounding box center [278, 135] width 63 height 27
click at [256, 134] on input "Just once" at bounding box center [251, 136] width 9 height 22
radio input "****"
click at [534, 197] on button "Add to Wishlist" at bounding box center [519, 192] width 90 height 24
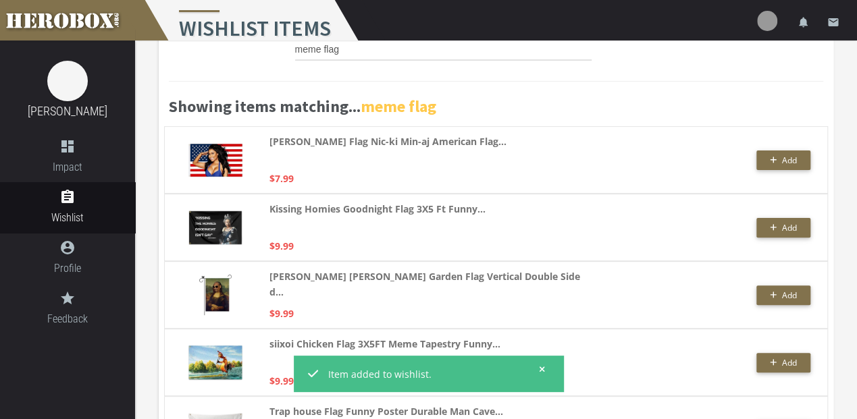
scroll to position [0, 0]
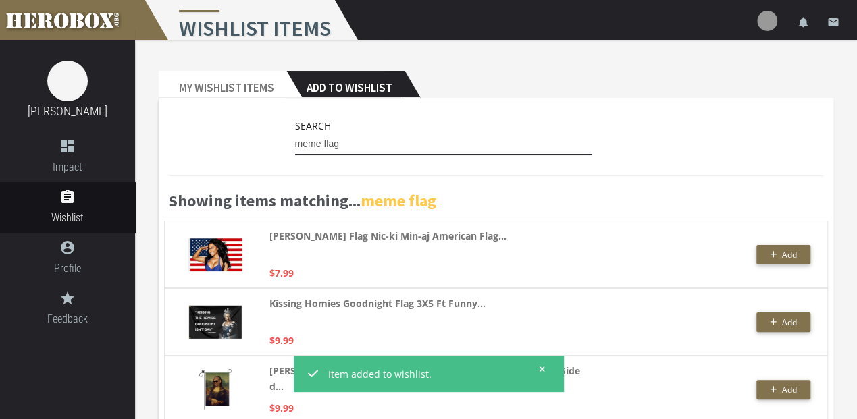
click at [321, 147] on input "meme flag" at bounding box center [443, 145] width 297 height 22
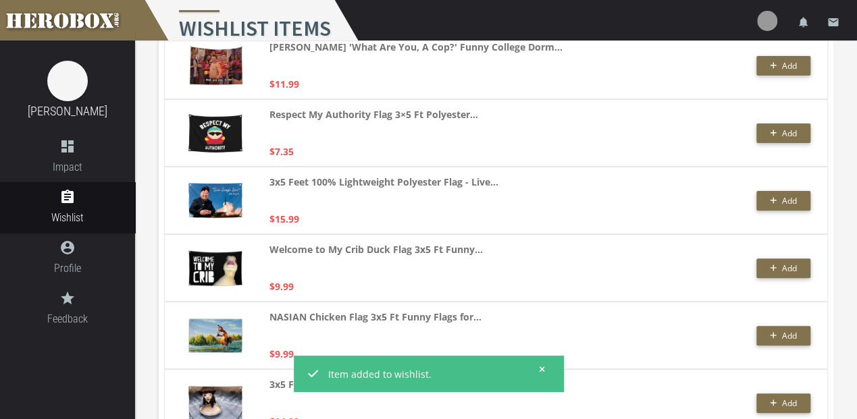
scroll to position [2656, 0]
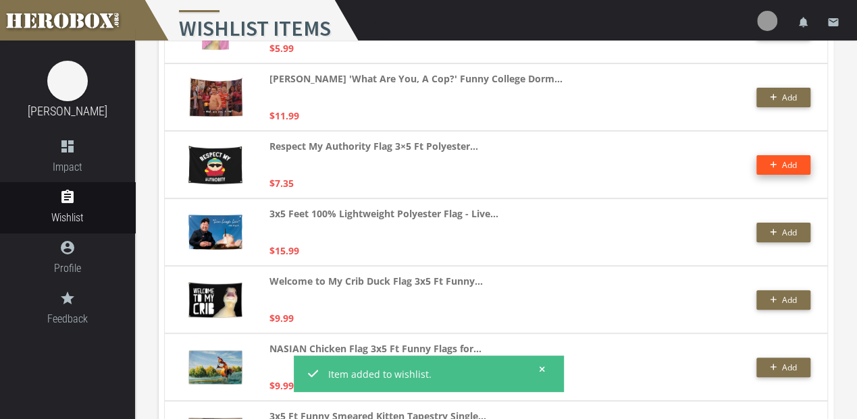
type input "memes flag"
click at [781, 169] on button "Add" at bounding box center [783, 165] width 54 height 20
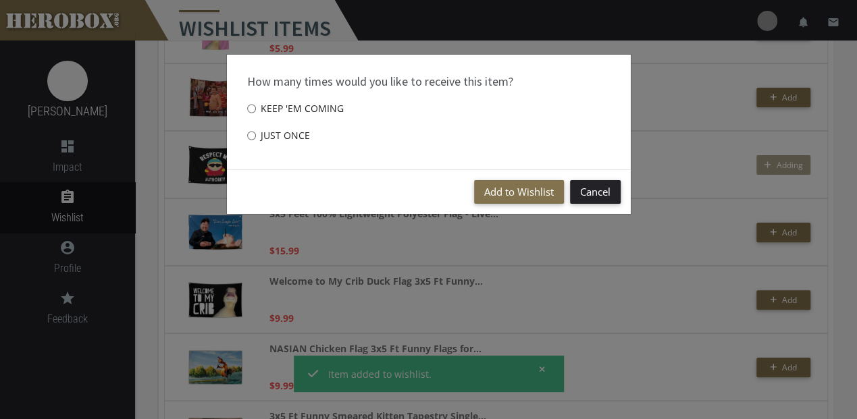
click at [278, 132] on label "Just once" at bounding box center [278, 135] width 63 height 27
click at [256, 132] on input "Just once" at bounding box center [251, 136] width 9 height 22
radio input "****"
click at [519, 180] on button "Add to Wishlist" at bounding box center [519, 192] width 90 height 24
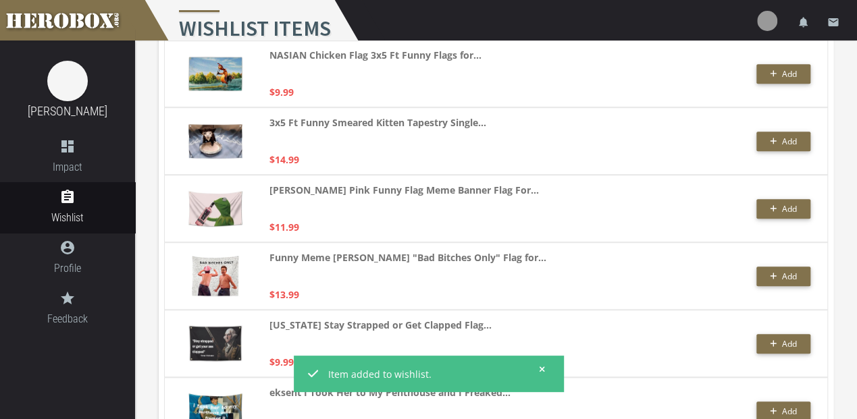
scroll to position [2920, 0]
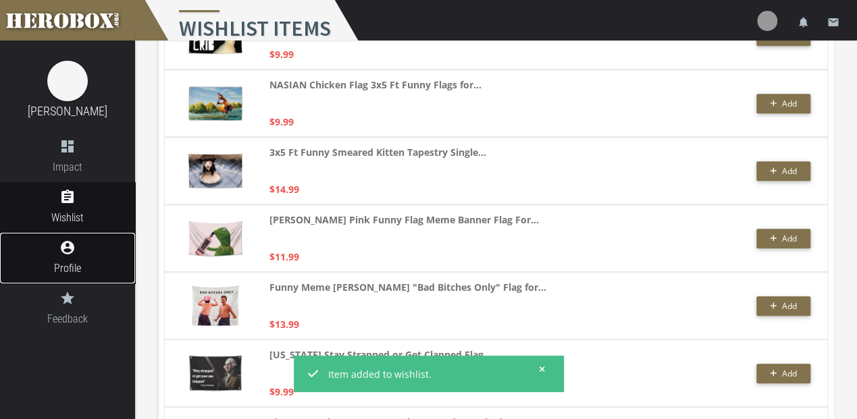
click at [88, 262] on span "Profile" at bounding box center [67, 268] width 135 height 17
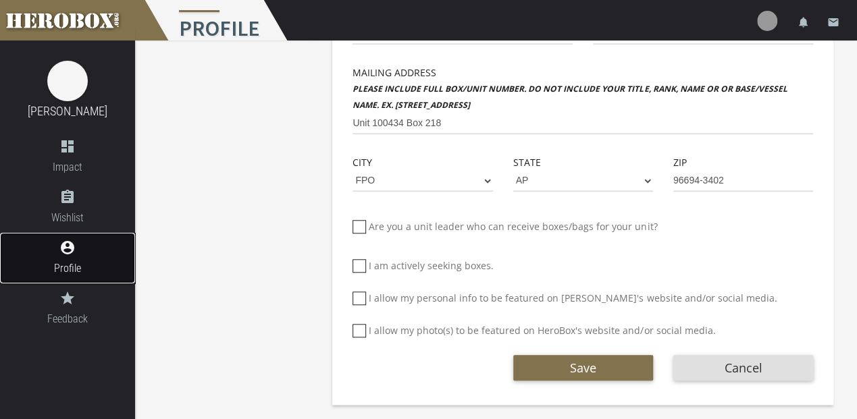
scroll to position [498, 0]
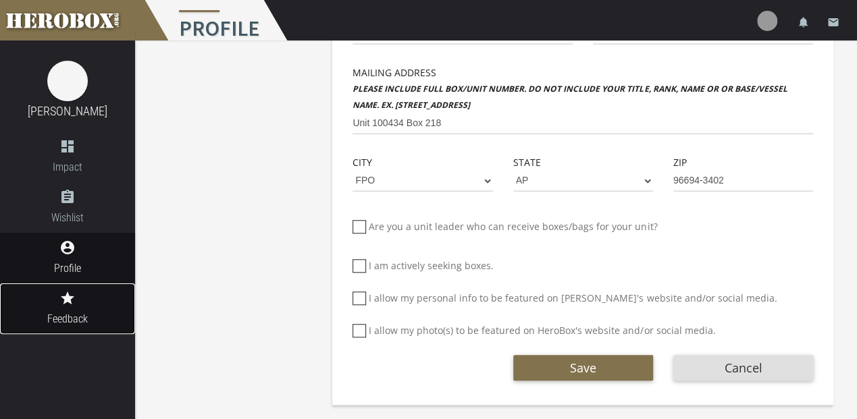
click at [57, 294] on icon "grade" at bounding box center [67, 298] width 135 height 16
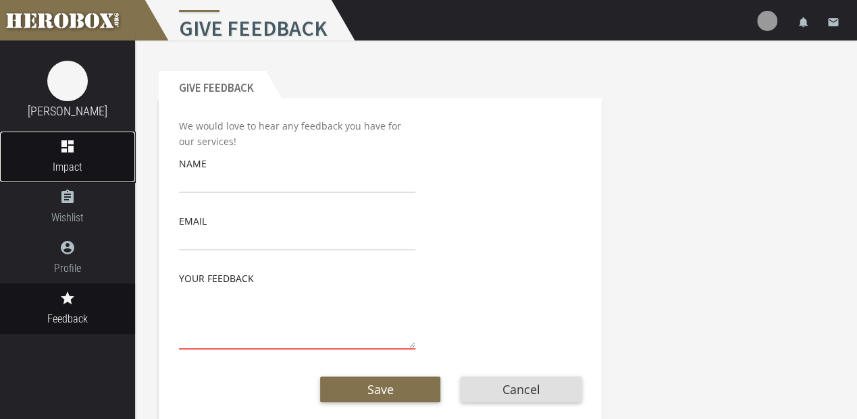
click at [80, 156] on link "dashboard Impact" at bounding box center [67, 157] width 135 height 51
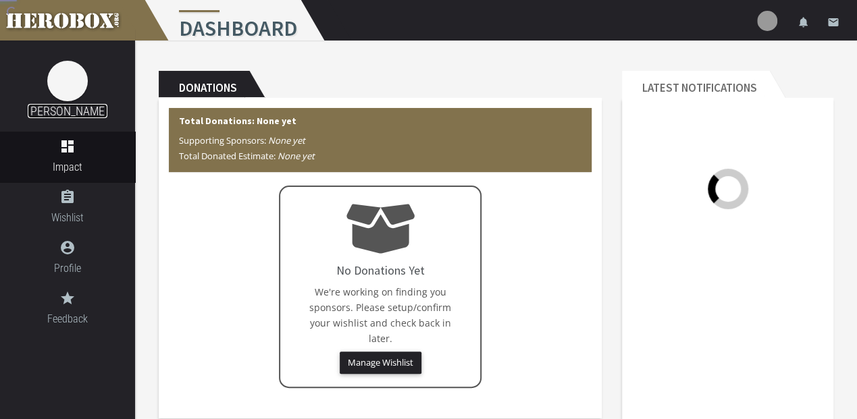
click at [82, 105] on link "[PERSON_NAME]" at bounding box center [68, 111] width 80 height 14
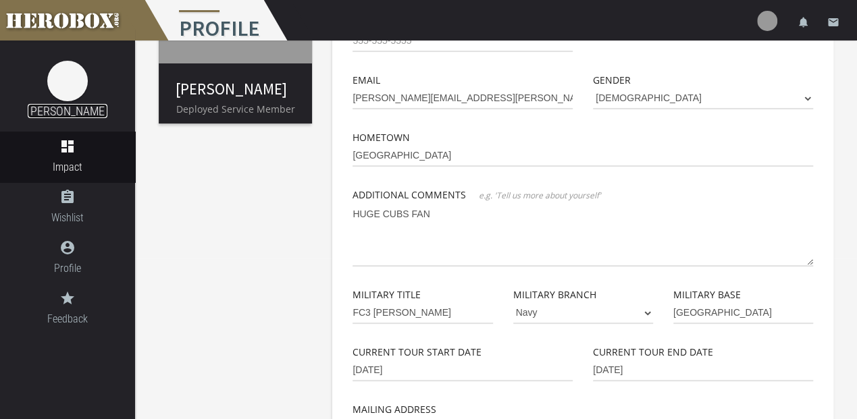
scroll to position [225, 0]
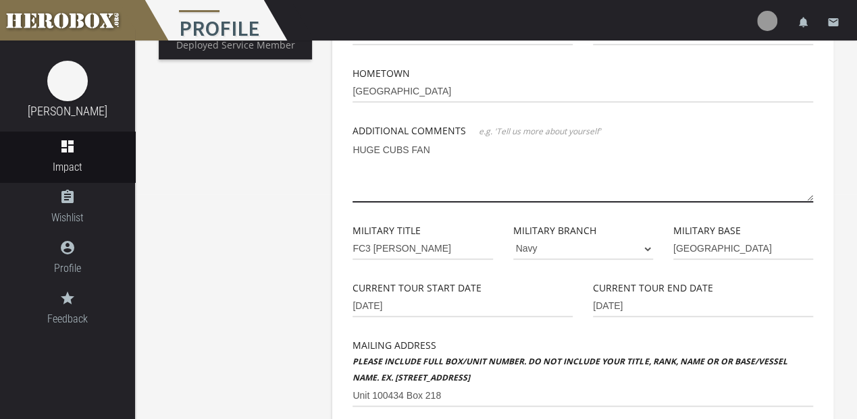
click at [392, 173] on textarea "HUGE CUBS FAN" at bounding box center [582, 170] width 461 height 63
click at [439, 153] on textarea "HUGE CUBS FAN" at bounding box center [582, 170] width 461 height 63
type textarea "H"
type textarea "$"
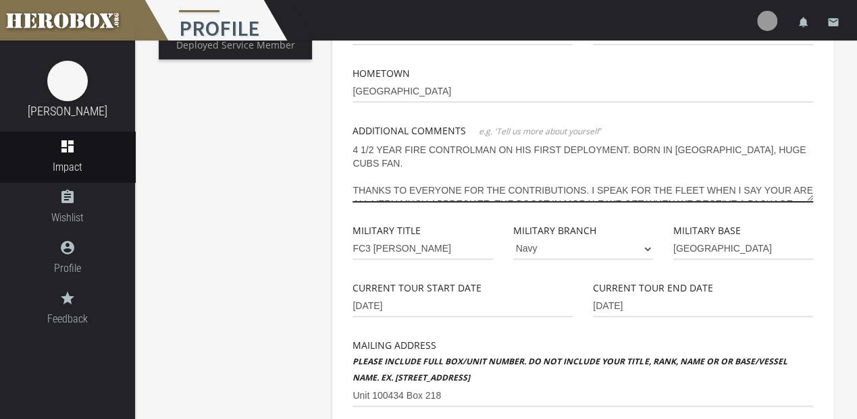
scroll to position [7, 0]
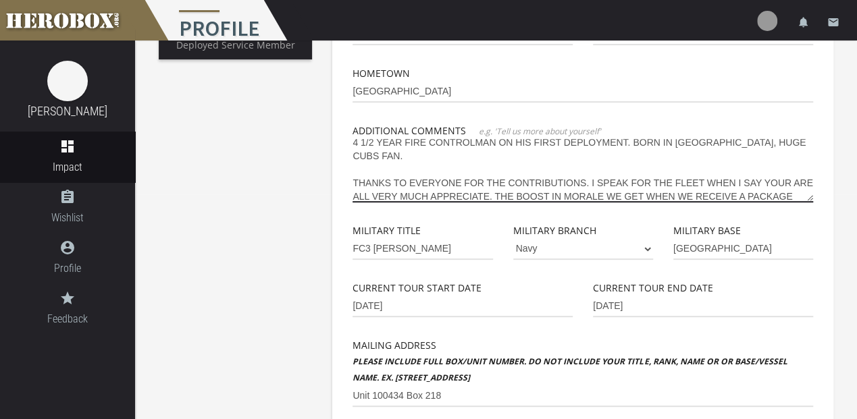
click at [783, 169] on textarea "4 1/2 YEAR FIRE CONTROLMAN ON HIS FIRST DEPLOYMENT. BORN IN [GEOGRAPHIC_DATA], …" at bounding box center [582, 170] width 461 height 63
click at [375, 182] on textarea "4 1/2 YEAR FIRE CONTROLMAN ON HIS FIRST DEPLOYMENT. BORN IN [GEOGRAPHIC_DATA], …" at bounding box center [582, 170] width 461 height 63
click at [492, 180] on textarea "4 1/2 YEAR FIRE CONTROLMAN ON HIS FIRST DEPLOYMENT. BORN IN [GEOGRAPHIC_DATA], …" at bounding box center [582, 170] width 461 height 63
click at [492, 181] on textarea "4 1/2 YEAR FIRE CONTROLMAN ON HIS FIRST DEPLOYMENT. BORN IN [GEOGRAPHIC_DATA], …" at bounding box center [582, 170] width 461 height 63
click at [489, 182] on textarea "4 1/2 YEAR FIRE CONTROLMAN ON HIS FIRST DEPLOYMENT. BORN IN [GEOGRAPHIC_DATA], …" at bounding box center [582, 170] width 461 height 63
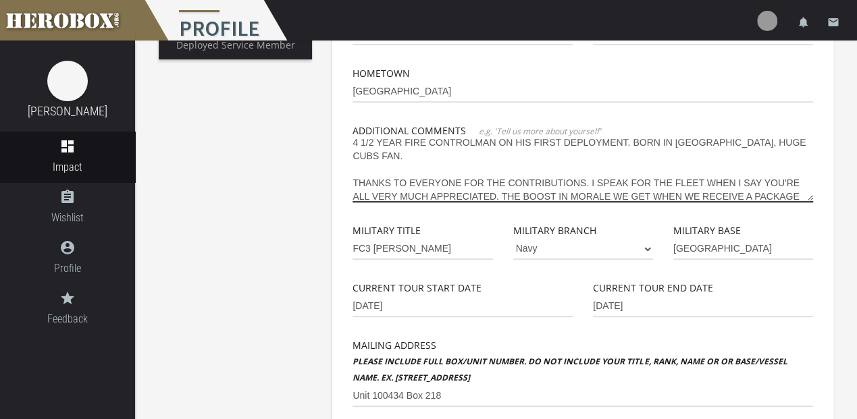
click at [434, 198] on textarea "4 1/2 YEAR FIRE CONTROLMAN ON HIS FIRST DEPLOYMENT. BORN IN [GEOGRAPHIC_DATA], …" at bounding box center [582, 170] width 461 height 63
click at [433, 198] on textarea "4 1/2 YEAR FIRE CONTROLMAN ON HIS FIRST DEPLOYMENT. BORN IN [GEOGRAPHIC_DATA], …" at bounding box center [582, 170] width 461 height 63
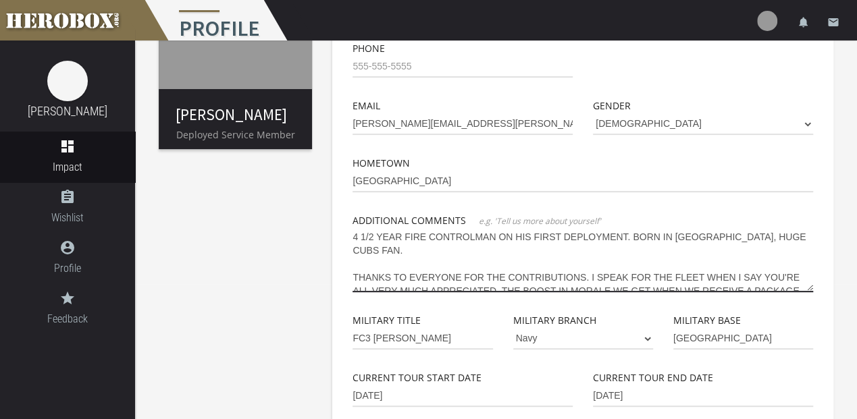
scroll to position [0, 0]
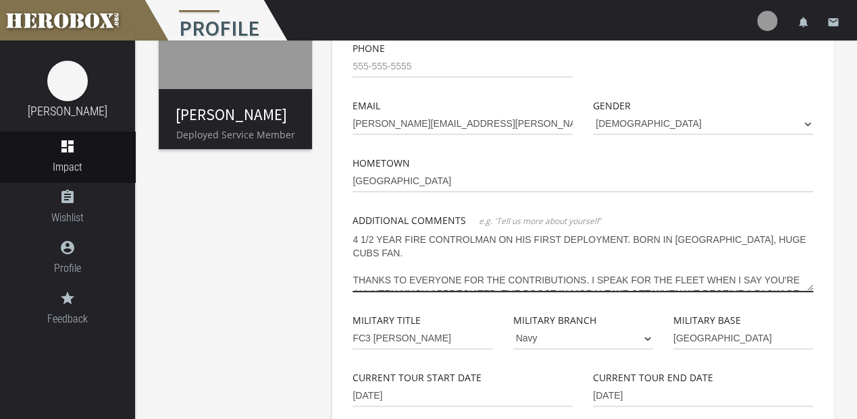
click at [627, 244] on textarea "4 1/2 YEAR FIRE CONTROLMAN ON HIS FIRST DEPLOYMENT. BORN IN [GEOGRAPHIC_DATA], …" at bounding box center [582, 260] width 461 height 63
click at [485, 249] on textarea "4 1/2 YEAR FIRE CONTROLMAN ON HIS FIRST DEPLOYMENT ON USS CINCINNATI. BORN IN […" at bounding box center [582, 260] width 461 height 63
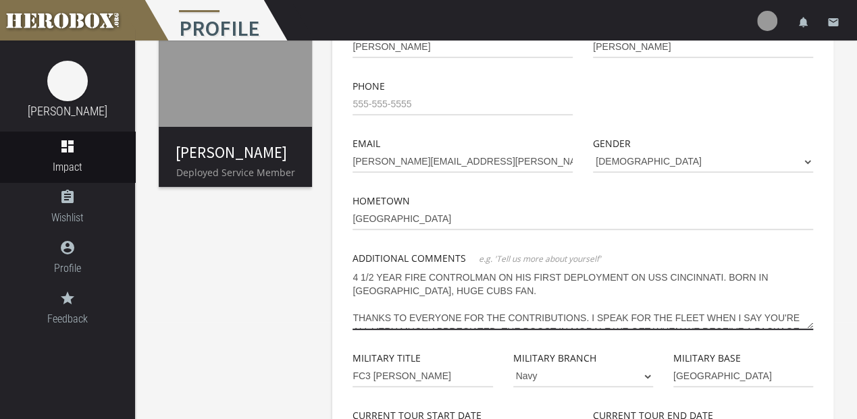
scroll to position [180, 0]
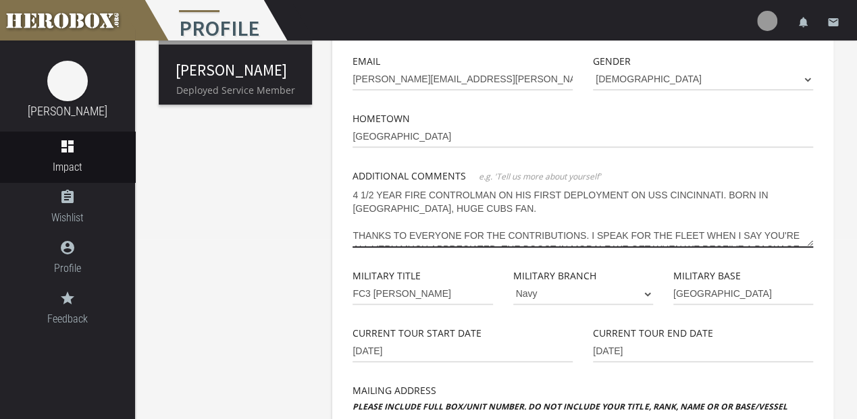
type textarea "4 1/2 YEAR FIRE CONTROLMAN ON HIS FIRST DEPLOYMENT ON USS CINCINNATI. BORN IN […"
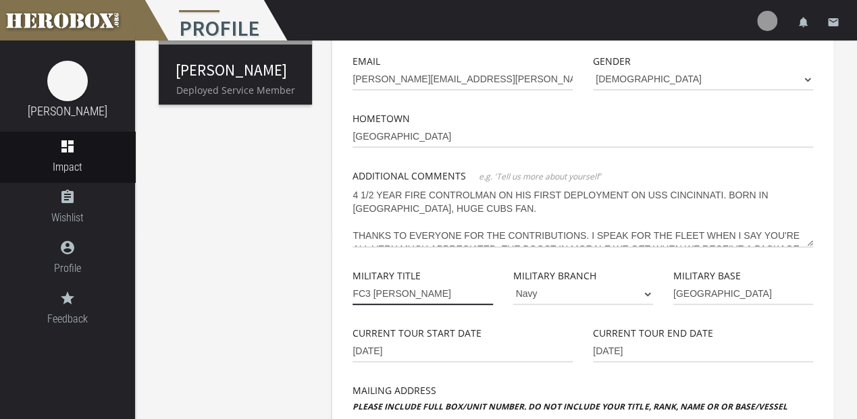
click at [462, 285] on input "FC3 [PERSON_NAME]" at bounding box center [422, 295] width 140 height 22
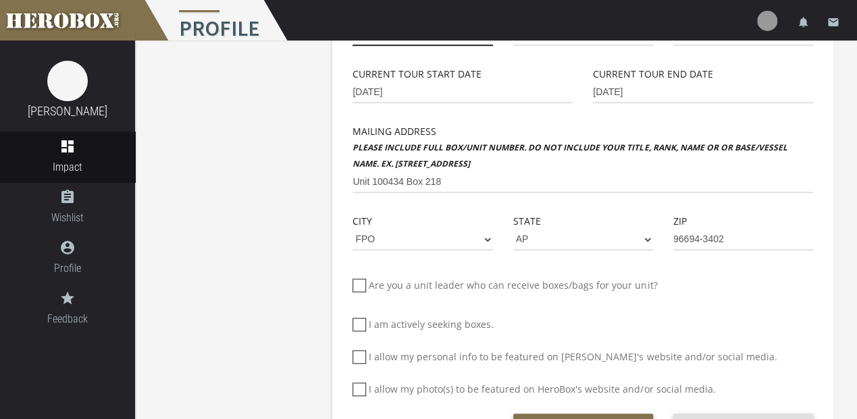
scroll to position [498, 0]
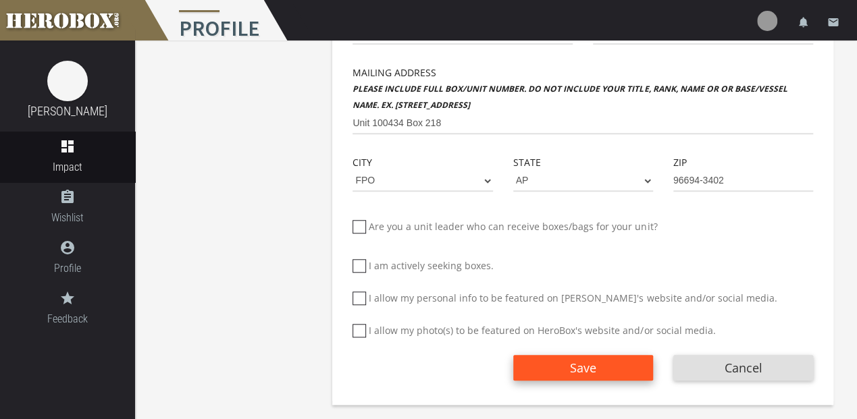
click at [546, 359] on button "Save" at bounding box center [583, 368] width 140 height 26
click at [595, 371] on span "Save" at bounding box center [583, 368] width 26 height 16
click at [620, 371] on button "Save" at bounding box center [583, 368] width 140 height 26
click at [581, 371] on span "Save" at bounding box center [583, 368] width 26 height 16
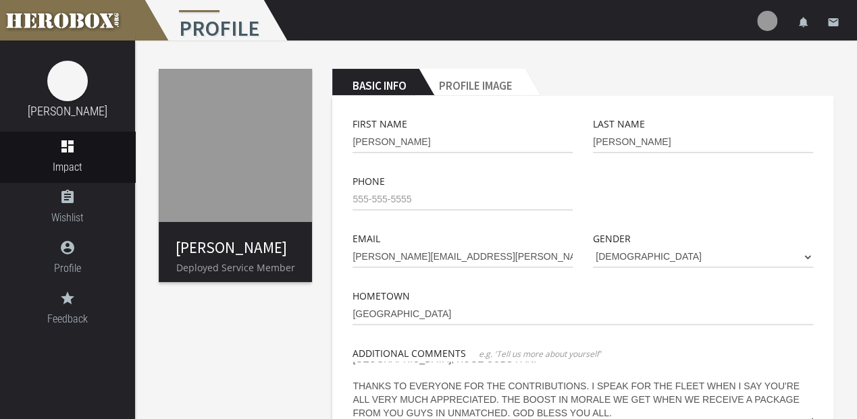
scroll to position [0, 0]
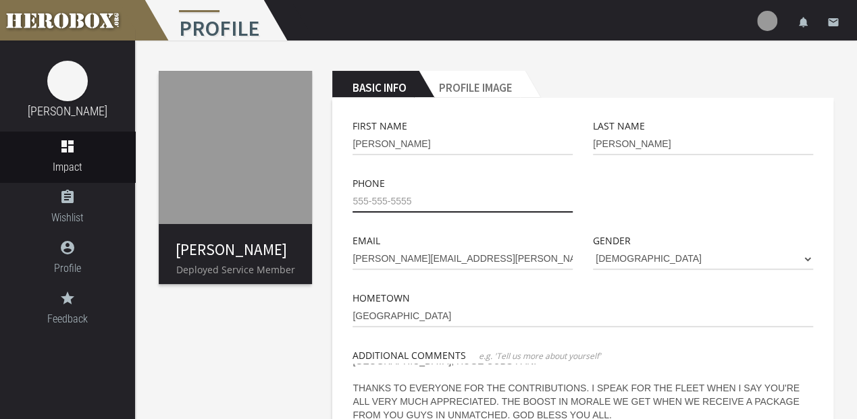
click at [406, 207] on input "tel" at bounding box center [462, 202] width 220 height 22
click at [412, 158] on div "First Name [PERSON_NAME]" at bounding box center [462, 146] width 240 height 57
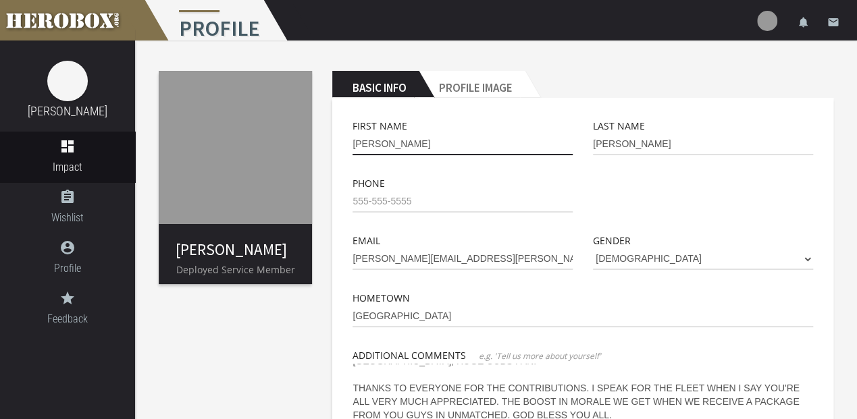
click at [411, 147] on input "[PERSON_NAME]" at bounding box center [462, 145] width 220 height 22
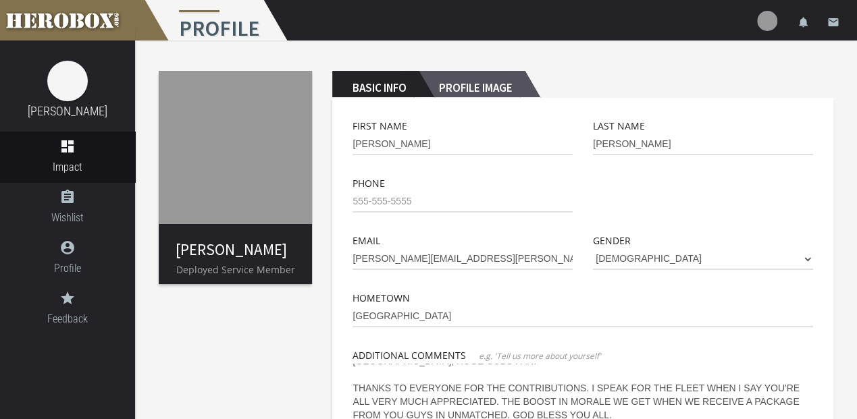
click at [462, 91] on h2 "Profile Image" at bounding box center [472, 84] width 106 height 27
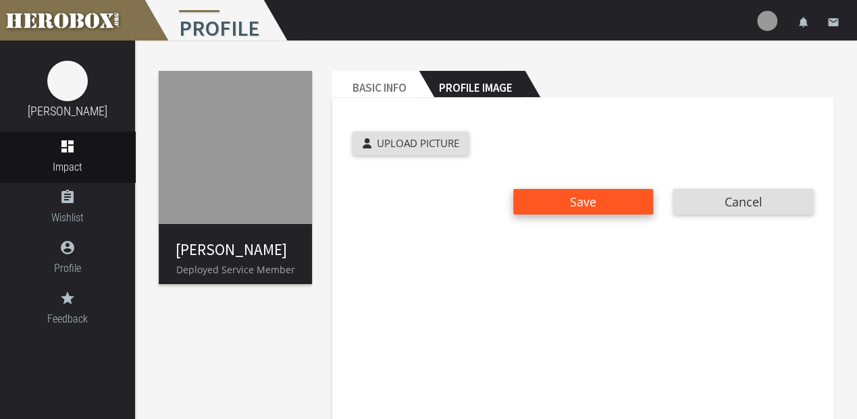
click at [569, 199] on button "Save" at bounding box center [583, 202] width 140 height 26
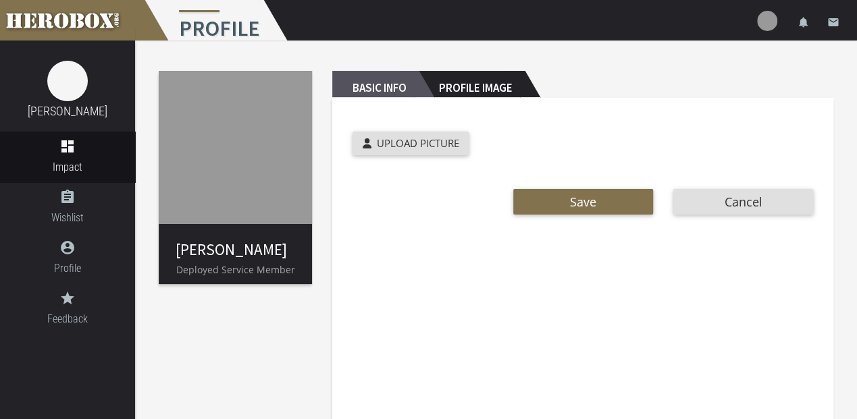
click at [374, 85] on h2 "Basic Info" at bounding box center [375, 84] width 86 height 27
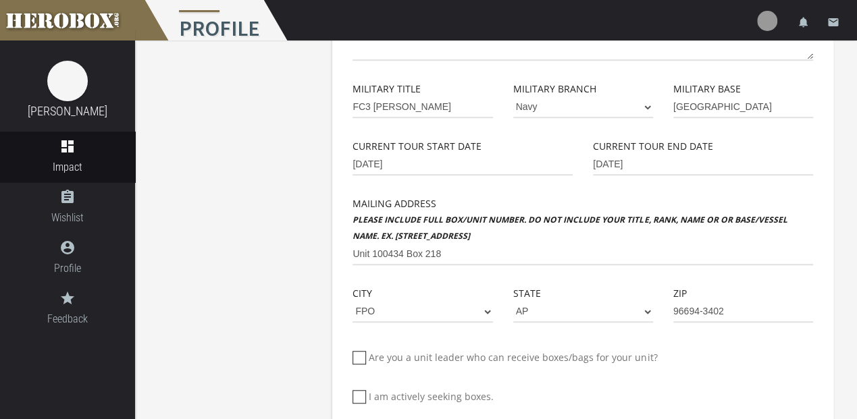
scroll to position [498, 0]
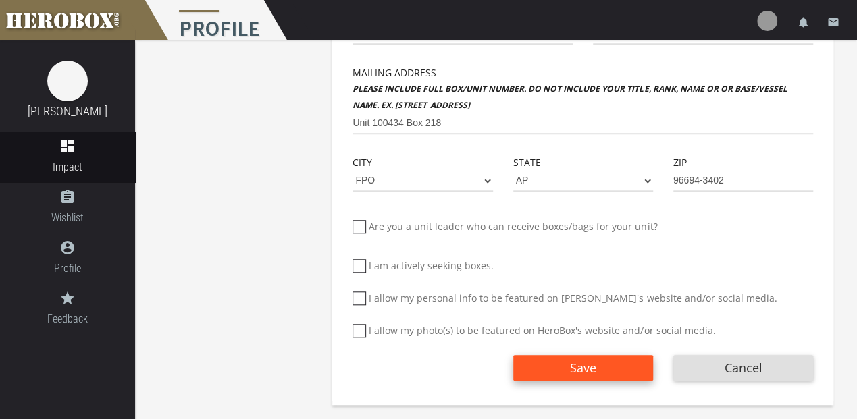
click at [577, 373] on span "Save" at bounding box center [583, 368] width 26 height 16
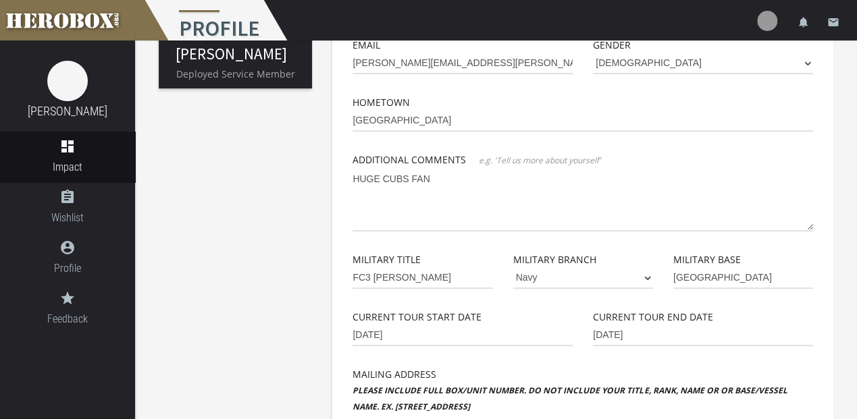
scroll to position [180, 0]
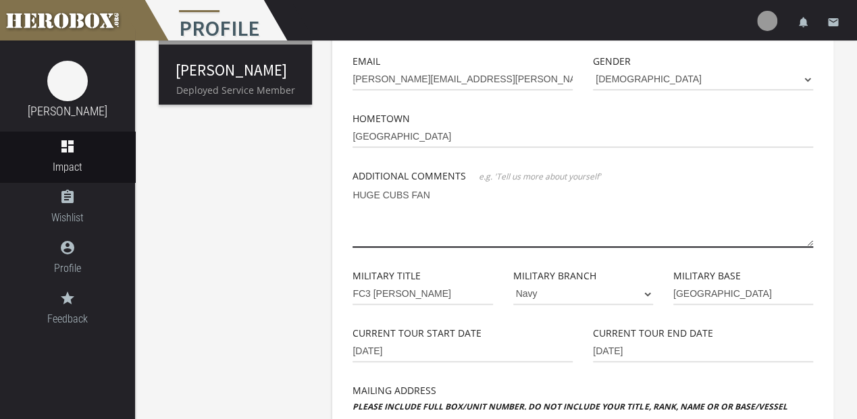
click at [401, 226] on textarea "HUGE CUBS FAN" at bounding box center [582, 215] width 461 height 63
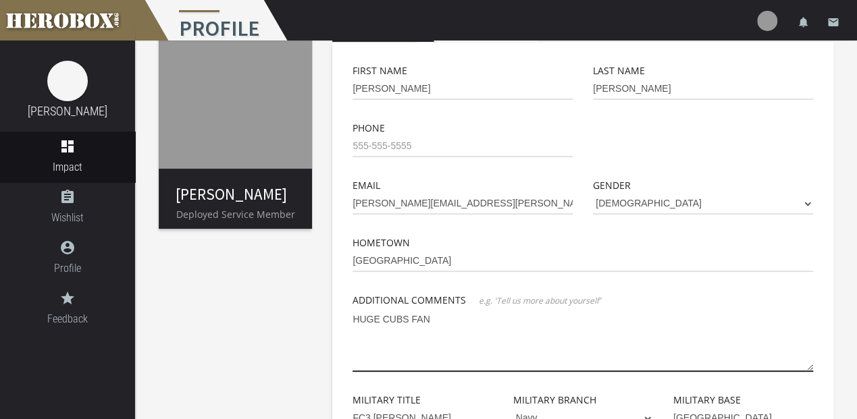
scroll to position [90, 0]
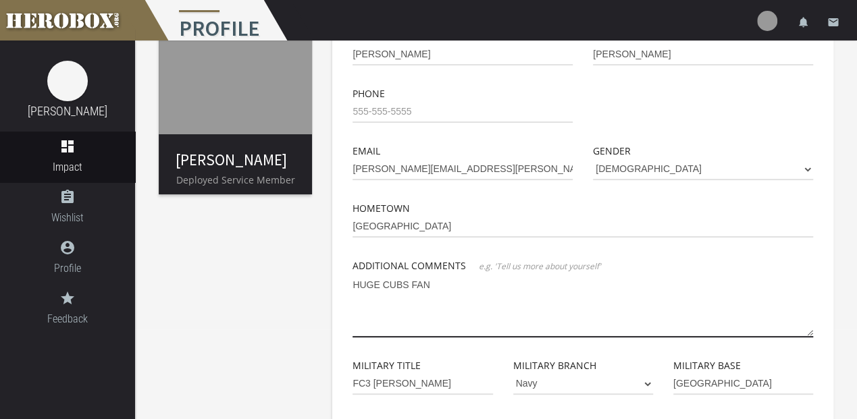
drag, startPoint x: 443, startPoint y: 292, endPoint x: 333, endPoint y: 293, distance: 110.1
click at [333, 293] on div "First Name [PERSON_NAME] Last Name [PERSON_NAME] Phone Email [PERSON_NAME][EMAI…" at bounding box center [582, 408] width 501 height 801
click at [517, 288] on textarea "HUGE CUBS FAN" at bounding box center [582, 305] width 461 height 63
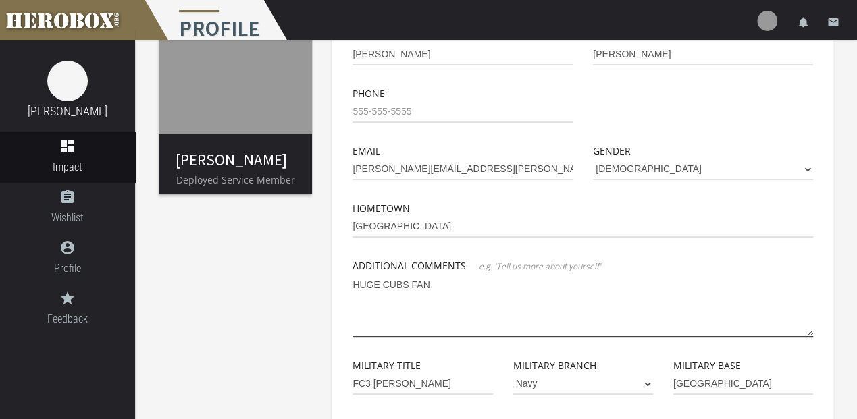
click at [517, 288] on textarea "HUGE CUBS FAN" at bounding box center [582, 305] width 461 height 63
click at [429, 317] on textarea "HUGE CUBS FAN" at bounding box center [582, 305] width 461 height 63
type textarea "H"
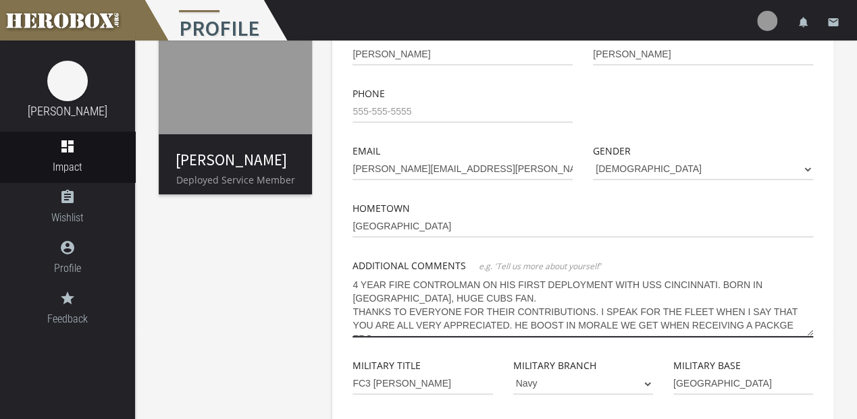
scroll to position [7, 0]
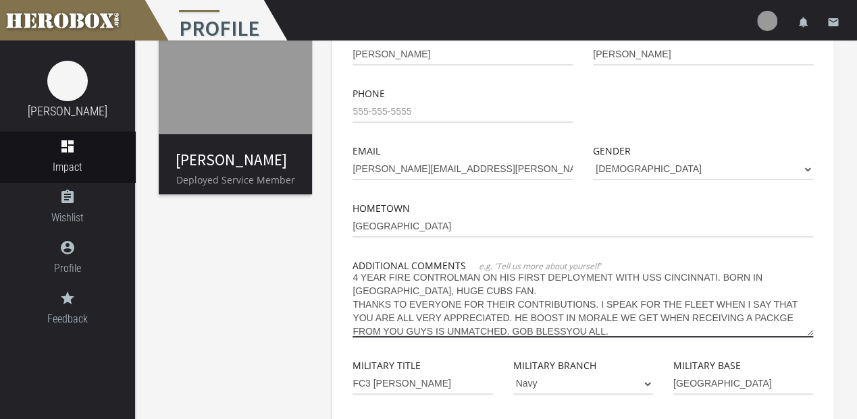
click at [565, 328] on textarea "4 YEAR FIRE CONTROLMAN ON HIS FIRST DEPLOYMENT WITH USS CINCINNATI. BORN IN [GE…" at bounding box center [582, 305] width 461 height 63
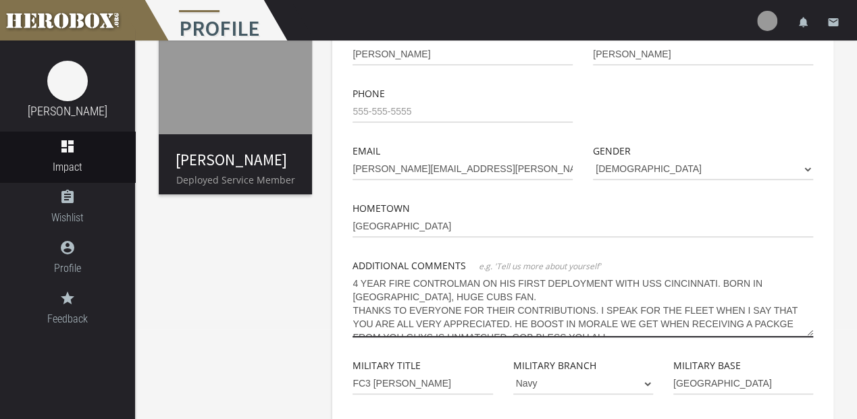
scroll to position [0, 0]
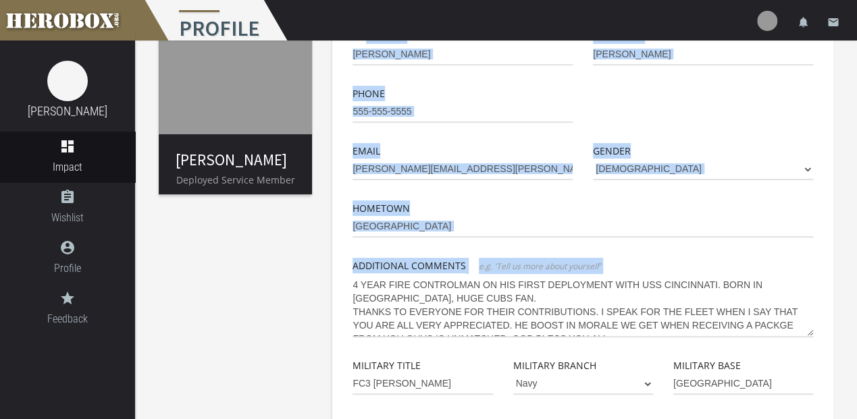
drag, startPoint x: 350, startPoint y: 284, endPoint x: 389, endPoint y: 284, distance: 39.2
click at [389, 284] on div "First Name [PERSON_NAME] Last Name [PERSON_NAME] Phone Email [PERSON_NAME][EMAI…" at bounding box center [582, 418] width 481 height 781
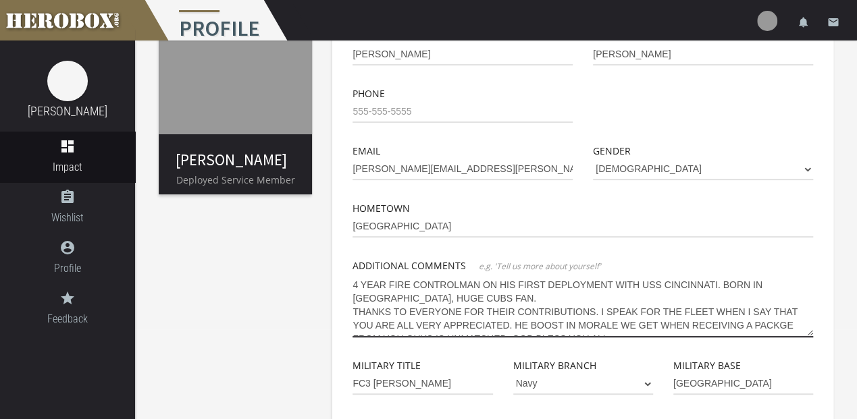
drag, startPoint x: 355, startPoint y: 285, endPoint x: 369, endPoint y: 285, distance: 13.5
click at [369, 285] on textarea "4 YEAR FIRE CONTROLMAN ON HIS FIRST DEPLOYMENT WITH USS CINCINNATI. BORN IN [GE…" at bounding box center [582, 305] width 461 height 63
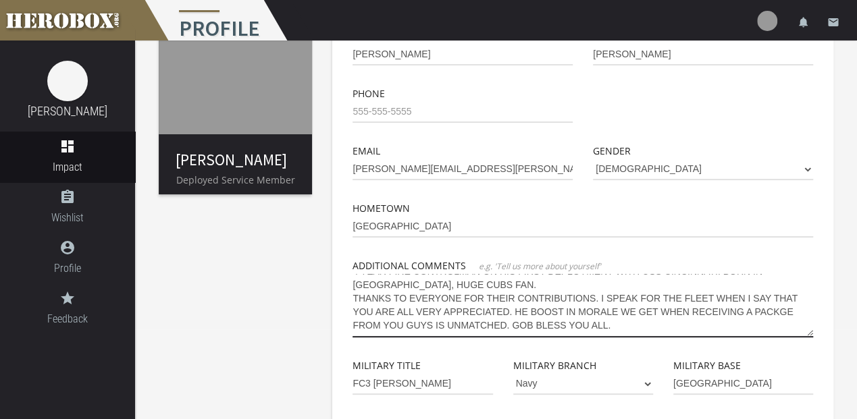
drag, startPoint x: 354, startPoint y: 285, endPoint x: 663, endPoint y: 332, distance: 312.9
click at [663, 332] on textarea "4 YEAR FIRE CONTROLMAN ON HIS FIRST DEPLOYMENT WITH USS CINCINNATI. BORN IN [GE…" at bounding box center [582, 305] width 461 height 63
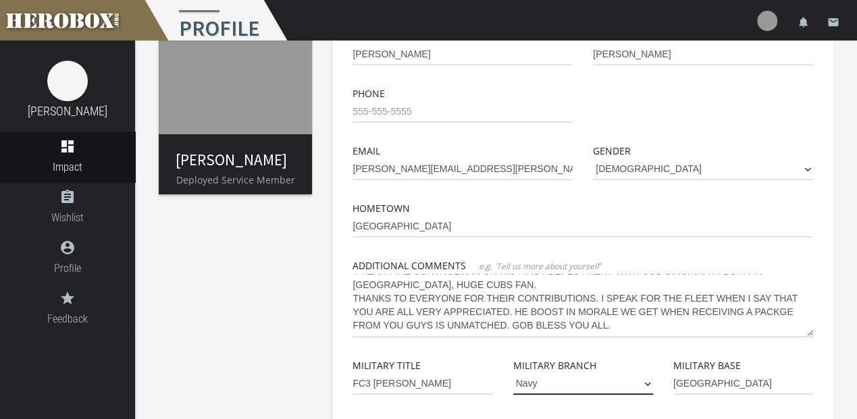
click at [610, 386] on select "Army Marine Corps Navy Air Force Coast Guard National Guard" at bounding box center [583, 384] width 140 height 22
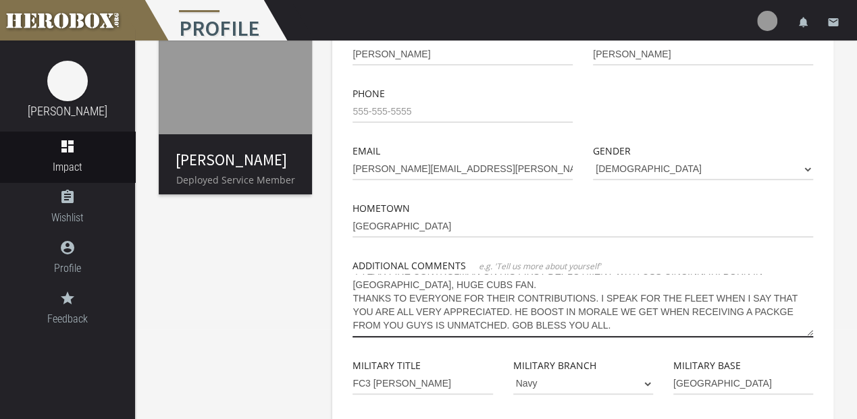
click at [411, 322] on textarea "4 YEAR FIRE CONTROLMAN ON HIS FIRST DEPLOYMENT WITH USS CINCINNATI. BORN IN [GE…" at bounding box center [582, 305] width 461 height 63
click at [392, 311] on textarea "4 YEAR FIRE CONTROLMAN ON HIS FIRST DEPLOYMENT WITH USS CINCINNATI. BORN IN [GE…" at bounding box center [582, 305] width 461 height 63
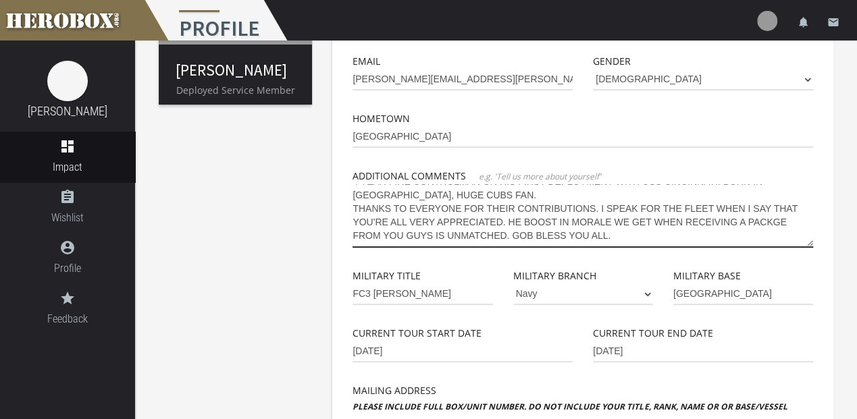
drag, startPoint x: 354, startPoint y: 194, endPoint x: 617, endPoint y: 242, distance: 267.7
click at [617, 243] on textarea "4 YEAR FIRE CONTROLMAN ON HIS FIRST DEPLOYMENT WITH USS CINCINNATI. BORN IN [GE…" at bounding box center [582, 215] width 461 height 63
click at [630, 239] on textarea "4 YEAR FIRE CONTROLMAN ON HIS FIRST DEPLOYMENT WITH USS CINCINNATI. BORN IN [GE…" at bounding box center [582, 215] width 461 height 63
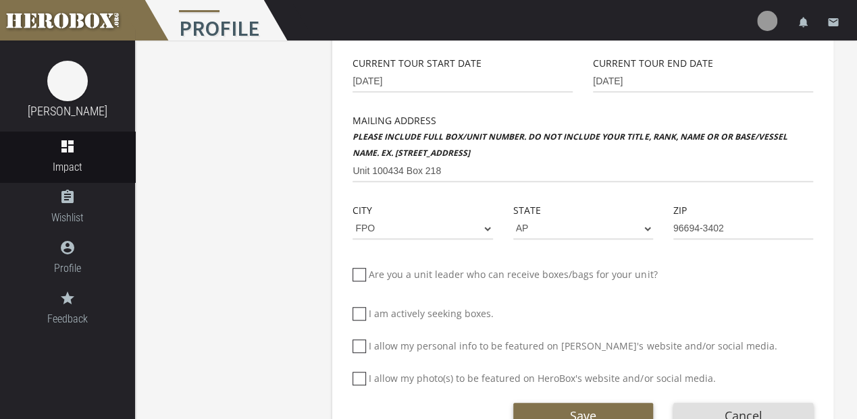
scroll to position [498, 0]
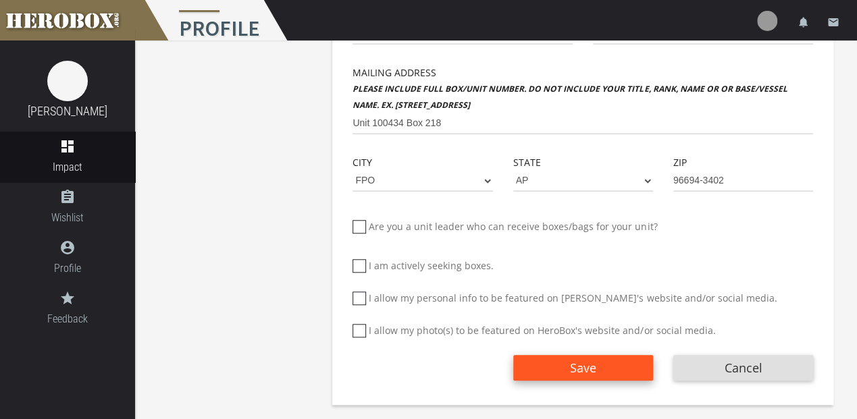
type textarea "4 YEAR FIRE CONTROLMAN ON HIS FIRST DEPLOYMENT WITH USS CINCINNATI. BORN IN [GE…"
click at [569, 365] on button "Save" at bounding box center [583, 368] width 140 height 26
click at [583, 365] on span "Save" at bounding box center [583, 368] width 26 height 16
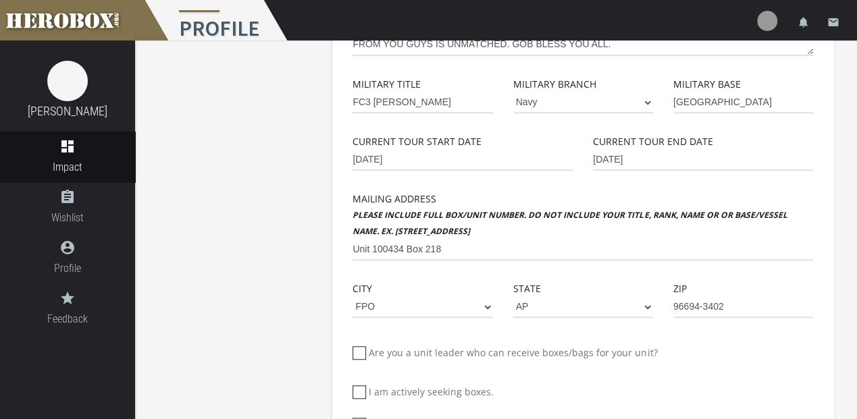
scroll to position [182, 0]
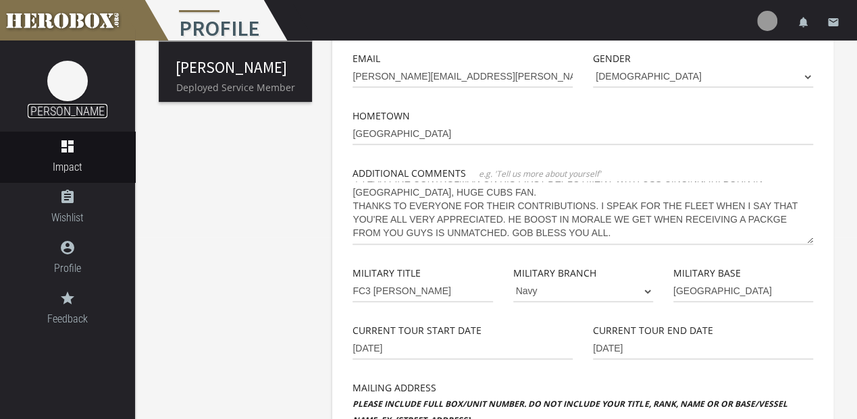
click at [59, 105] on link "[PERSON_NAME]" at bounding box center [68, 111] width 80 height 14
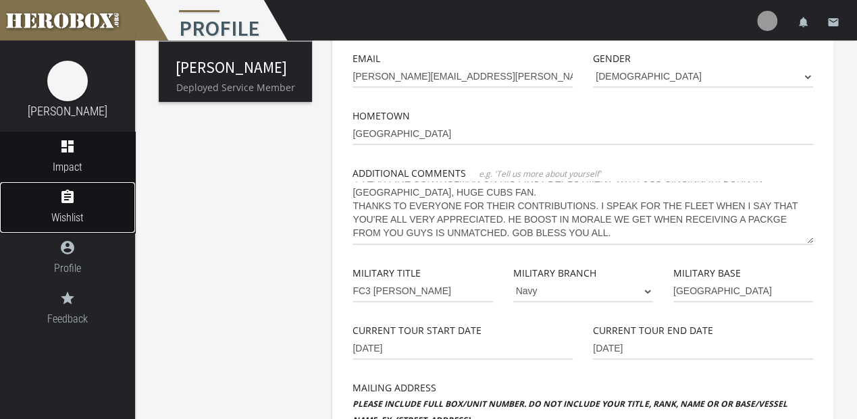
click at [73, 208] on link "assignment Wishlist" at bounding box center [67, 207] width 135 height 51
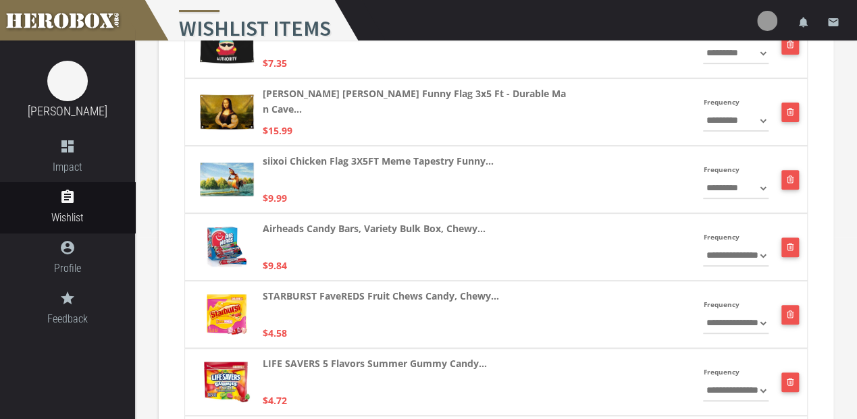
scroll to position [1095, 0]
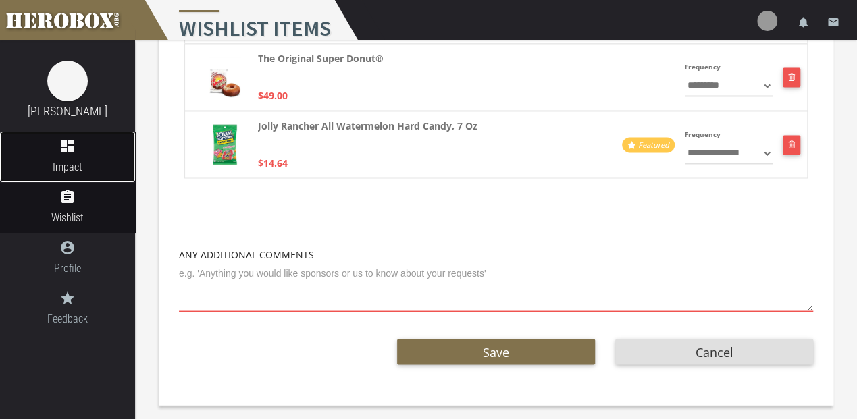
click at [97, 156] on link "dashboard Impact" at bounding box center [67, 157] width 135 height 51
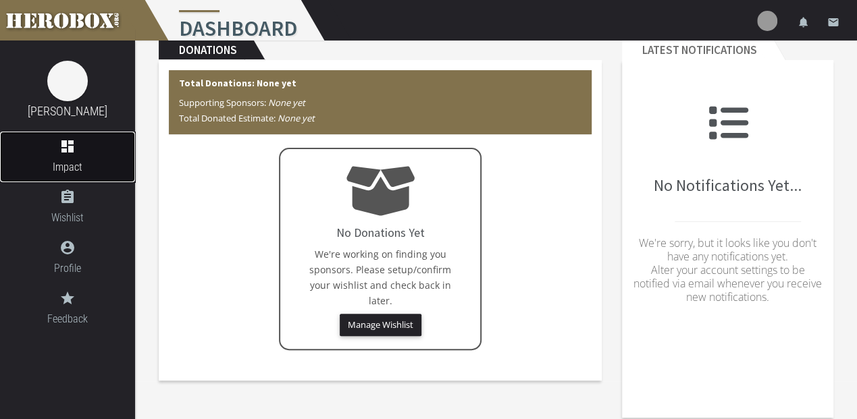
scroll to position [51, 0]
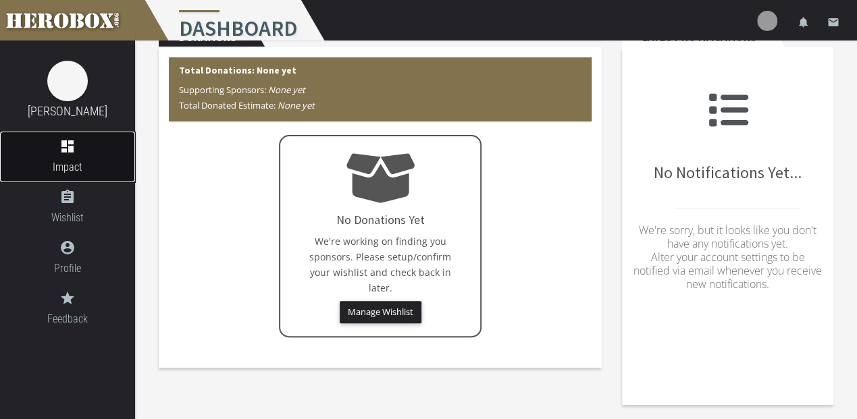
click at [77, 163] on span "Impact" at bounding box center [67, 167] width 135 height 17
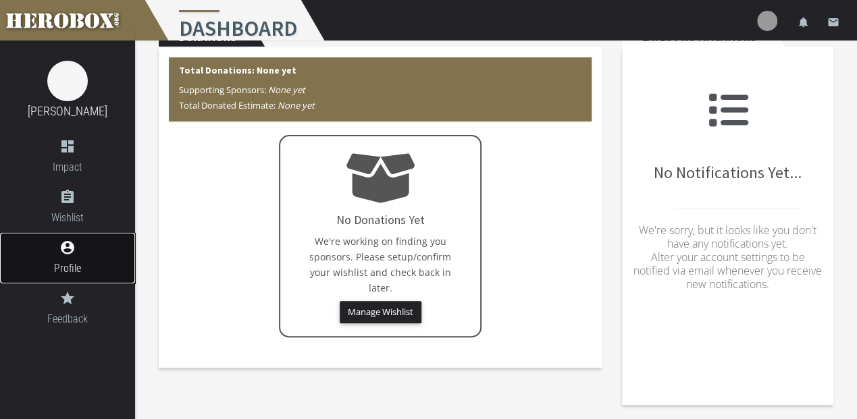
click at [86, 253] on icon "account_circle" at bounding box center [67, 248] width 135 height 16
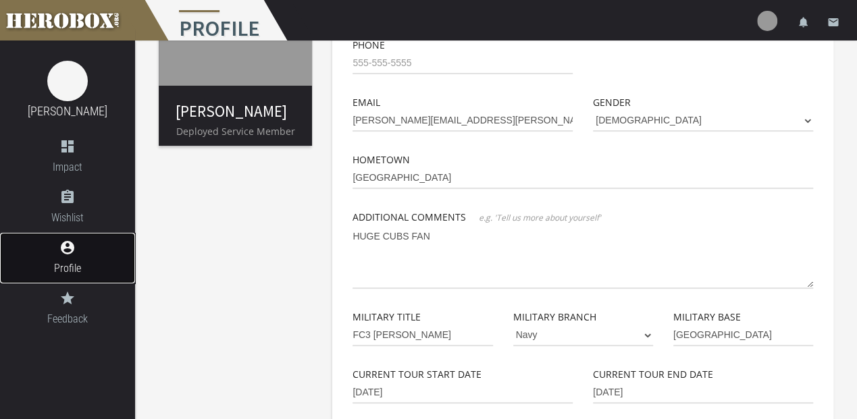
scroll to position [138, 0]
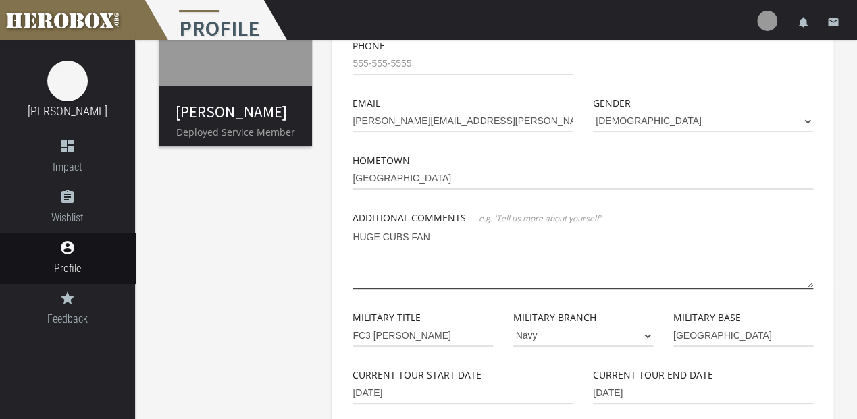
drag, startPoint x: 446, startPoint y: 233, endPoint x: 266, endPoint y: 240, distance: 180.4
click at [266, 240] on div "[PERSON_NAME] Deployed Service Member Basic Info Profile Image First Name [PERS…" at bounding box center [496, 339] width 722 height 872
paste textarea "4 YEAR FIRE CONTROLMAN ON HIS FIRST DEPLOYMENT WITH USS CINCINNATI. BORN IN [GE…"
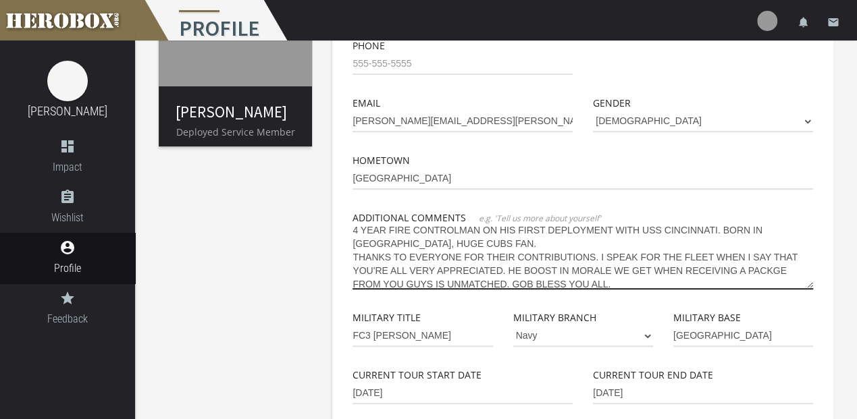
scroll to position [0, 0]
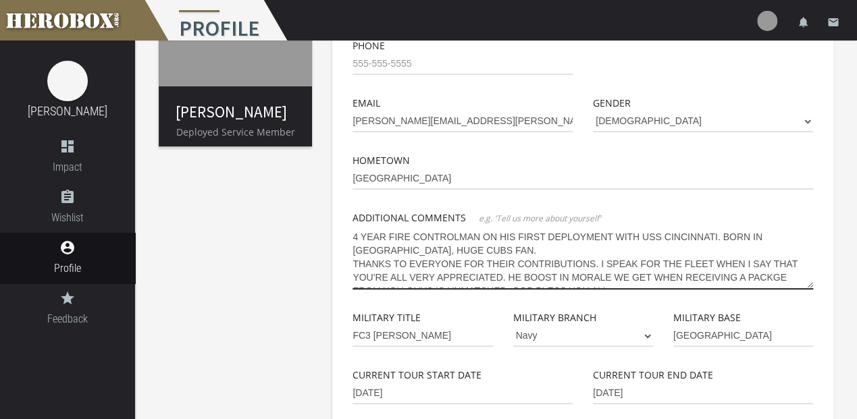
click at [355, 266] on textarea "4 YEAR FIRE CONTROLMAN ON HIS FIRST DEPLOYMENT WITH USS CINCINNATI. BORN IN [GE…" at bounding box center [582, 257] width 461 height 63
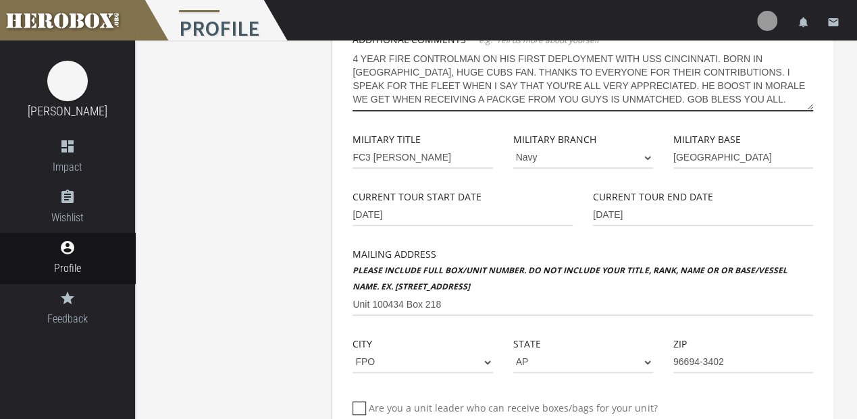
scroll to position [228, 0]
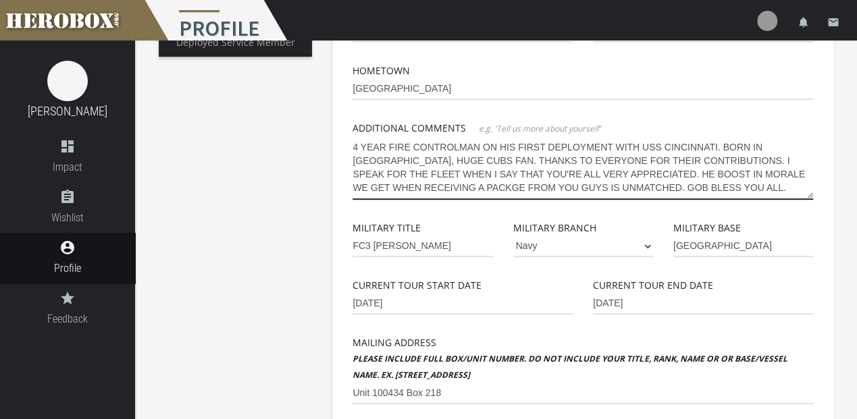
click at [713, 185] on textarea "4 YEAR FIRE CONTROLMAN ON HIS FIRST DEPLOYMENT WITH USS CINCINNATI. BORN IN [GE…" at bounding box center [582, 167] width 461 height 63
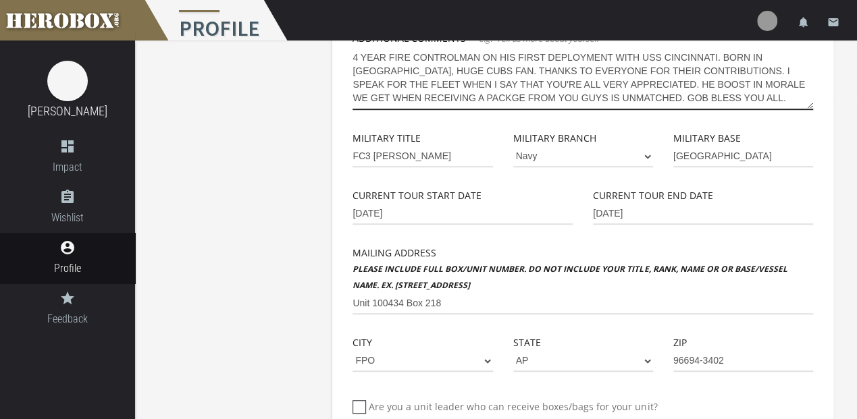
scroll to position [498, 0]
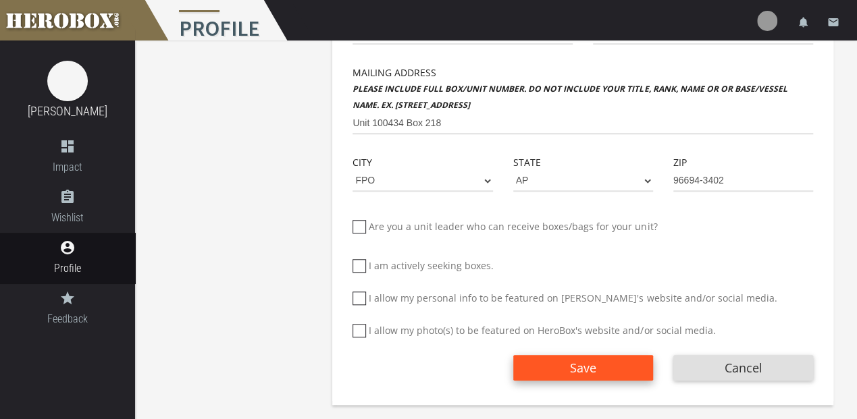
type textarea "4 YEAR FIRE CONTROLMAN ON HIS FIRST DEPLOYMENT WITH USS CINCINNATI. BORN IN [GE…"
click at [610, 365] on button "Save" at bounding box center [583, 368] width 140 height 26
click at [609, 365] on button "Save" at bounding box center [583, 368] width 140 height 26
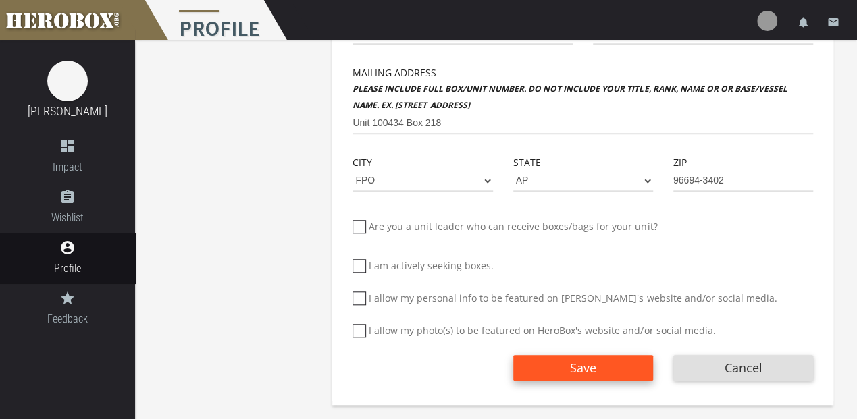
click at [597, 365] on button "Save" at bounding box center [583, 368] width 140 height 26
drag, startPoint x: 596, startPoint y: 365, endPoint x: 580, endPoint y: 363, distance: 15.6
click at [580, 363] on span "Save" at bounding box center [583, 368] width 26 height 16
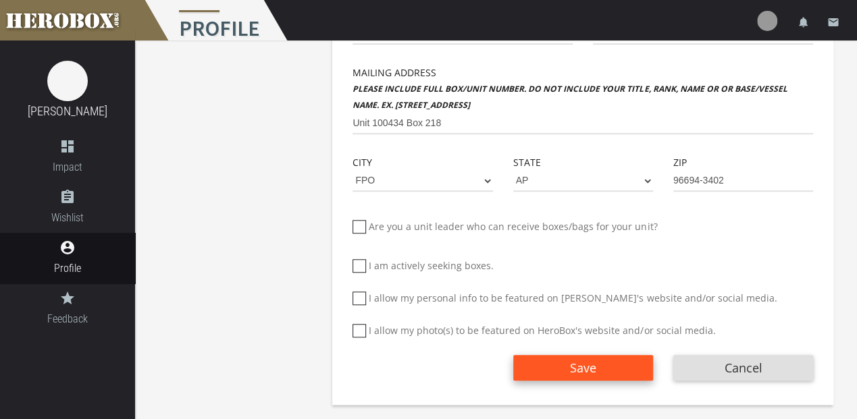
click at [580, 363] on span "Save" at bounding box center [583, 368] width 26 height 16
click at [578, 369] on span "Save" at bounding box center [583, 368] width 26 height 16
click at [579, 370] on span "Save" at bounding box center [583, 368] width 26 height 16
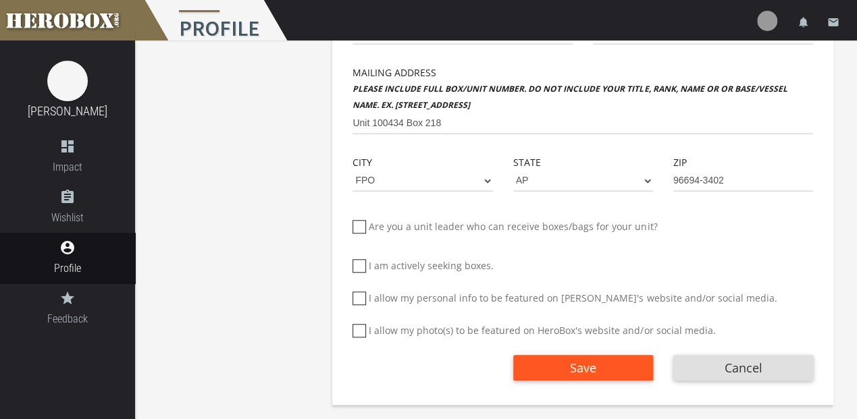
click at [579, 376] on button "Save" at bounding box center [583, 368] width 140 height 26
drag, startPoint x: 600, startPoint y: 413, endPoint x: 608, endPoint y: 377, distance: 36.7
click at [607, 379] on button "Save" at bounding box center [583, 368] width 140 height 26
drag, startPoint x: 604, startPoint y: 379, endPoint x: 597, endPoint y: 382, distance: 7.0
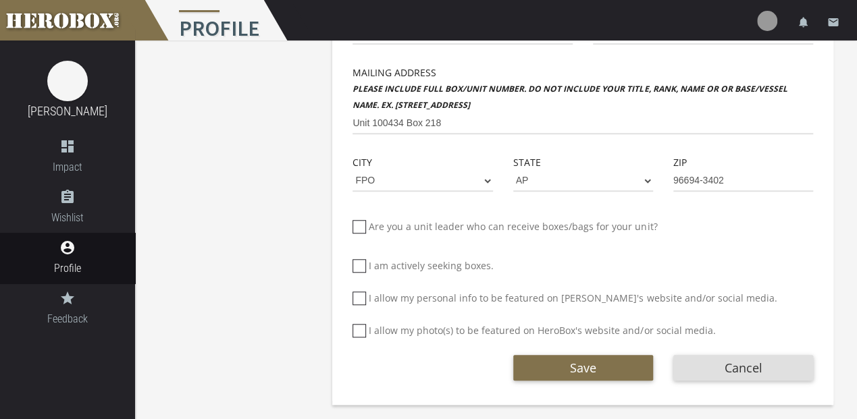
click at [597, 382] on div "Save Cancel" at bounding box center [582, 374] width 461 height 53
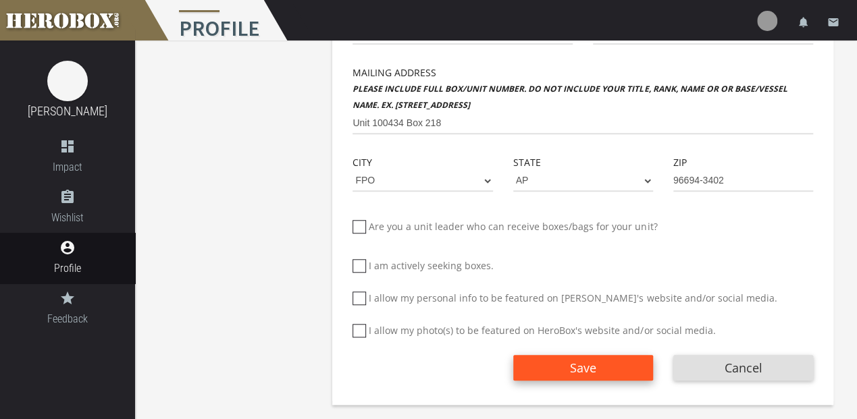
click at [595, 381] on div "Save Cancel" at bounding box center [582, 374] width 461 height 53
click at [571, 370] on span "Save" at bounding box center [583, 368] width 26 height 16
click at [571, 368] on span "Save" at bounding box center [583, 368] width 26 height 16
click at [574, 367] on span "Save" at bounding box center [583, 368] width 26 height 16
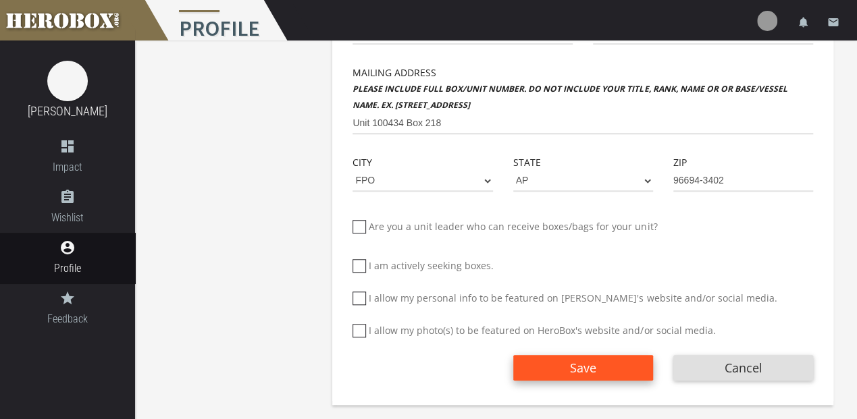
click at [574, 367] on span "Save" at bounding box center [583, 368] width 26 height 16
click at [579, 365] on span "Save" at bounding box center [583, 368] width 26 height 16
click at [580, 365] on span "Save" at bounding box center [583, 368] width 26 height 16
click at [581, 365] on span "Save" at bounding box center [583, 368] width 26 height 16
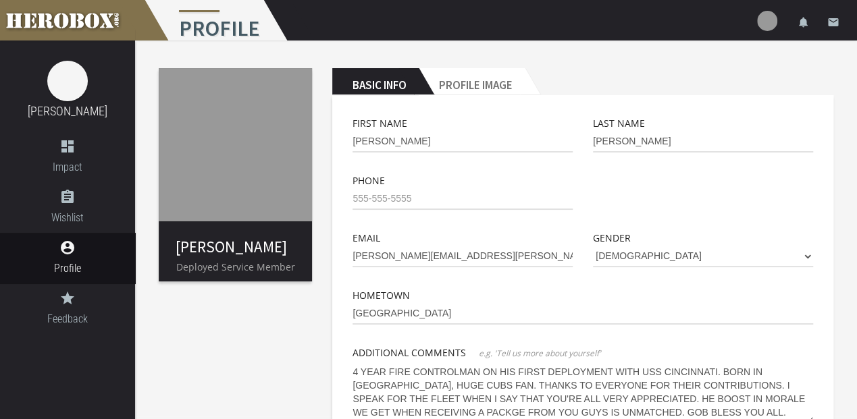
scroll to position [3, 0]
click at [391, 197] on input "tel" at bounding box center [462, 199] width 220 height 22
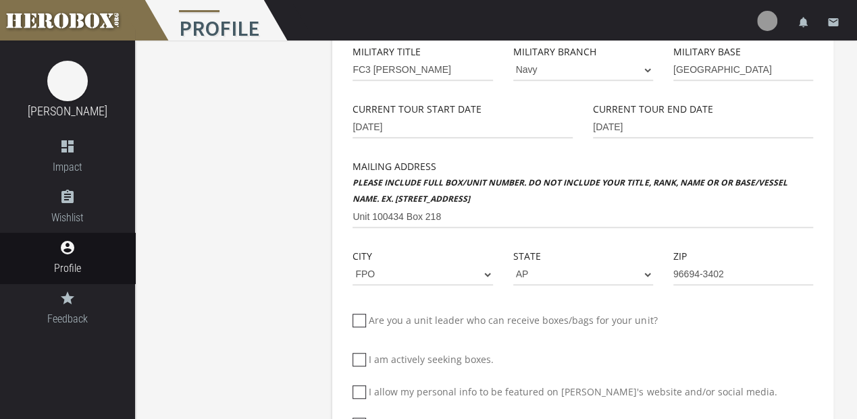
scroll to position [408, 0]
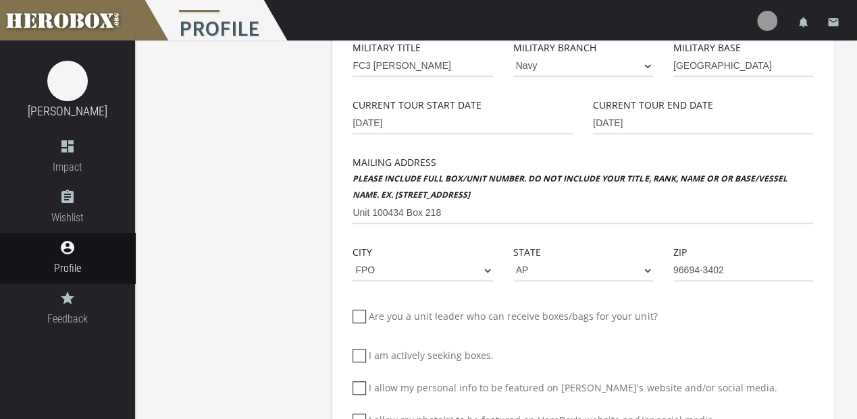
type input "[PHONE_NUMBER]"
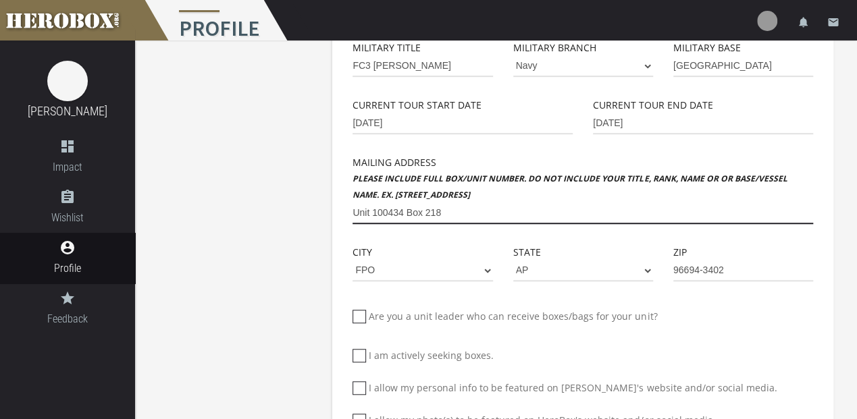
click at [444, 211] on input "Unit 100434 Box 218" at bounding box center [582, 214] width 461 height 22
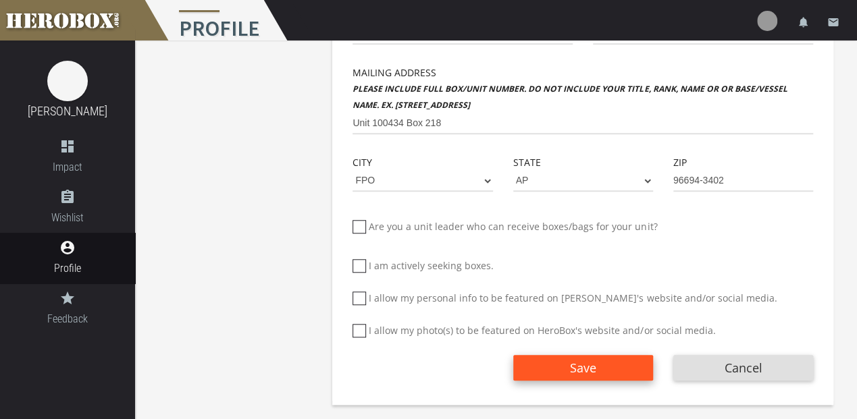
click at [572, 360] on span "Save" at bounding box center [583, 368] width 26 height 16
click at [575, 365] on span "Save" at bounding box center [583, 368] width 26 height 16
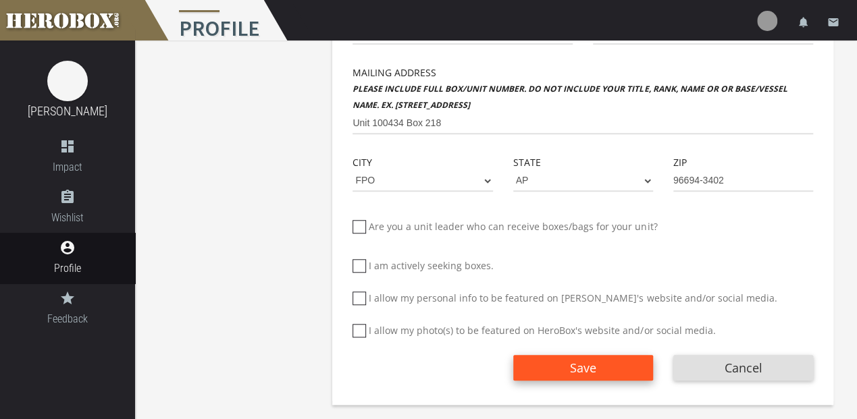
click at [575, 365] on span "Save" at bounding box center [583, 368] width 26 height 16
click at [575, 363] on span "Save" at bounding box center [583, 368] width 26 height 16
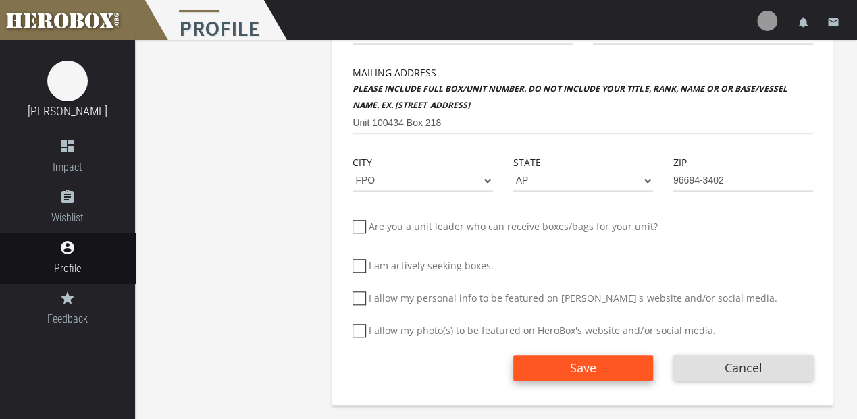
click at [575, 363] on span "Save" at bounding box center [583, 368] width 26 height 16
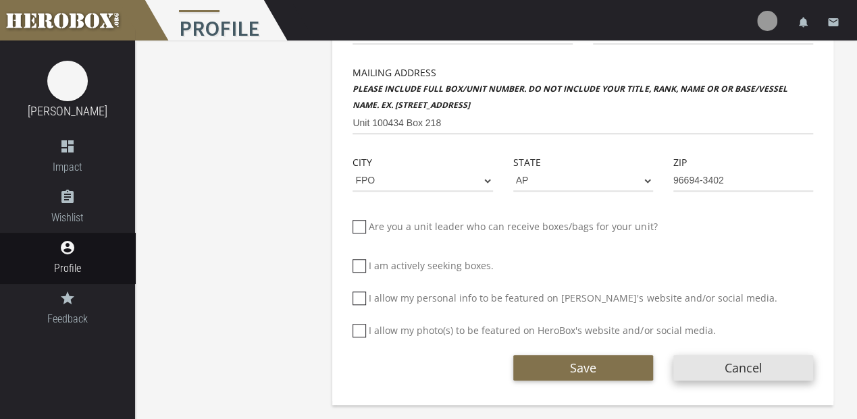
click at [720, 364] on button "Cancel" at bounding box center [743, 368] width 140 height 26
type textarea "HUGE CUBS FAN"
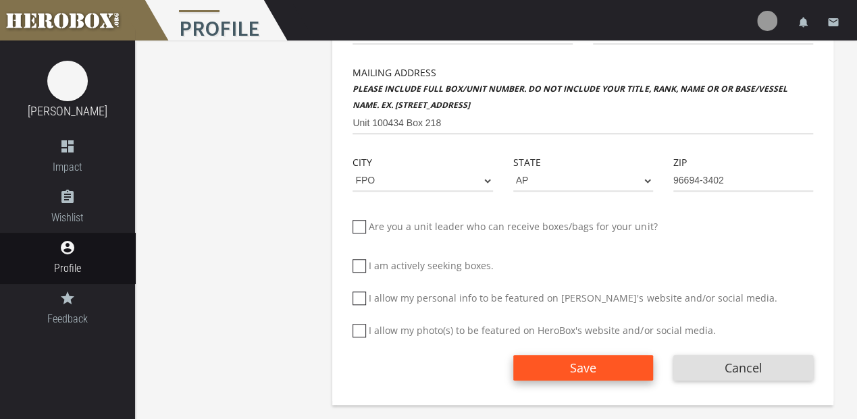
click at [577, 365] on button "Save" at bounding box center [583, 368] width 140 height 26
click at [576, 365] on span "Save" at bounding box center [583, 368] width 26 height 16
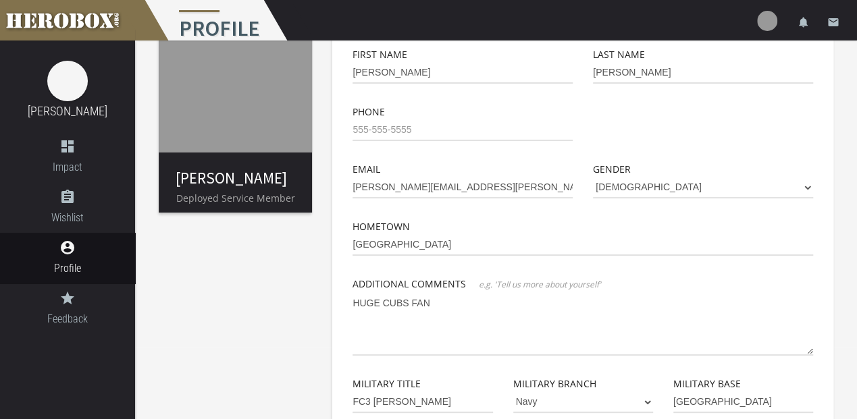
scroll to position [138, 0]
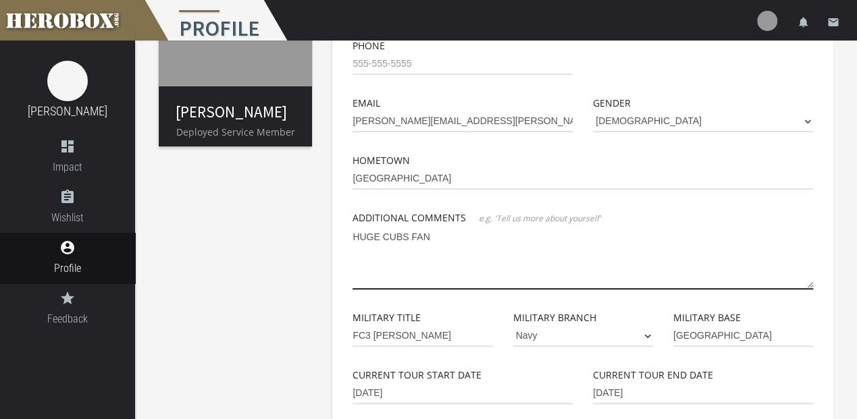
drag, startPoint x: 468, startPoint y: 236, endPoint x: 319, endPoint y: 275, distance: 154.3
click at [234, 290] on div "[PERSON_NAME] Deployed Service Member Basic Info Profile Image First Name [PERS…" at bounding box center [496, 339] width 722 height 872
paste textarea "4 YEAR FIRE CONTROLMAN ON HIS FIRST DEPLOYMENT WITH USS CINCINNATI. BORN IN [GE…"
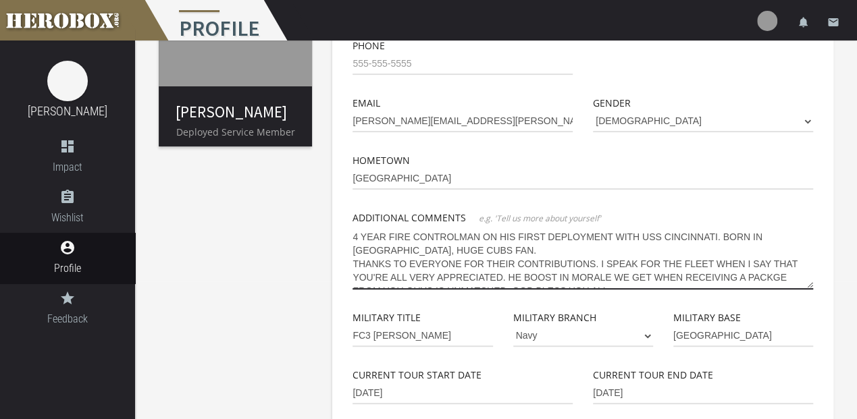
scroll to position [7, 0]
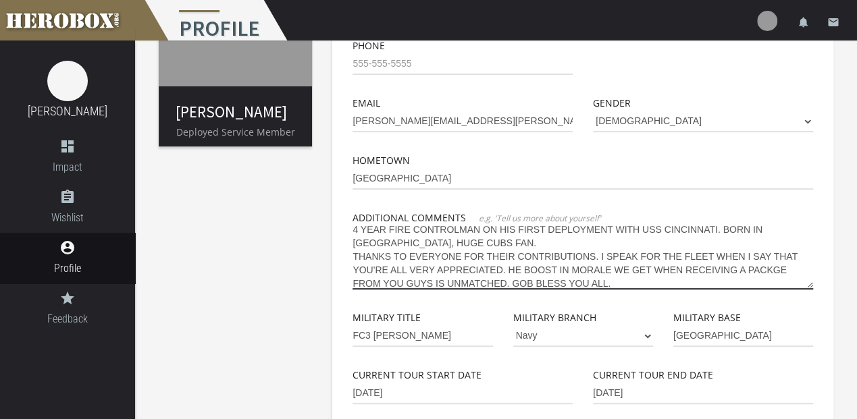
click at [352, 257] on textarea "4 YEAR FIRE CONTROLMAN ON HIS FIRST DEPLOYMENT WITH USS CINCINNATI. BORN IN [GE…" at bounding box center [582, 257] width 461 height 63
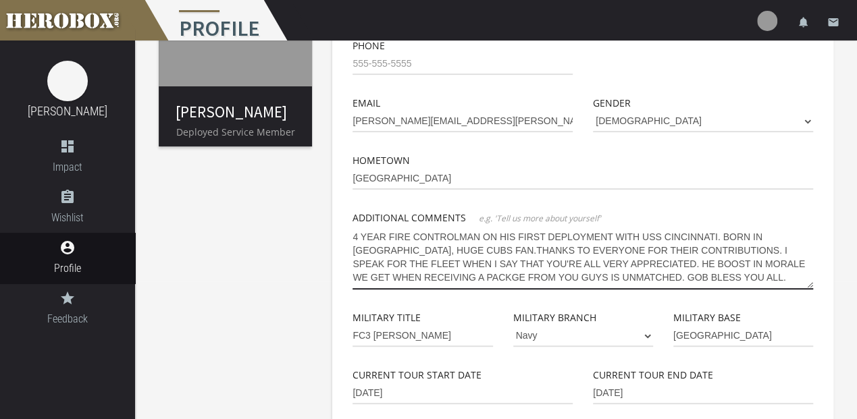
scroll to position [0, 0]
type textarea "4 YEAR FIRE CONTROLMAN ON HIS FIRST DEPLOYMENT WITH USS CINCINNATI. BORN IN [GE…"
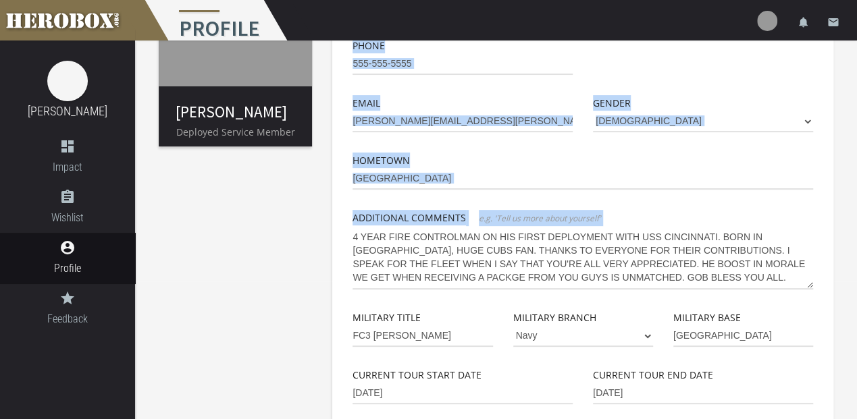
drag, startPoint x: 350, startPoint y: 238, endPoint x: 456, endPoint y: 245, distance: 105.6
click at [456, 245] on div "First Name [PERSON_NAME] Last Name [PERSON_NAME] Phone Email [PERSON_NAME][EMAI…" at bounding box center [582, 370] width 481 height 781
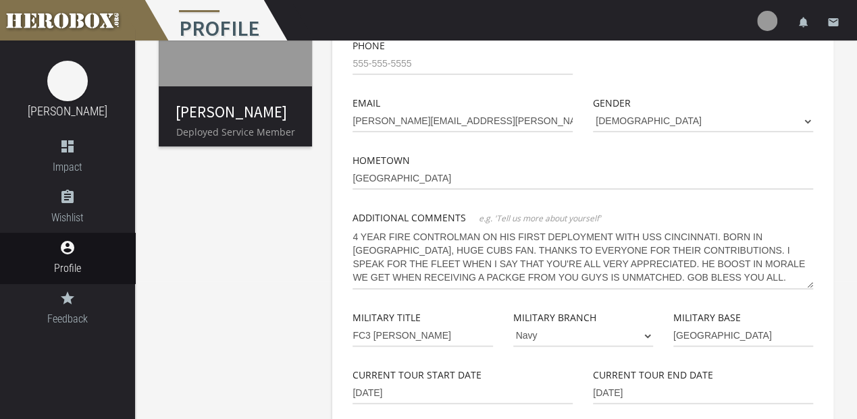
click at [335, 229] on div "First Name [PERSON_NAME] Last Name [PERSON_NAME] Phone Email [PERSON_NAME][EMAI…" at bounding box center [582, 360] width 501 height 801
drag, startPoint x: 355, startPoint y: 235, endPoint x: 371, endPoint y: 238, distance: 16.4
click at [371, 238] on textarea "4 YEAR FIRE CONTROLMAN ON HIS FIRST DEPLOYMENT WITH USS CINCINNATI. BORN IN [GE…" at bounding box center [582, 257] width 461 height 63
click at [357, 238] on textarea "4 YEAR FIRE CONTROLMAN ON HIS FIRST DEPLOYMENT WITH USS CINCINNATI. BORN IN [GE…" at bounding box center [582, 257] width 461 height 63
drag, startPoint x: 354, startPoint y: 237, endPoint x: 729, endPoint y: 291, distance: 379.3
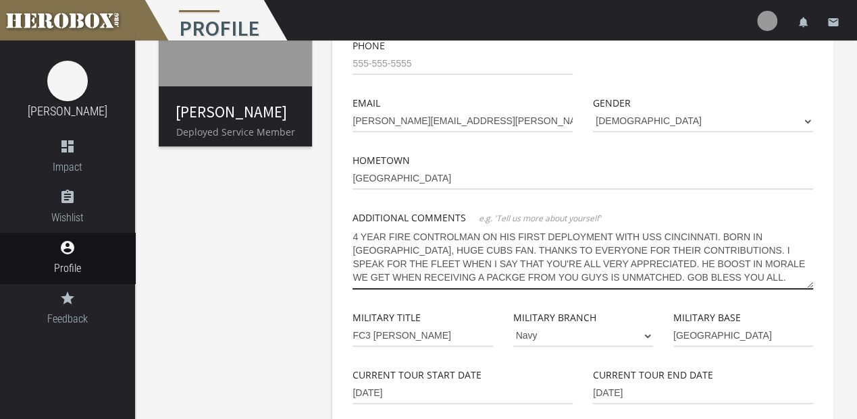
click at [729, 291] on div "First Name [PERSON_NAME] Last Name [PERSON_NAME] Phone Email [PERSON_NAME][EMAI…" at bounding box center [582, 344] width 461 height 728
click at [623, 347] on div "Military Branch Army Marine Corps Navy Air Force Coast Guard National Guard" at bounding box center [583, 338] width 160 height 57
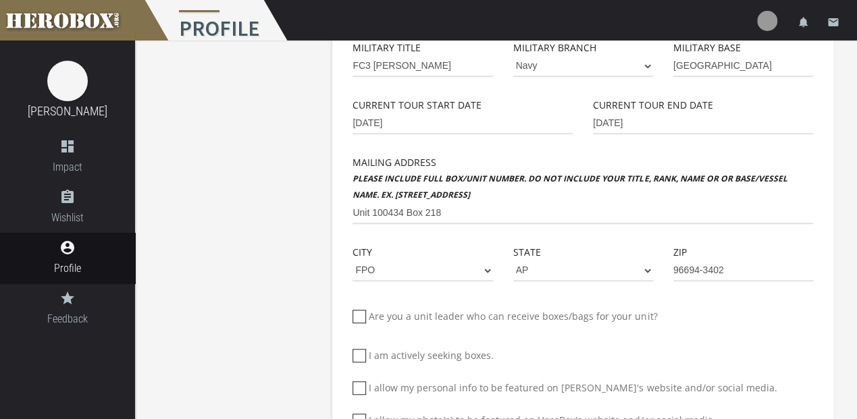
scroll to position [498, 0]
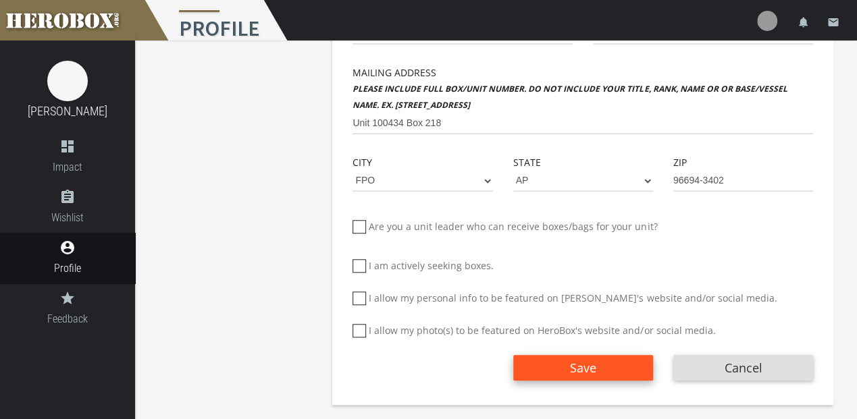
click at [587, 369] on span "Save" at bounding box center [583, 368] width 26 height 16
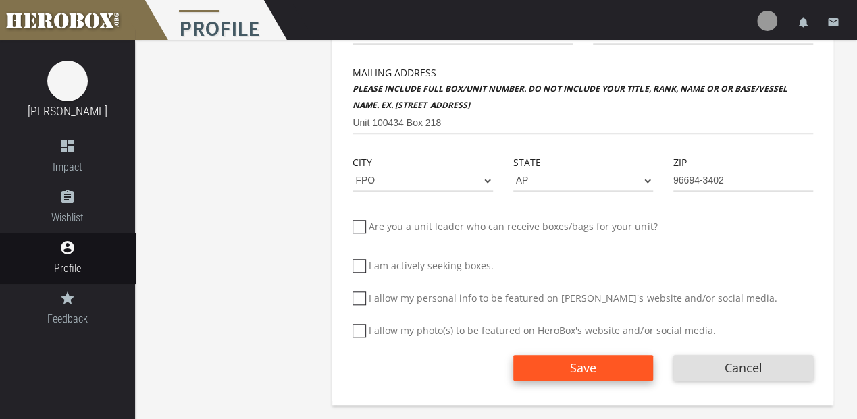
click at [587, 369] on span "Save" at bounding box center [583, 368] width 26 height 16
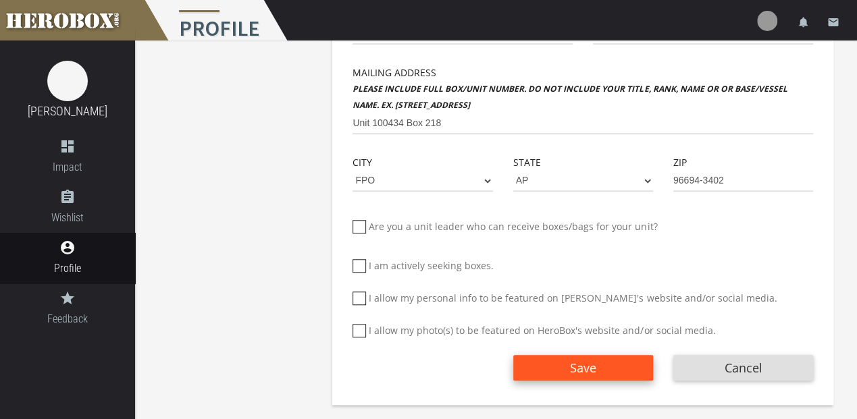
click at [587, 369] on span "Save" at bounding box center [583, 368] width 26 height 16
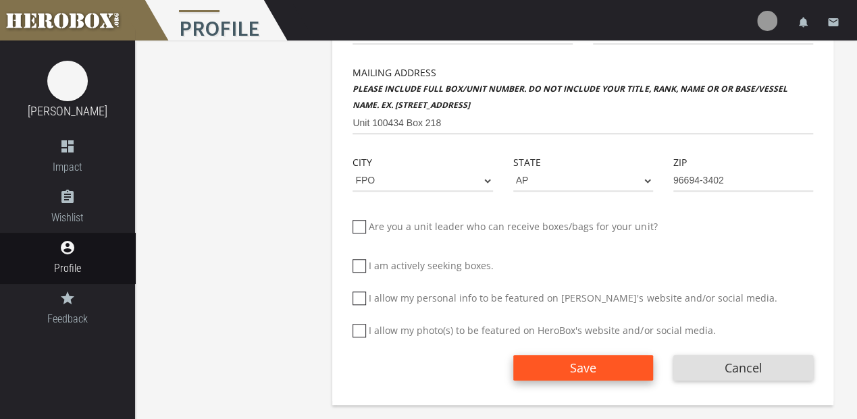
click at [577, 367] on button "Save" at bounding box center [583, 368] width 140 height 26
click at [577, 367] on span "Save" at bounding box center [583, 368] width 26 height 16
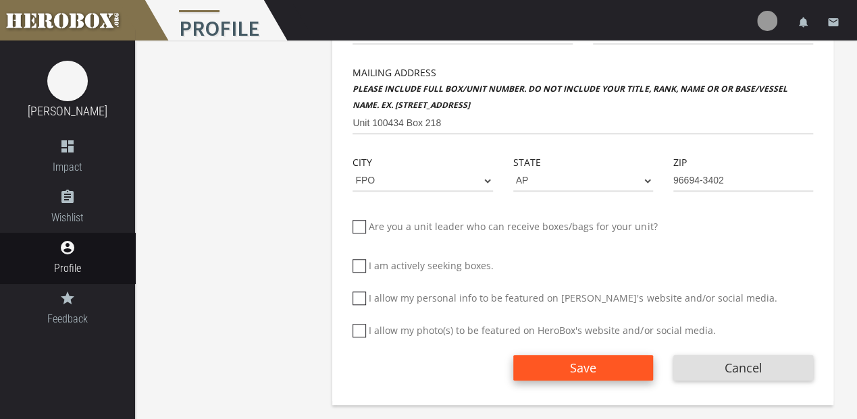
click at [577, 367] on span "Save" at bounding box center [583, 368] width 26 height 16
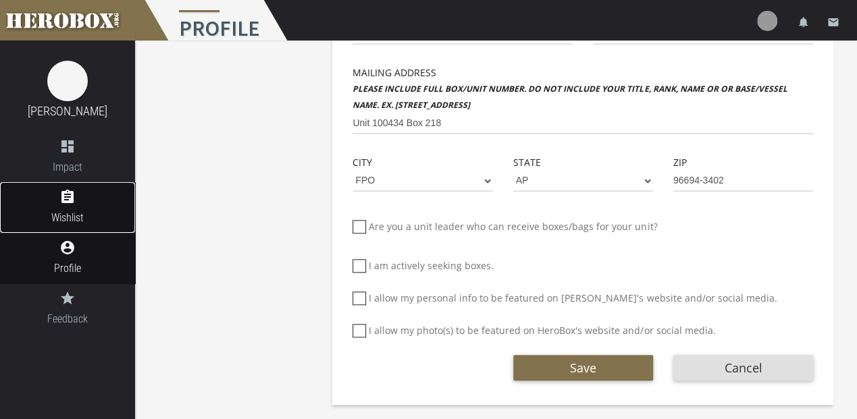
click at [73, 224] on span "Wishlist" at bounding box center [67, 217] width 135 height 17
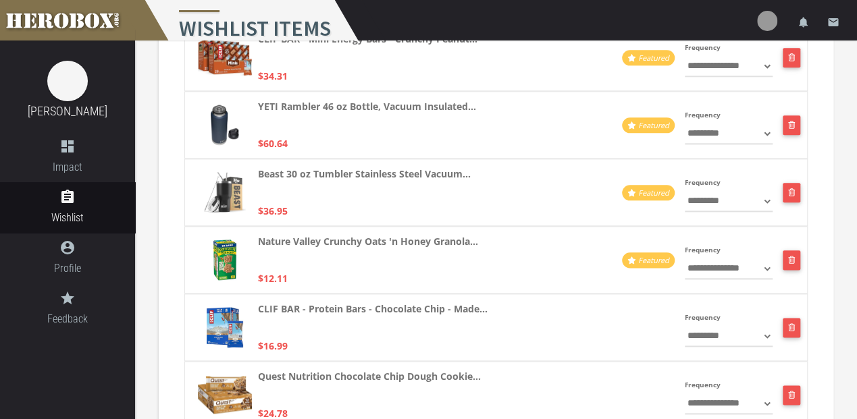
scroll to position [720, 0]
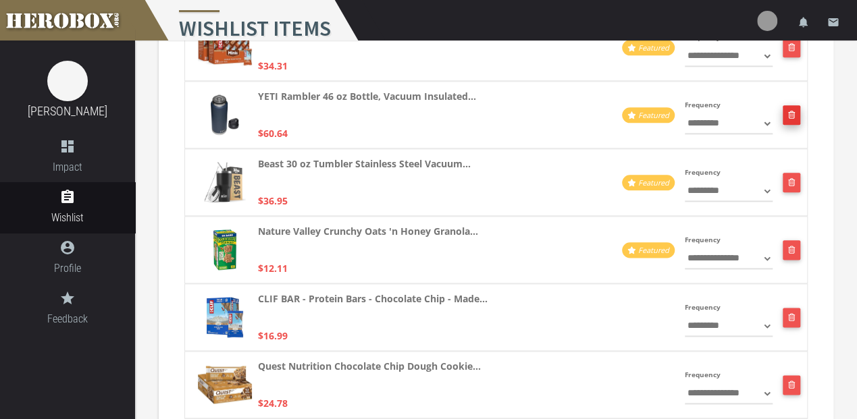
click at [793, 115] on button "button" at bounding box center [792, 115] width 18 height 20
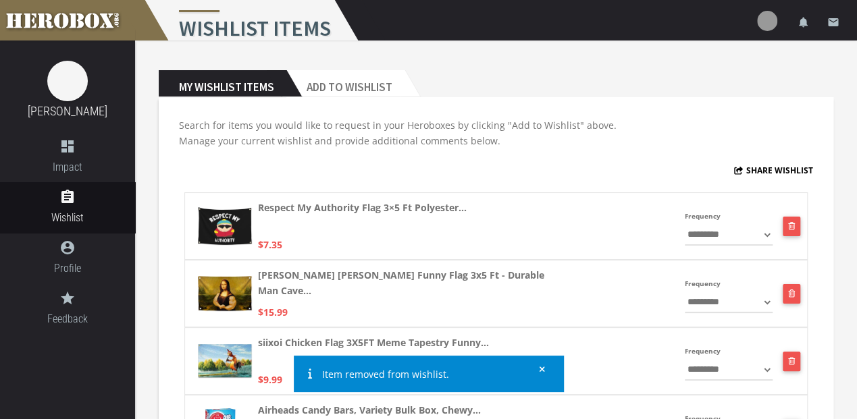
scroll to position [0, 0]
click at [540, 367] on icon at bounding box center [542, 369] width 5 height 5
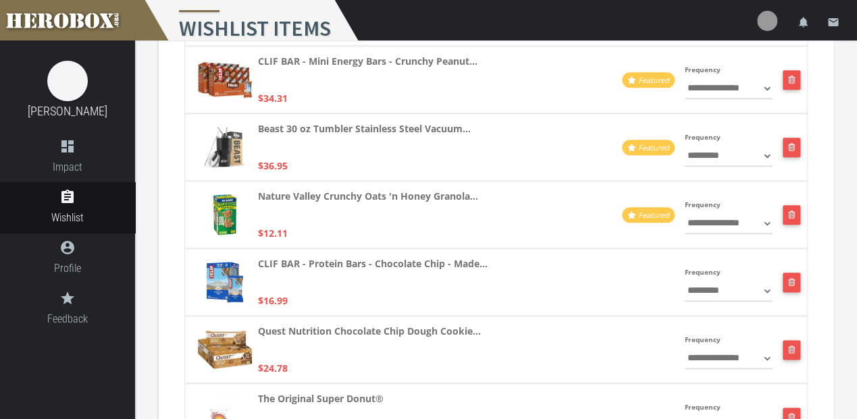
scroll to position [585, 0]
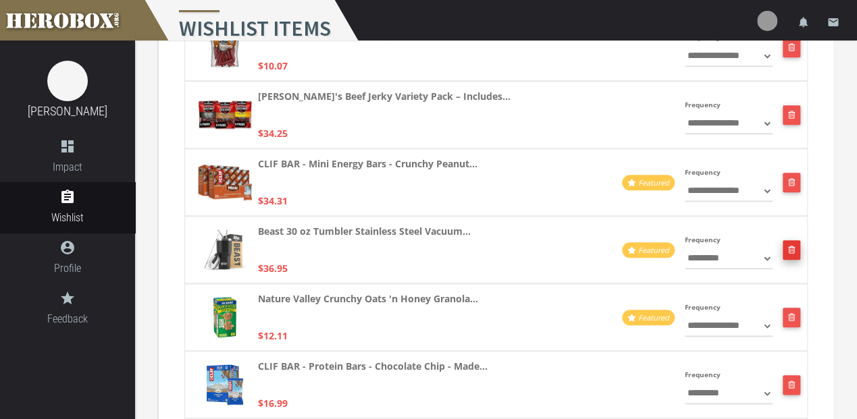
drag, startPoint x: 789, startPoint y: 248, endPoint x: 783, endPoint y: 243, distance: 7.6
click at [788, 248] on button "button" at bounding box center [792, 250] width 18 height 20
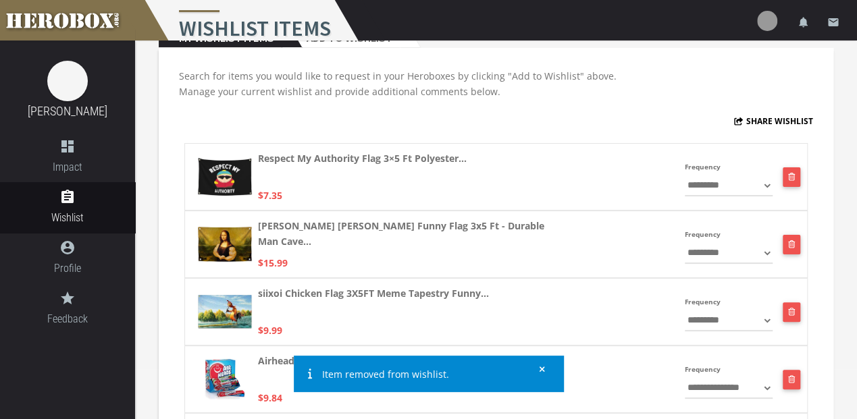
scroll to position [0, 0]
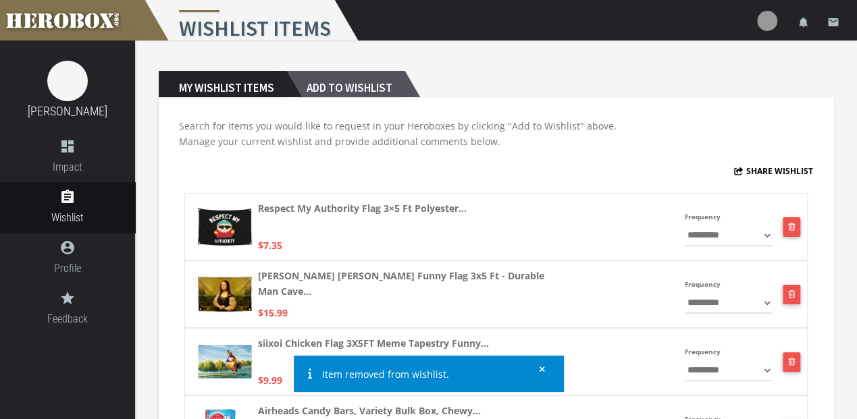
click at [325, 78] on h2 "Add to Wishlist" at bounding box center [345, 84] width 118 height 27
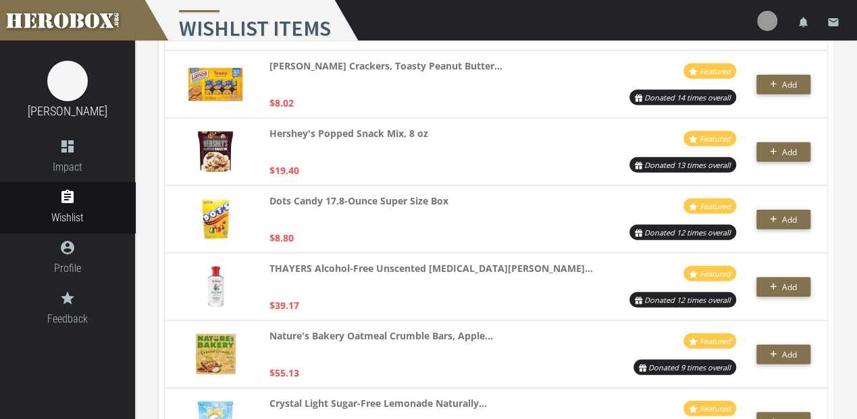
scroll to position [1621, 0]
click at [770, 154] on icon "button" at bounding box center [773, 152] width 7 height 8
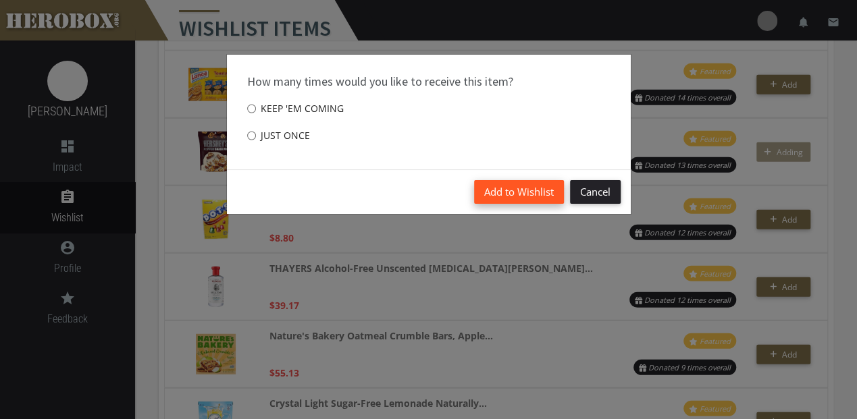
click at [519, 184] on button "Add to Wishlist" at bounding box center [519, 192] width 90 height 24
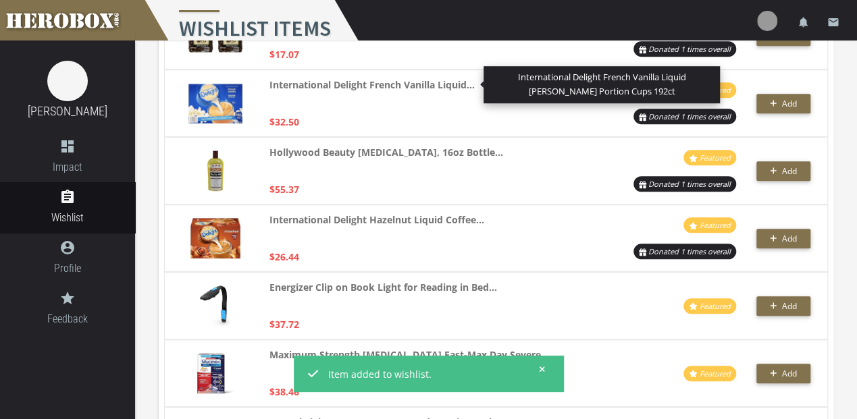
scroll to position [2840, 0]
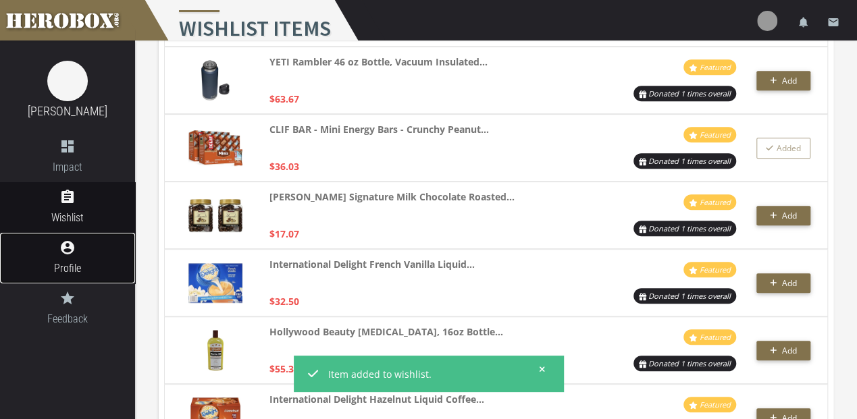
click at [84, 277] on span "Profile" at bounding box center [67, 268] width 135 height 17
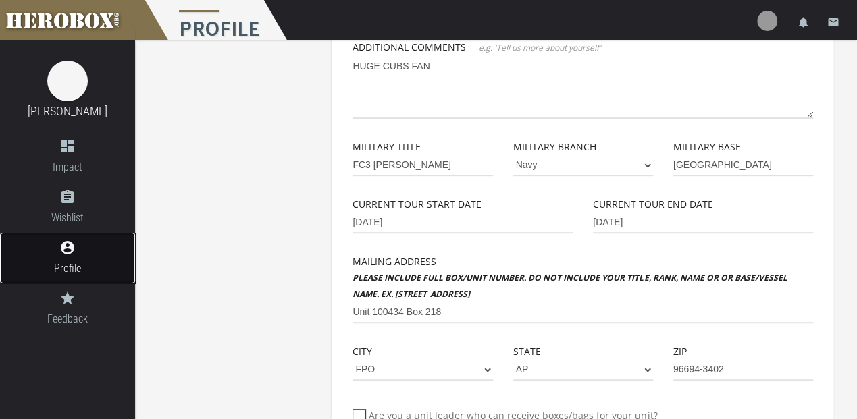
scroll to position [452, 0]
